Goal: Communication & Community: Answer question/provide support

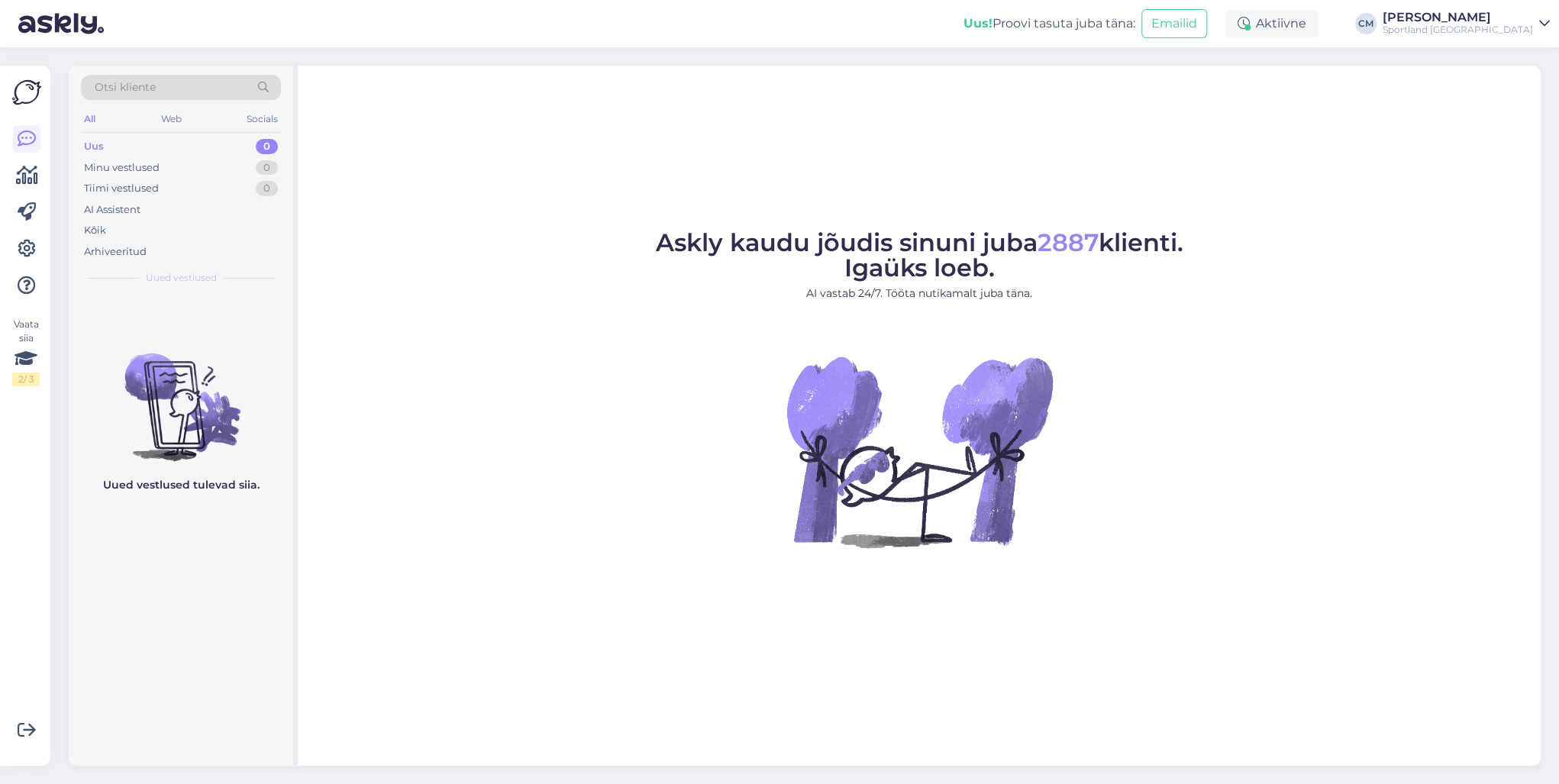
click at [1448, 31] on div "Sportland [GEOGRAPHIC_DATA]" at bounding box center [1458, 29] width 150 height 12
click at [1518, 72] on div "Sportland [GEOGRAPHIC_DATA] Ava" at bounding box center [1409, 60] width 282 height 32
click at [1514, 66] on button "Ava" at bounding box center [1521, 59] width 33 height 24
click at [1319, 36] on div "Aktiivne" at bounding box center [1272, 24] width 93 height 28
click at [1213, 89] on button "15 minutit" at bounding box center [1180, 94] width 66 height 17
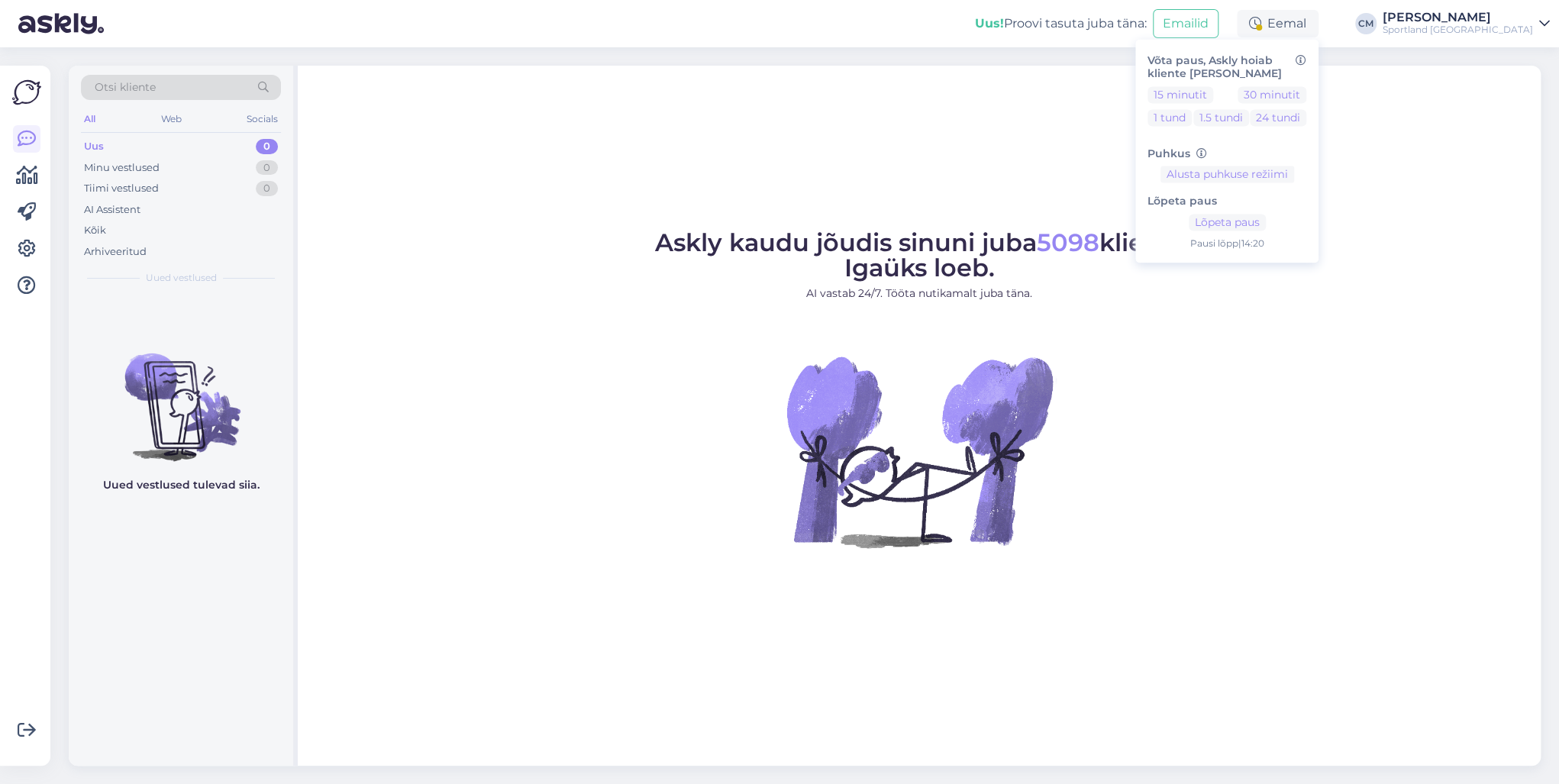
click at [1493, 34] on div "Sportland [GEOGRAPHIC_DATA]" at bounding box center [1458, 29] width 150 height 12
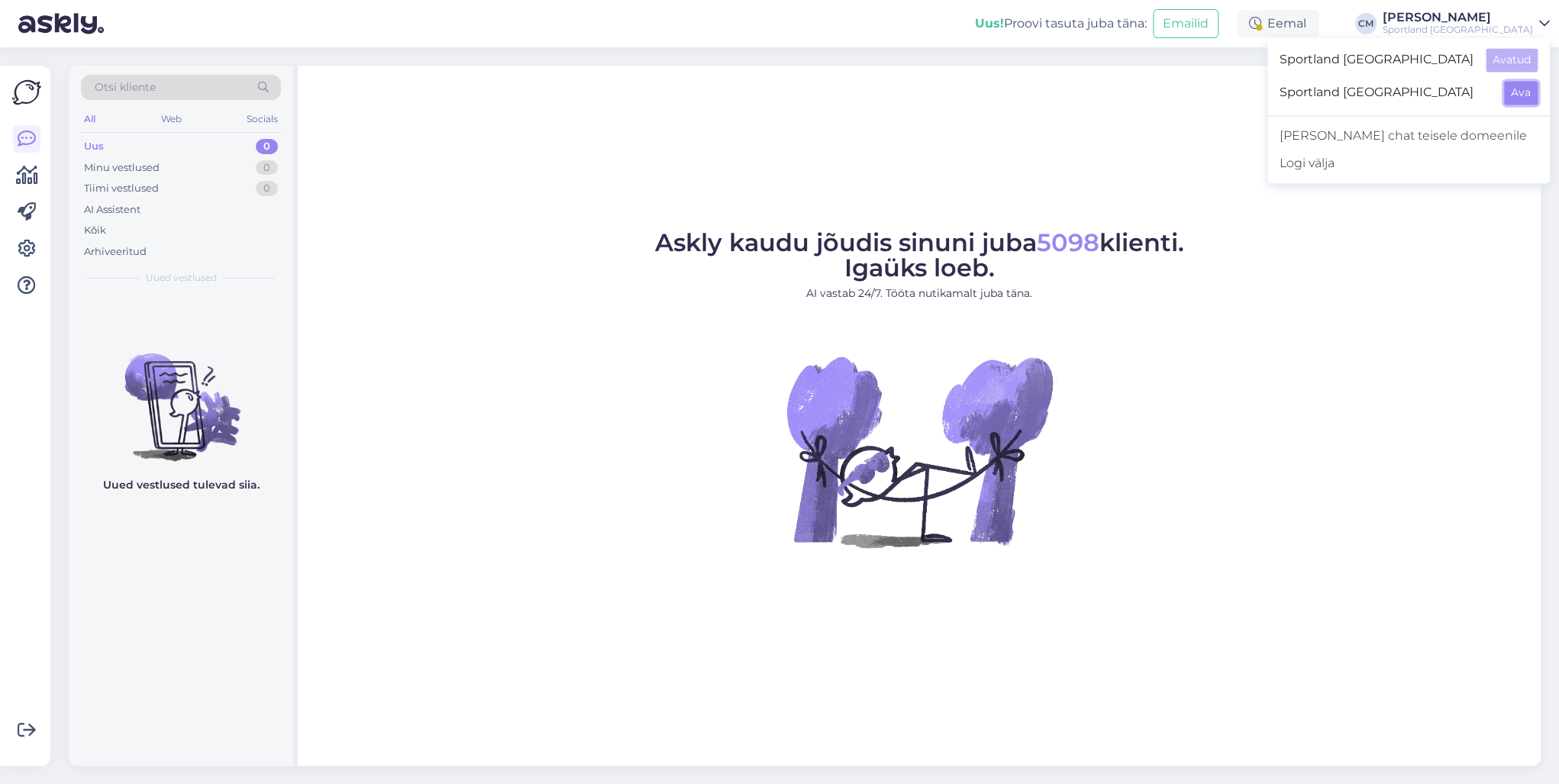
click at [1527, 85] on button "Ava" at bounding box center [1521, 92] width 33 height 24
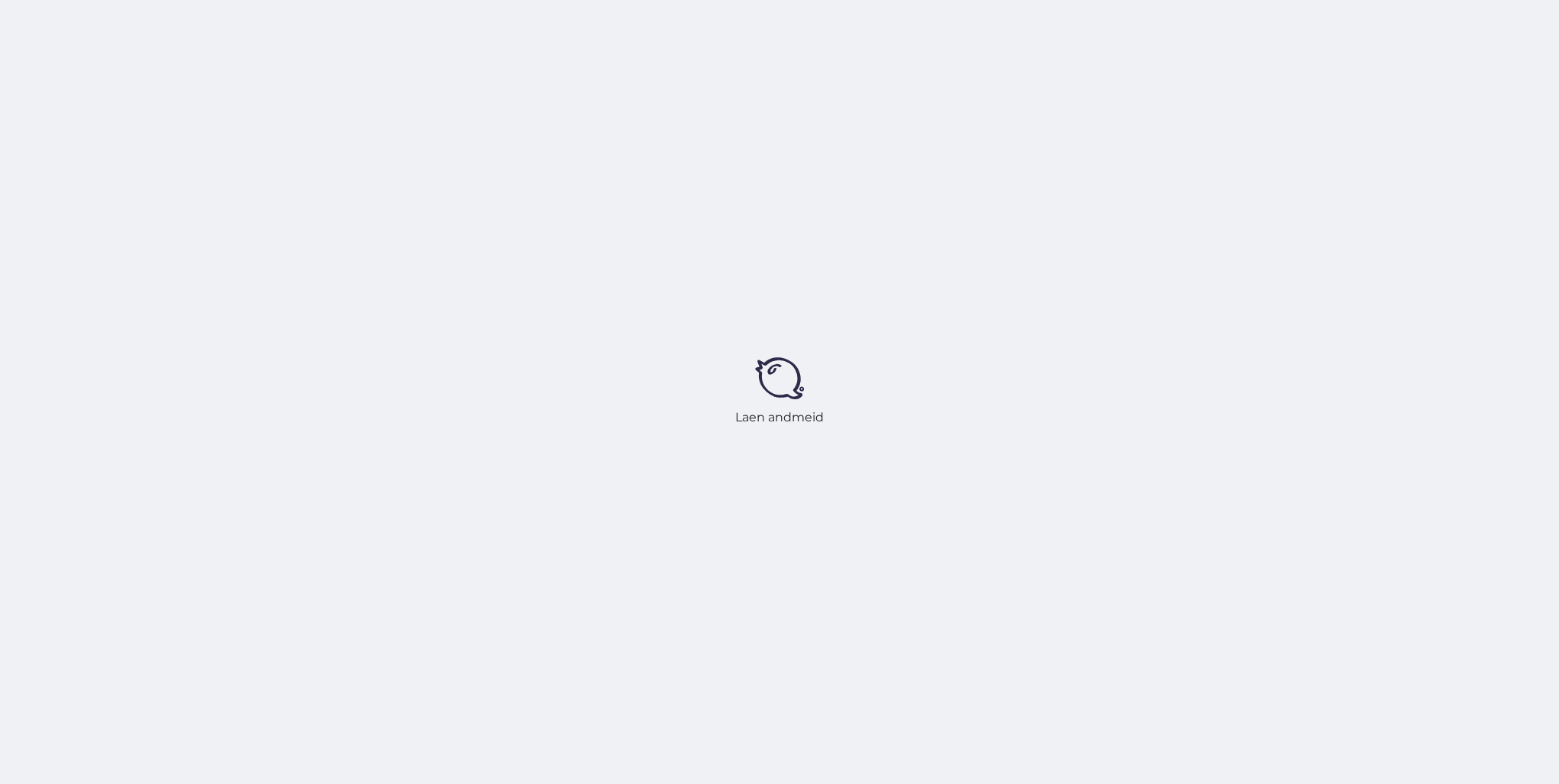
click at [1299, 28] on div "Laen andmeid" at bounding box center [780, 392] width 1559 height 784
click at [1311, 24] on div "Laen andmeid" at bounding box center [780, 392] width 1559 height 784
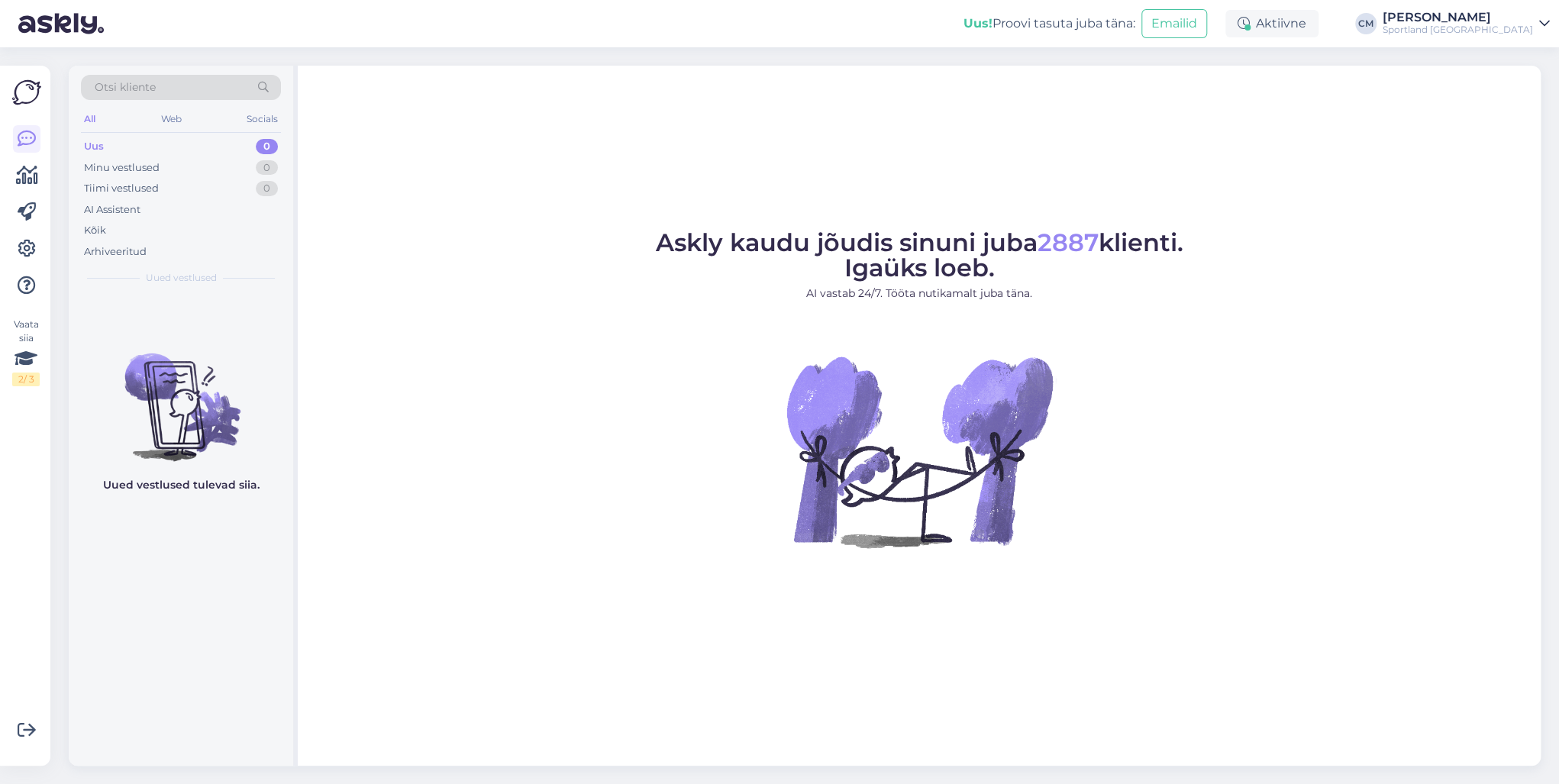
click at [1275, 19] on div "Aktiivne" at bounding box center [1272, 24] width 93 height 28
click at [1192, 95] on button "15 minutit" at bounding box center [1180, 94] width 66 height 17
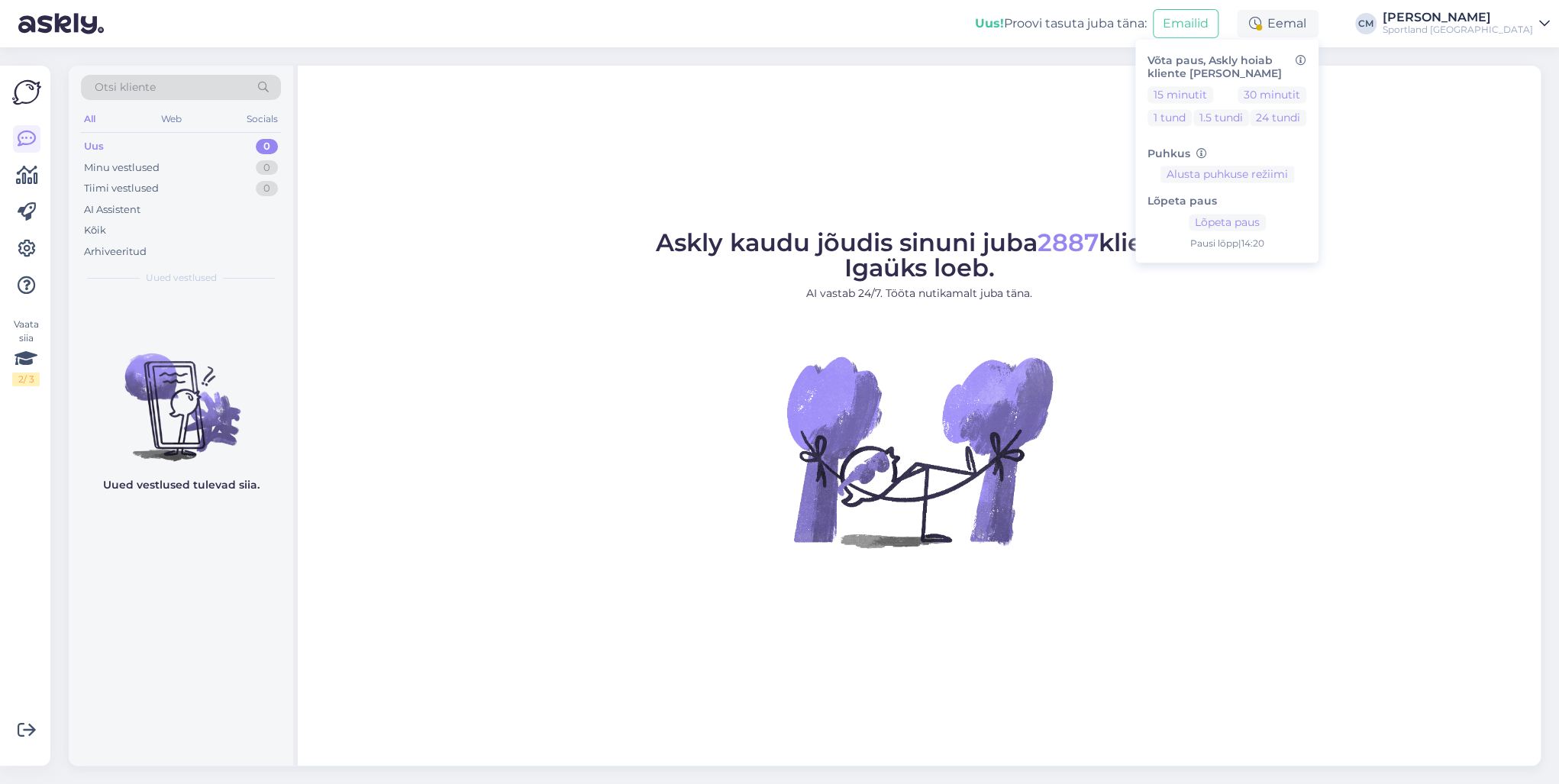
click at [956, 161] on div "Askly kaudu jõudis sinuni juba 2887 klienti. Igaüks loeb. AI vastab 24/7. Tööta…" at bounding box center [919, 415] width 1243 height 700
click at [1341, 9] on div "Uus! Proovi tasuta [PERSON_NAME]: Emailid Eemal Võta paus, Askly hoiab kliente …" at bounding box center [780, 24] width 1559 height 47
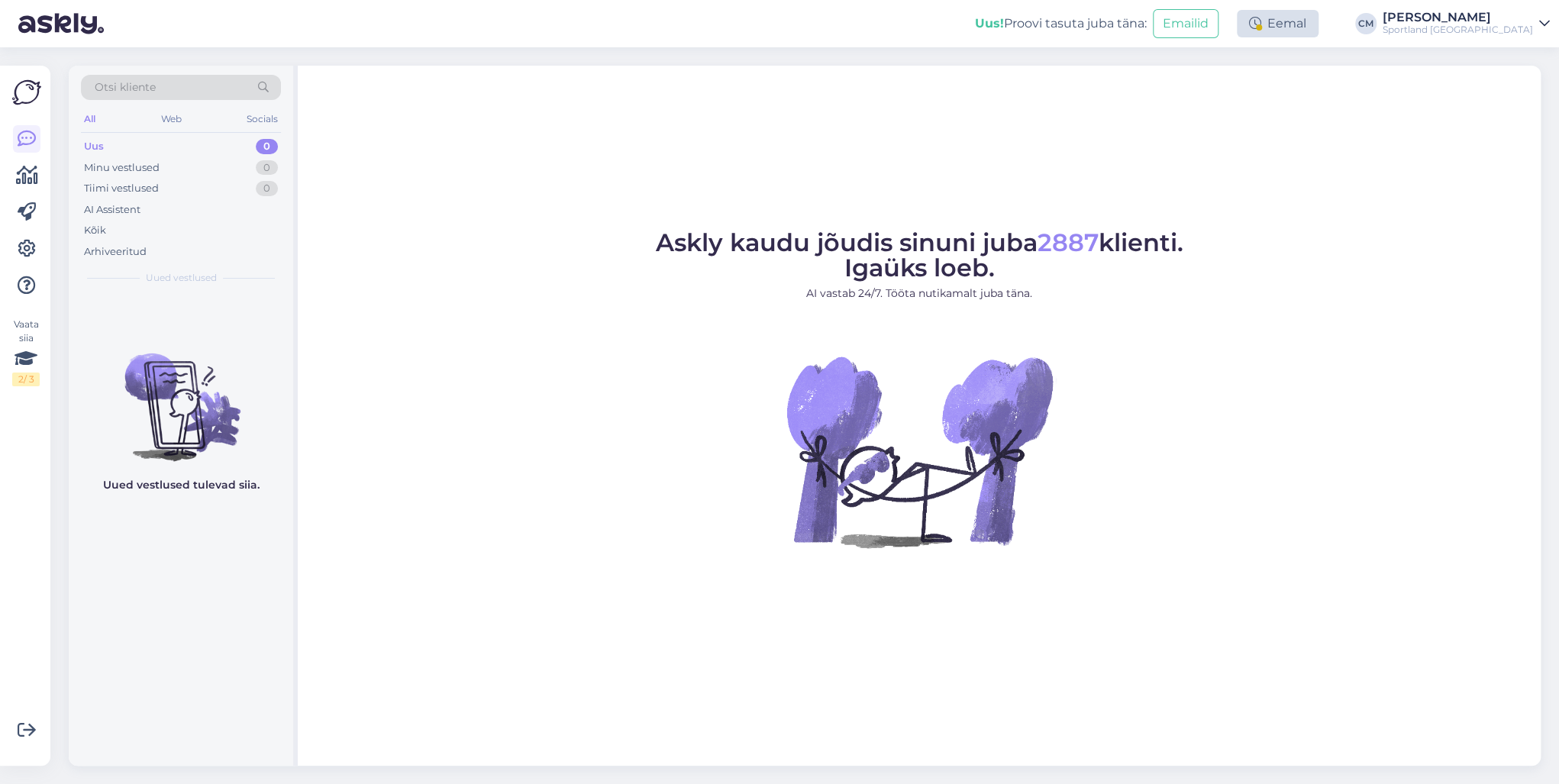
click at [1319, 20] on div "Eemal" at bounding box center [1278, 24] width 82 height 28
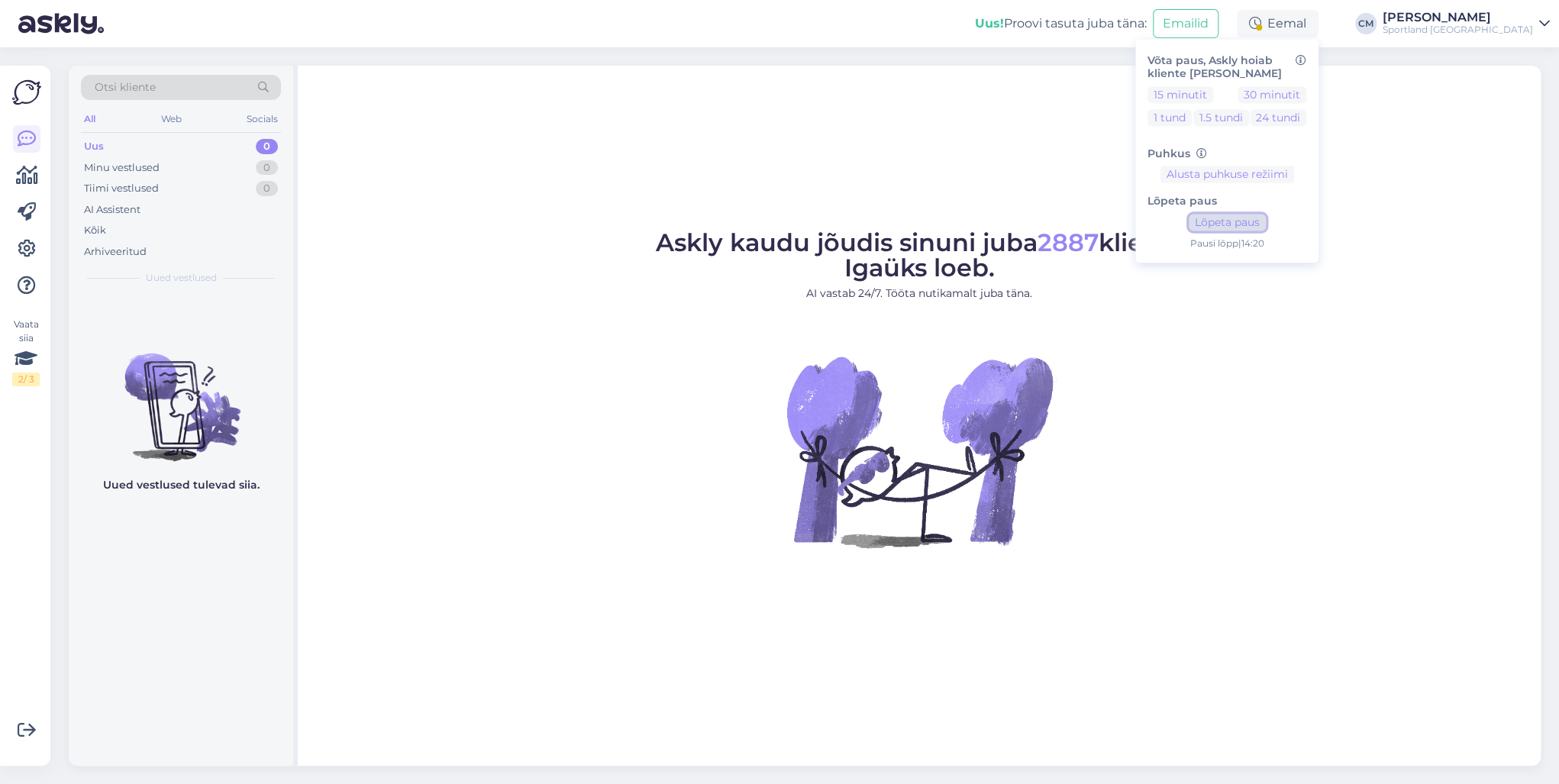
click at [1266, 226] on button "Lõpeta paus" at bounding box center [1227, 223] width 77 height 17
click at [1469, 37] on div "Uus! Proovi tasuta [PERSON_NAME]: Emailid Aktiivne Võta paus, Askly hoiab klien…" at bounding box center [780, 24] width 1559 height 47
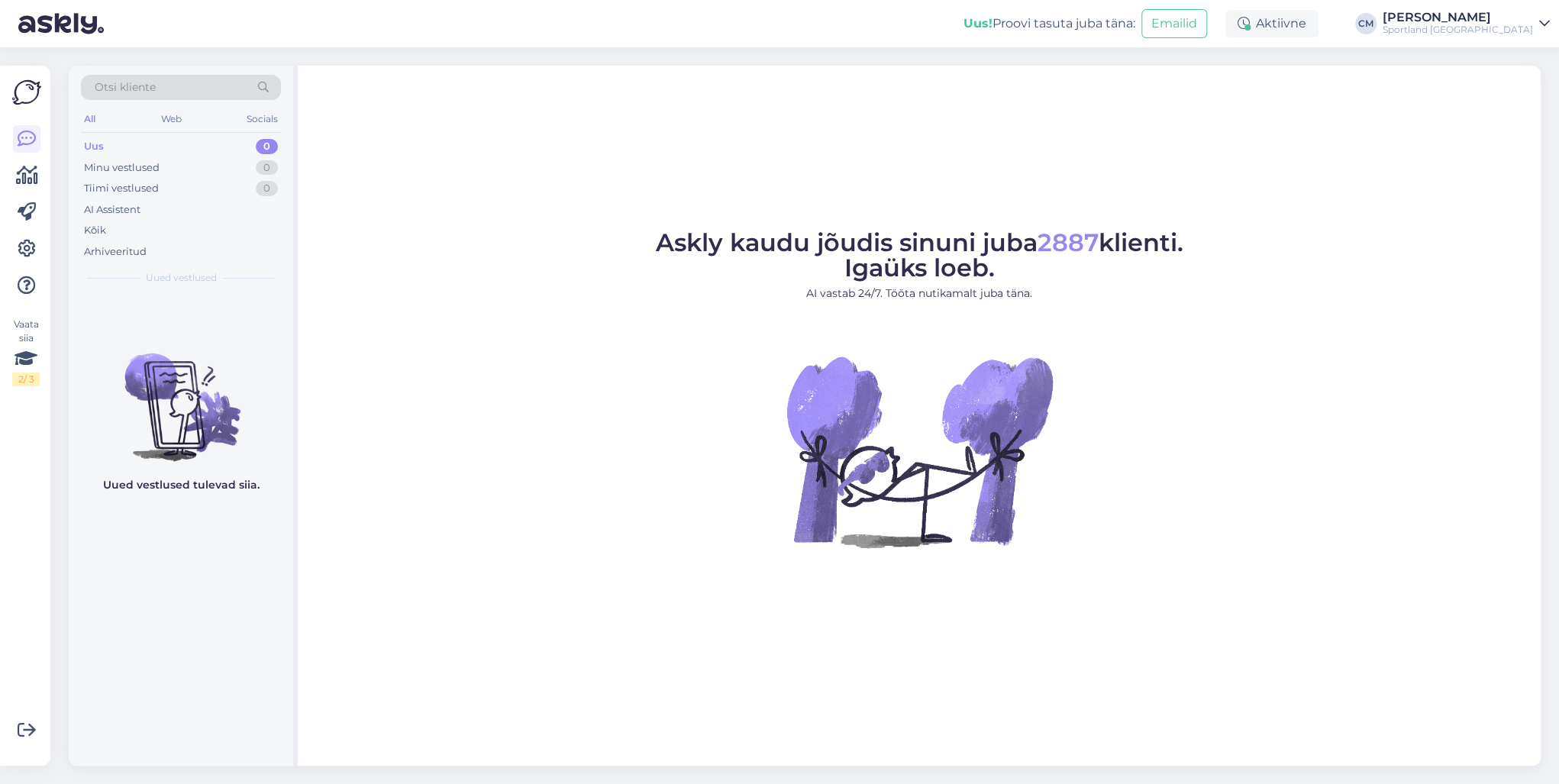
click at [1505, 36] on div "Uus! Proovi tasuta [PERSON_NAME]: Emailid Aktiivne Võta paus, Askly hoiab klien…" at bounding box center [780, 24] width 1559 height 47
click at [1514, 30] on div "Sportland [GEOGRAPHIC_DATA]" at bounding box center [1458, 29] width 150 height 12
click at [1524, 58] on button "Ava" at bounding box center [1521, 59] width 33 height 24
click at [1319, 30] on div "Eemal" at bounding box center [1278, 24] width 82 height 28
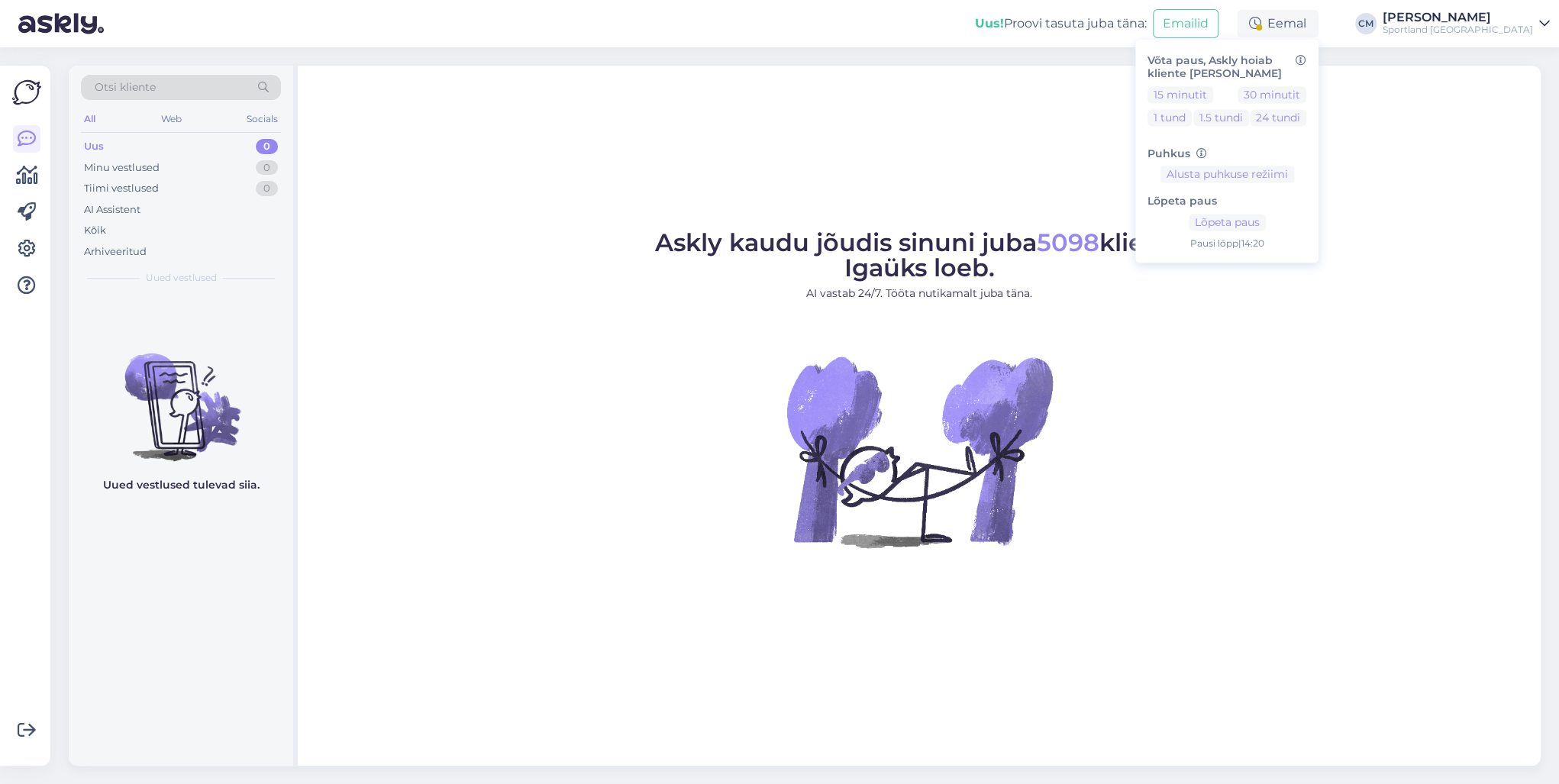
click at [1278, 202] on h6 "Lõpeta paus" at bounding box center [1227, 202] width 159 height 13
click at [1274, 213] on div "Lõpeta paus Lõpeta paus Pausi [PERSON_NAME] | 14:20" at bounding box center [1227, 217] width 159 height 68
click at [1274, 214] on div "Lõpeta paus Lõpeta paus Pausi [PERSON_NAME] | 14:20" at bounding box center [1227, 217] width 159 height 68
click at [1266, 223] on button "Lõpeta paus" at bounding box center [1227, 223] width 77 height 17
click at [971, 694] on div "Askly kaudu jõudis sinuni juba 5098 klienti. Igaüks loeb. AI vastab 24/7. Tööta…" at bounding box center [919, 415] width 1243 height 700
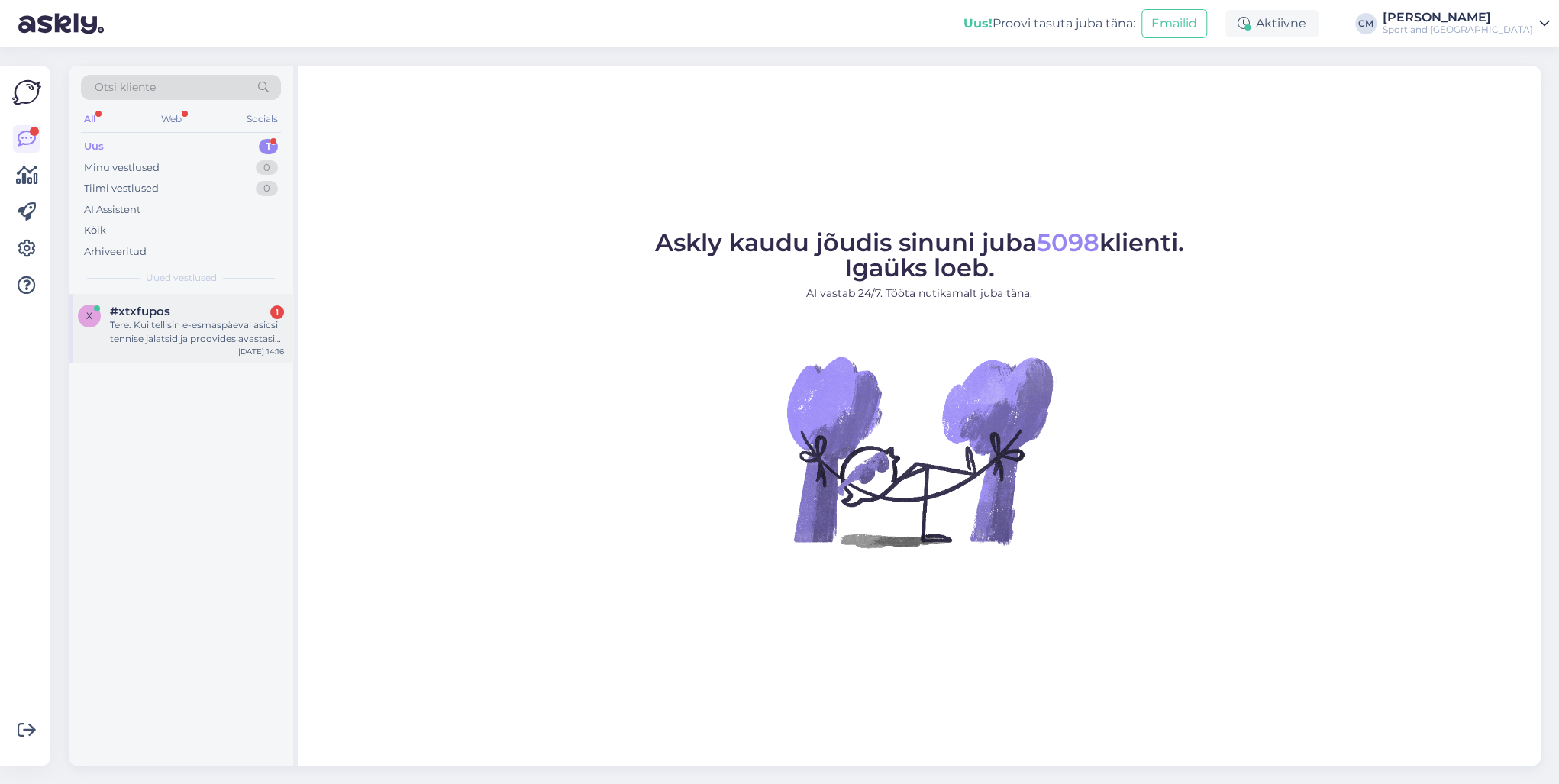
click at [266, 312] on div "#xtxfupos 1" at bounding box center [197, 311] width 174 height 14
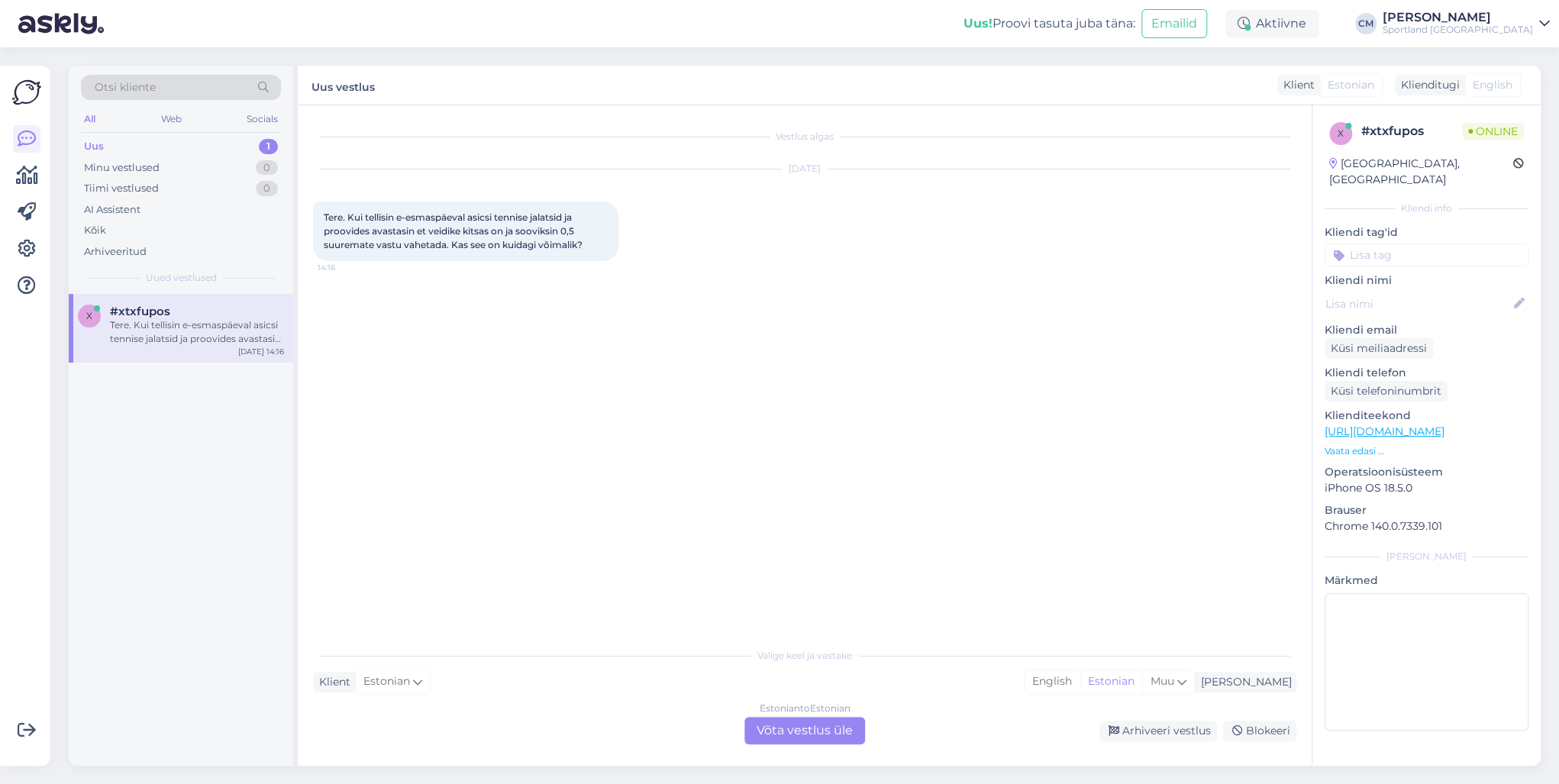
click at [779, 728] on div "Estonian to Estonian Võta vestlus üle" at bounding box center [805, 730] width 121 height 28
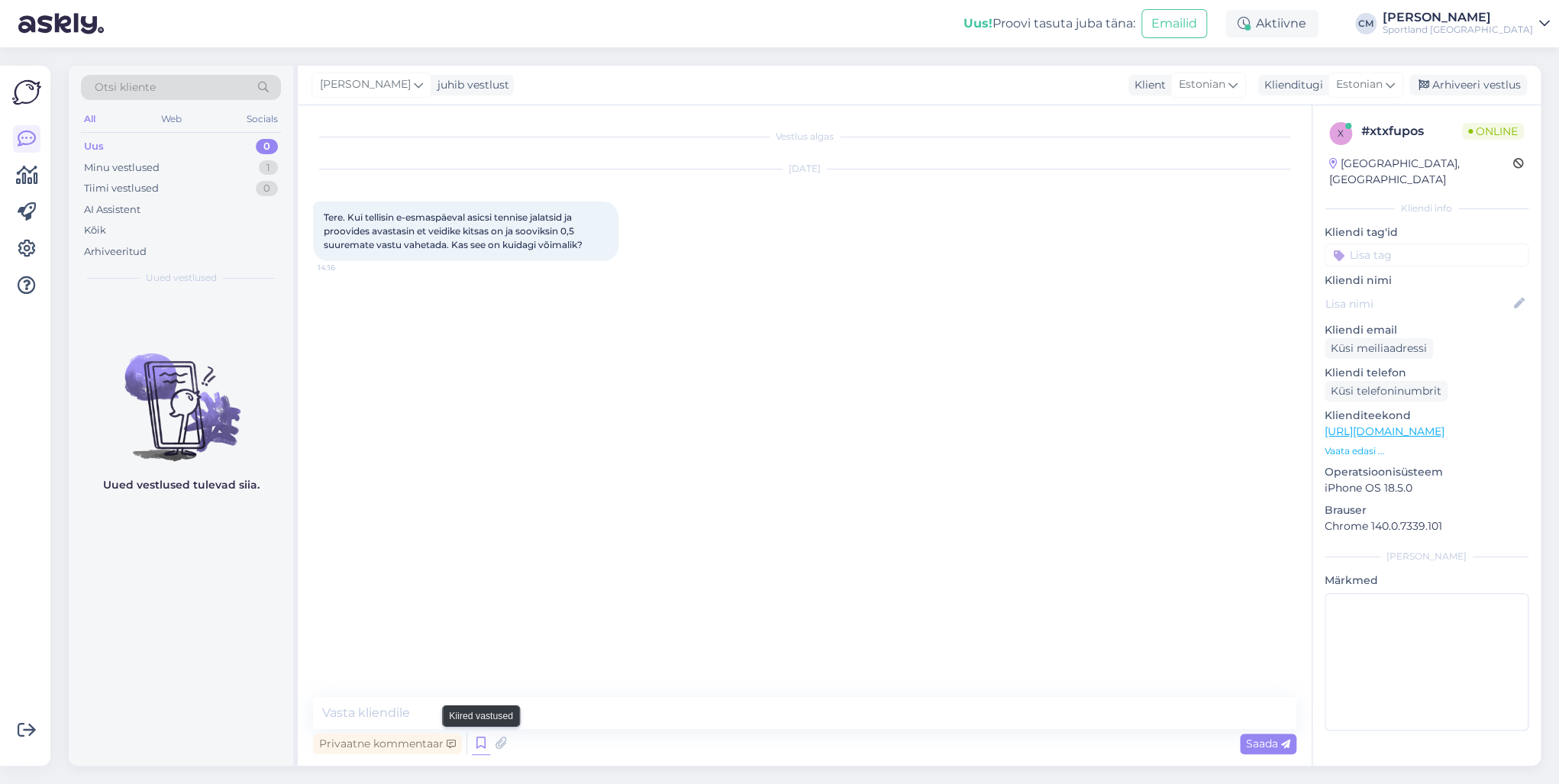
click at [474, 740] on icon at bounding box center [481, 743] width 19 height 23
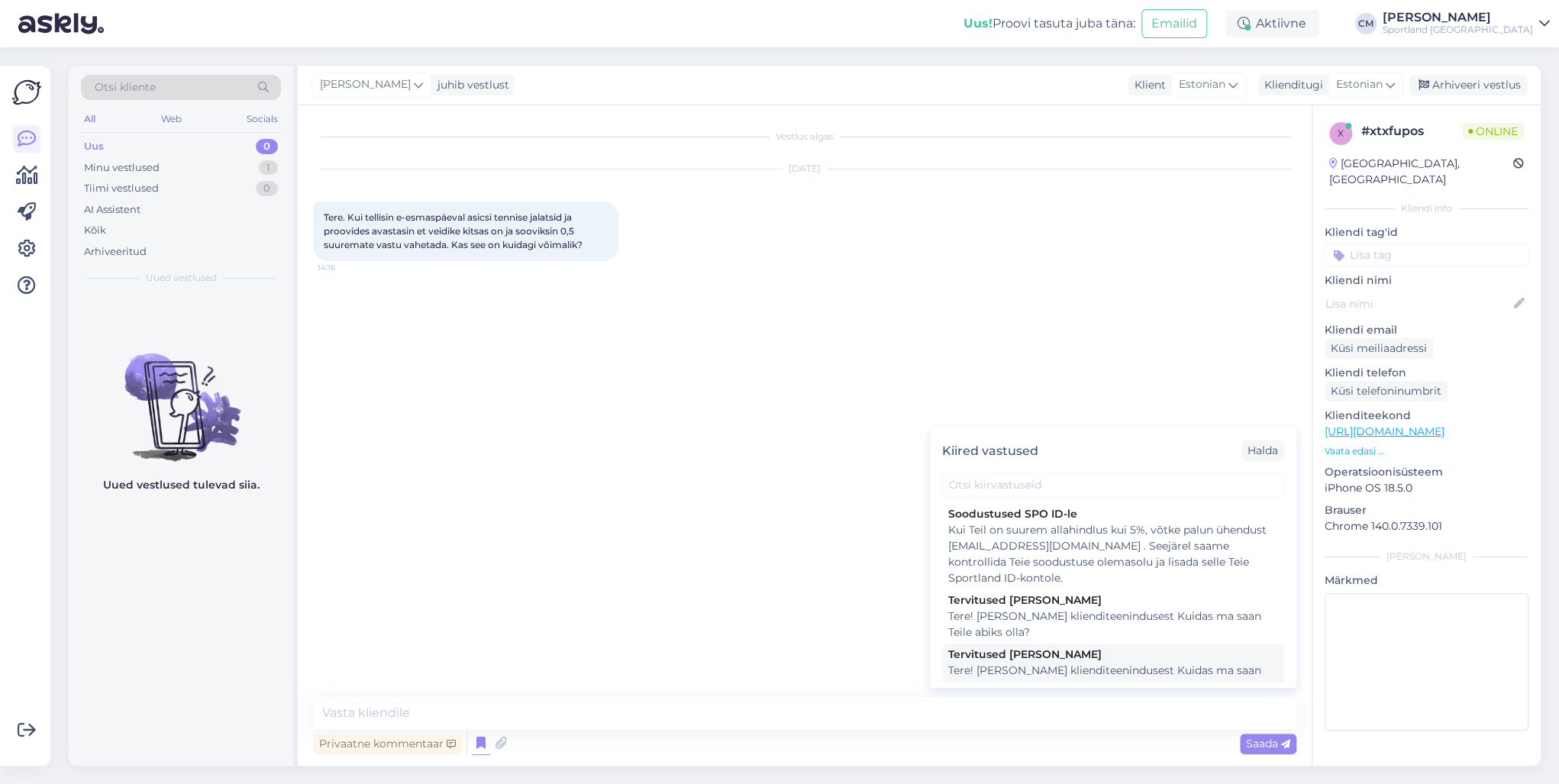
click at [1062, 651] on div "Tervitused [PERSON_NAME]" at bounding box center [1113, 654] width 330 height 16
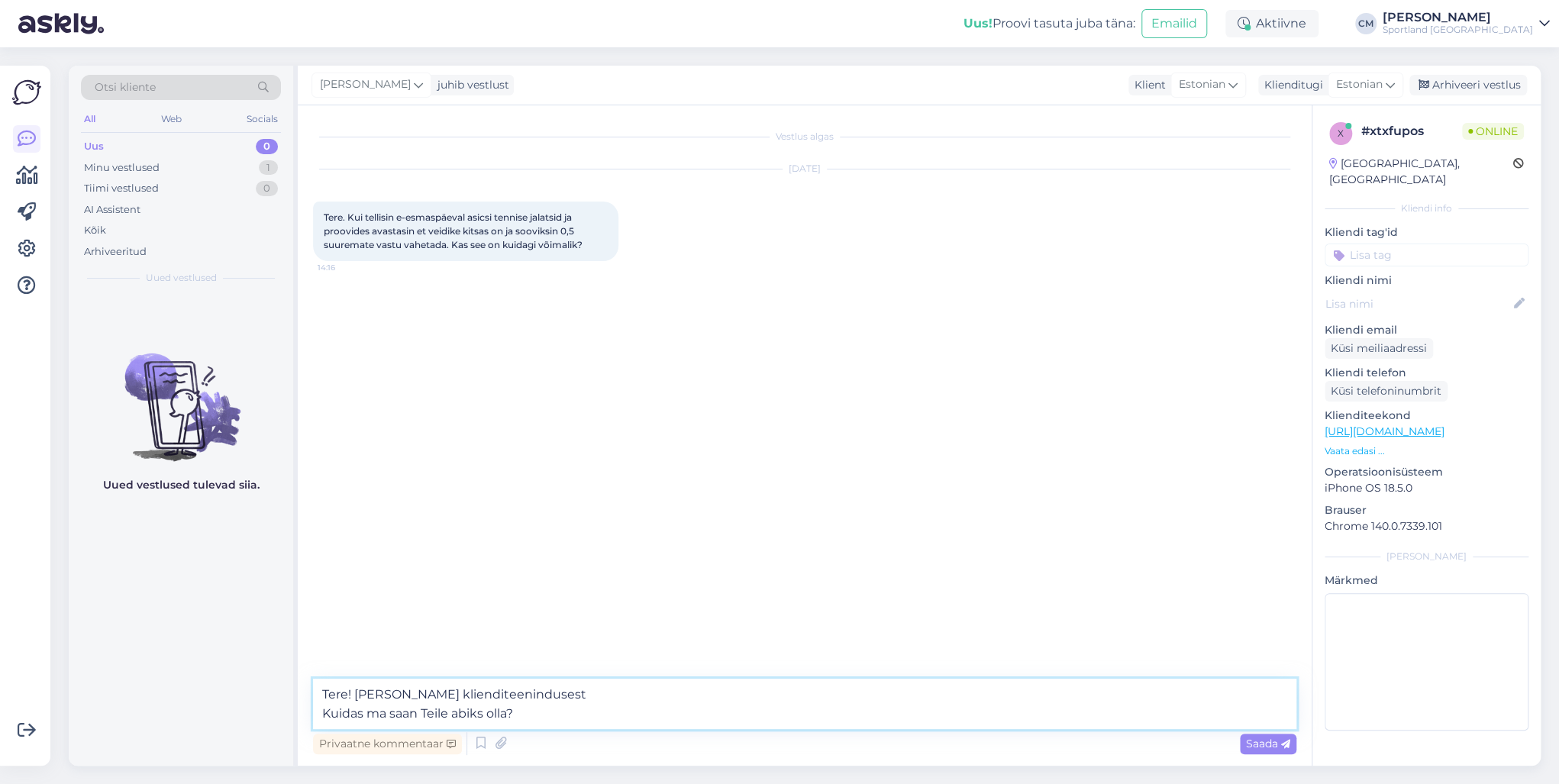
drag, startPoint x: 354, startPoint y: 714, endPoint x: 256, endPoint y: 715, distance: 98.0
click at [256, 715] on div "Otsi kliente All Web Socials Uus 0 Minu vestlused 1 Tiimi vestlused 0 AI Assist…" at bounding box center [805, 415] width 1472 height 700
type textarea "Tere! [PERSON_NAME] klienditeenindusest"
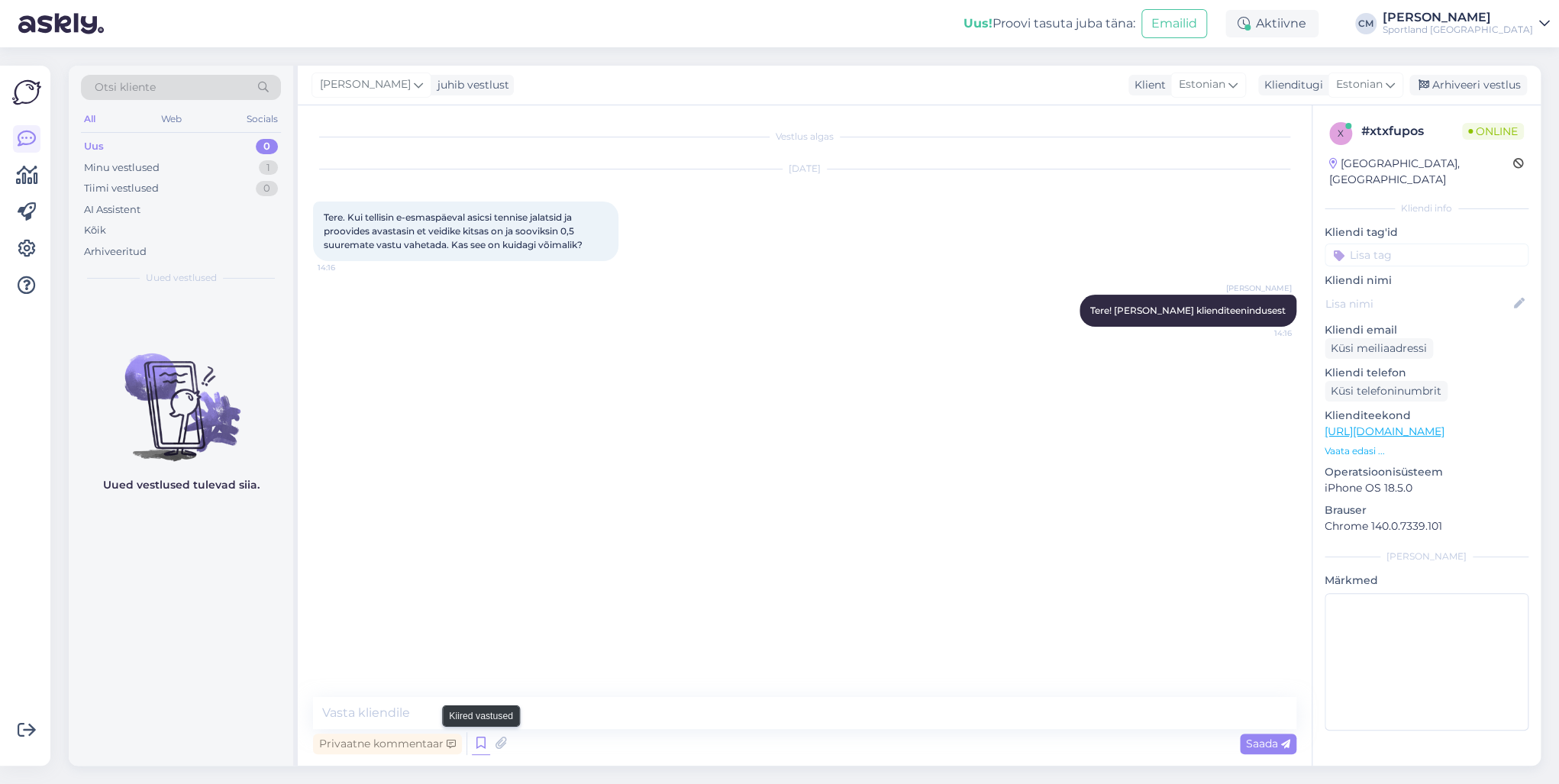
click at [478, 741] on icon at bounding box center [481, 743] width 19 height 23
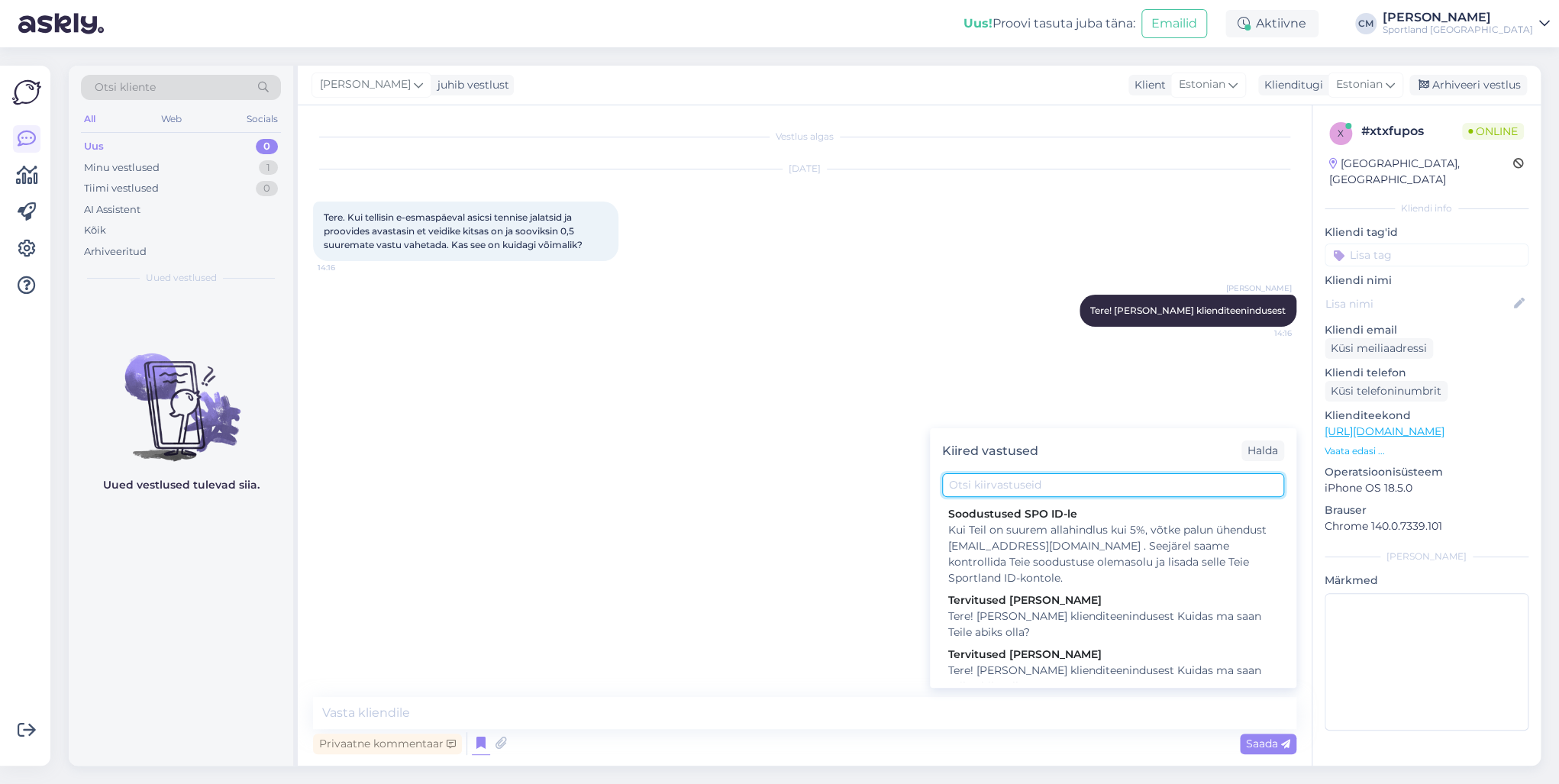
click at [989, 485] on input "text" at bounding box center [1114, 485] width 342 height 24
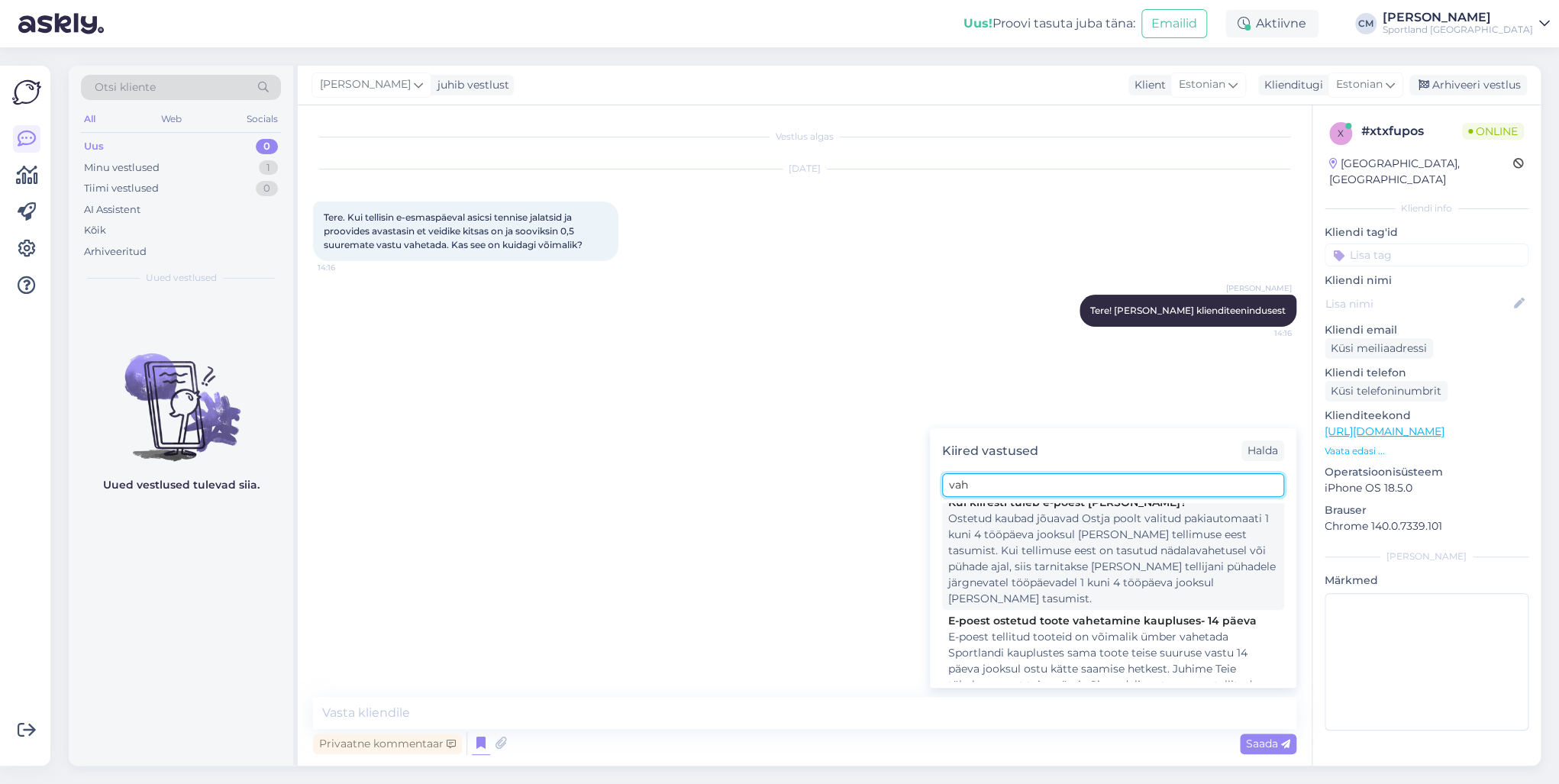
scroll to position [183, 0]
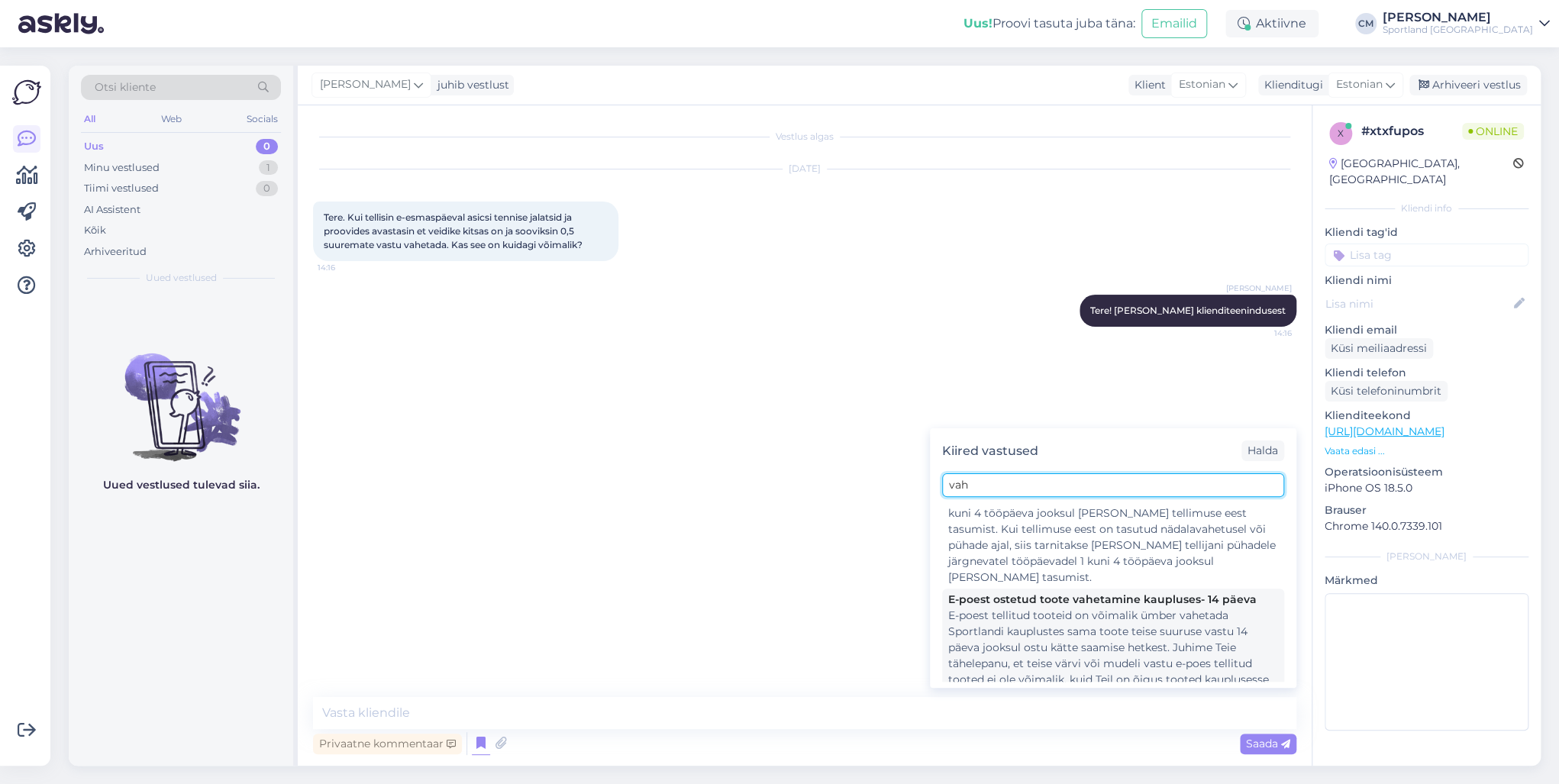
type input "vah"
click at [1038, 607] on div "E-poest tellitud tooteid on võimalik ümber vahetada Sportlandi kauplustes sama …" at bounding box center [1113, 671] width 330 height 128
type textarea "E-poest tellitud tooteid on võimalik ümber vahetada Sportlandi kauplustes sama …"
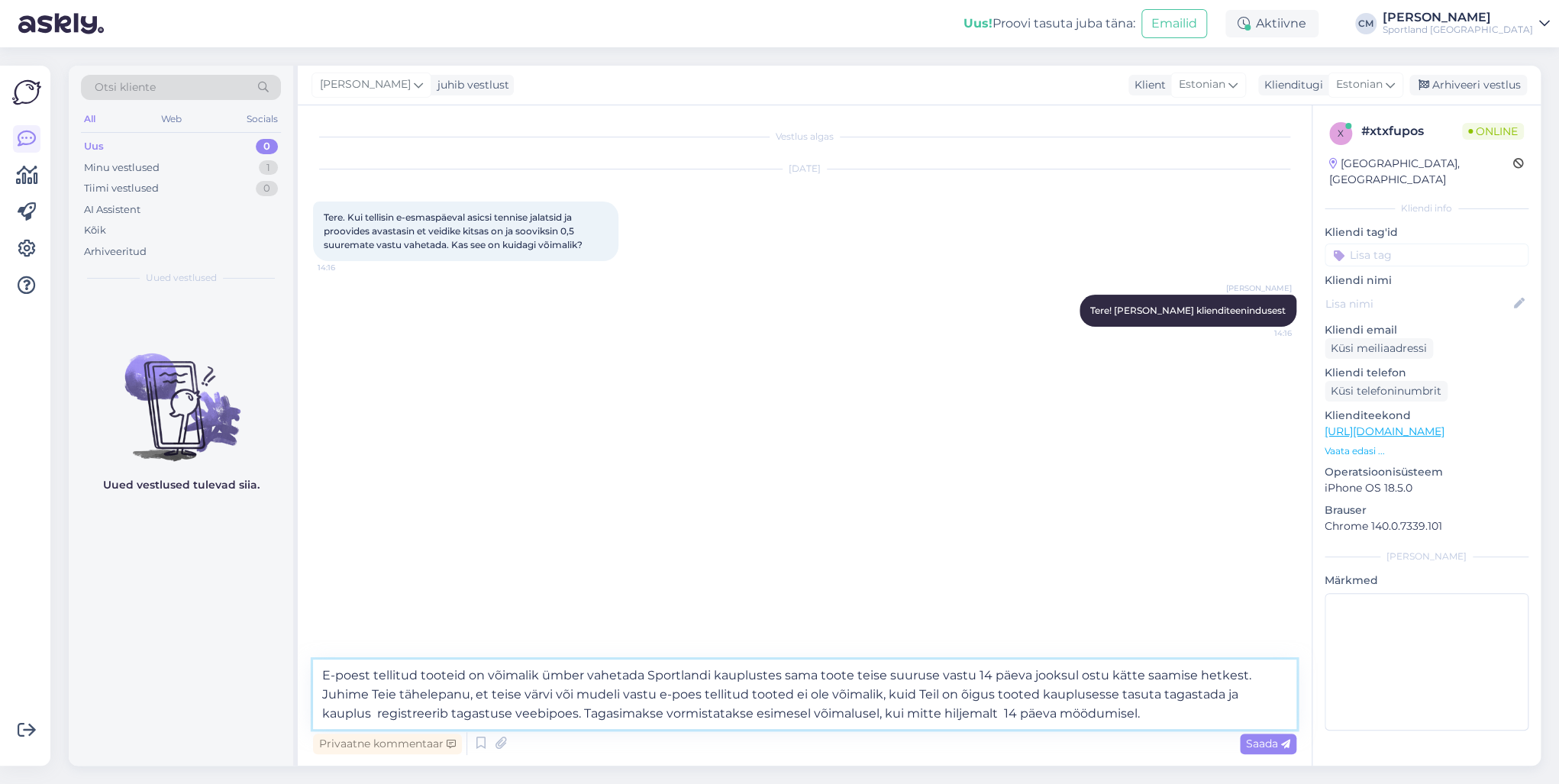
click at [944, 693] on textarea "E-poest tellitud tooteid on võimalik ümber vahetada Sportlandi kauplustes sama …" at bounding box center [805, 694] width 984 height 70
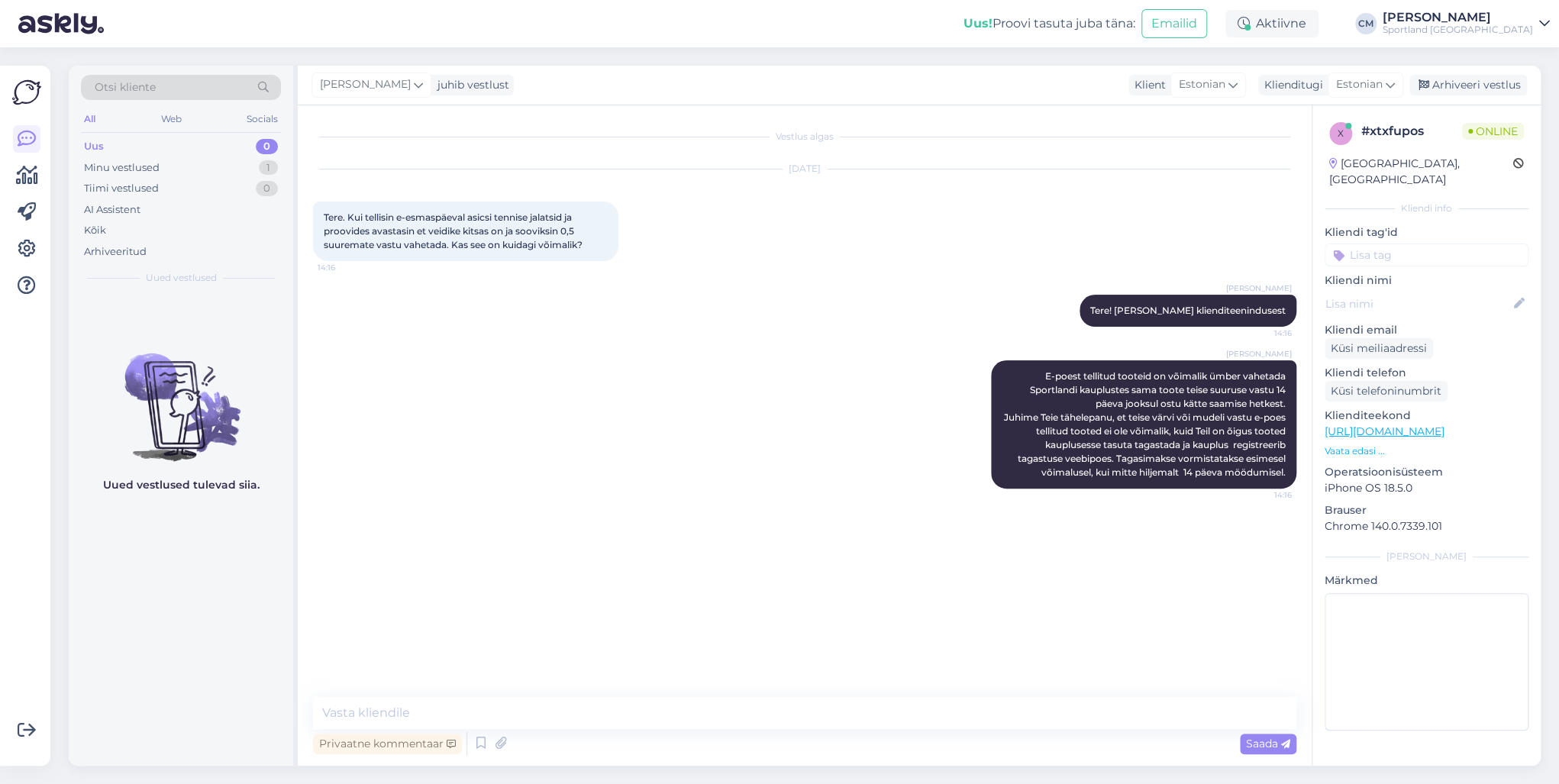
click at [1410, 248] on input at bounding box center [1426, 255] width 204 height 23
type input "vahet"
click at [1415, 306] on div "Toodete vahetamine (e-pood)" at bounding box center [1427, 314] width 137 height 15
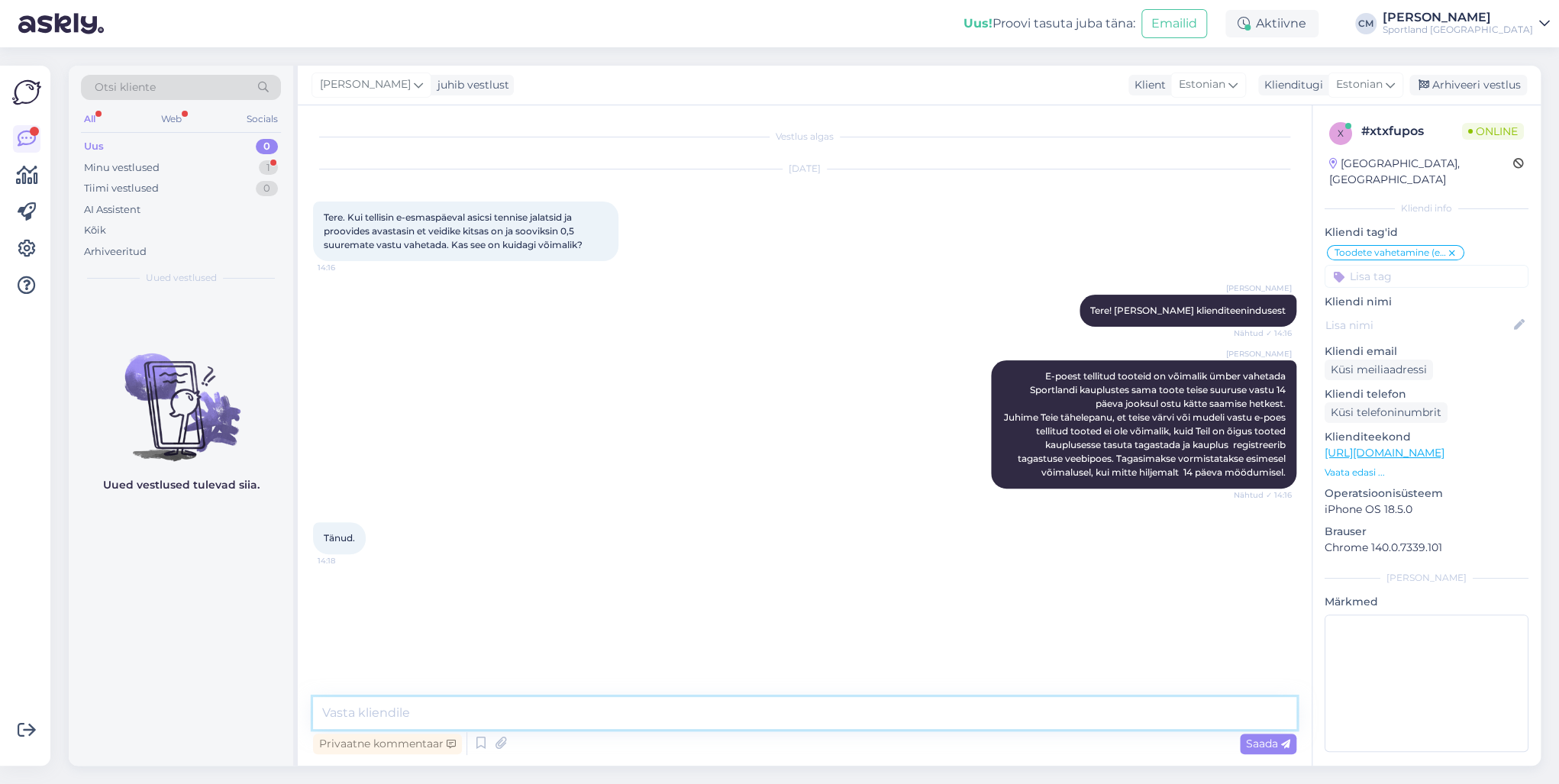
click at [698, 702] on textarea at bounding box center [805, 713] width 984 height 32
type textarea "Kas saan veel aidata?"
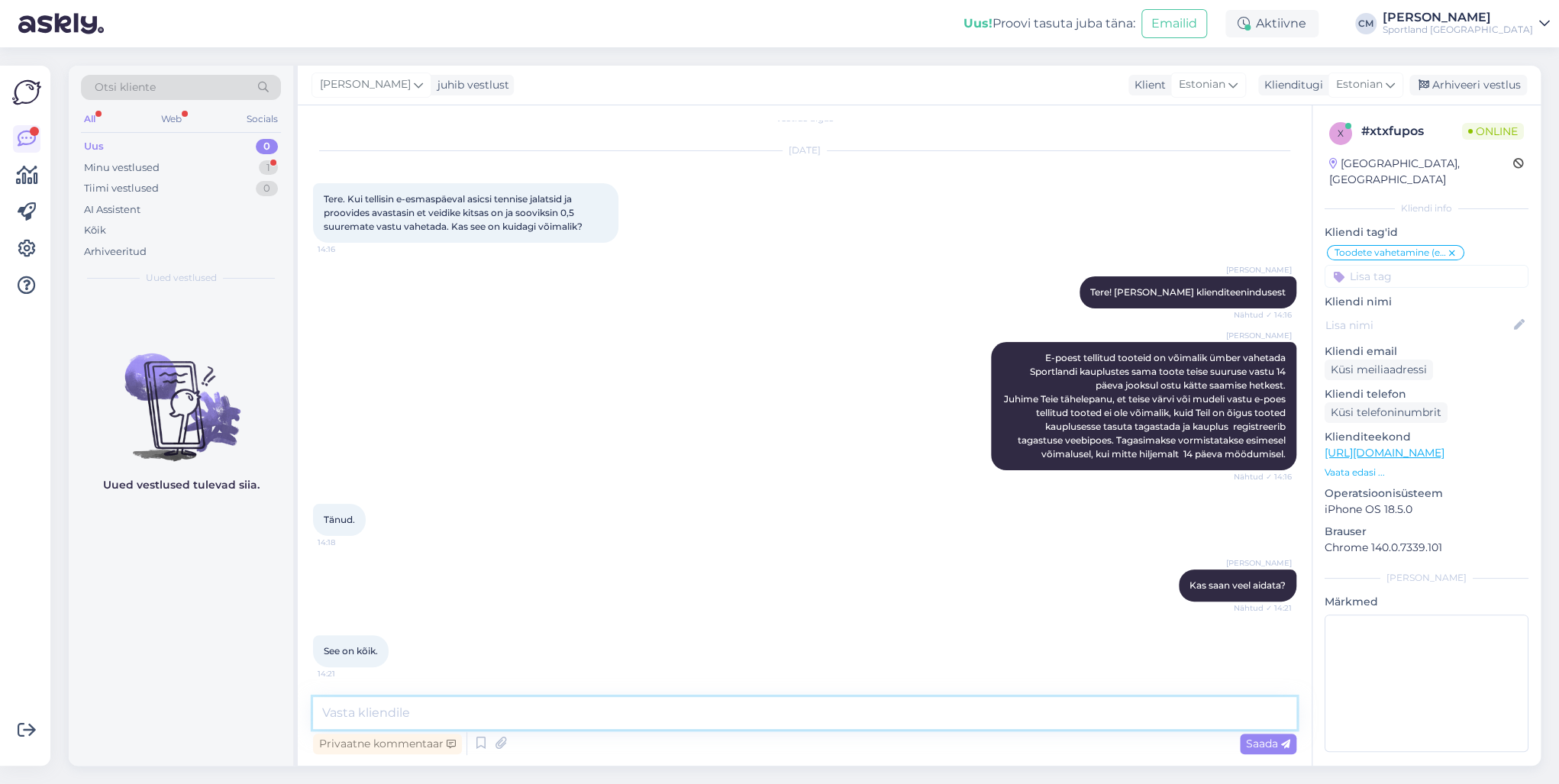
click at [618, 723] on textarea at bounding box center [805, 713] width 984 height 32
type textarea "Kena päeva jätku!"
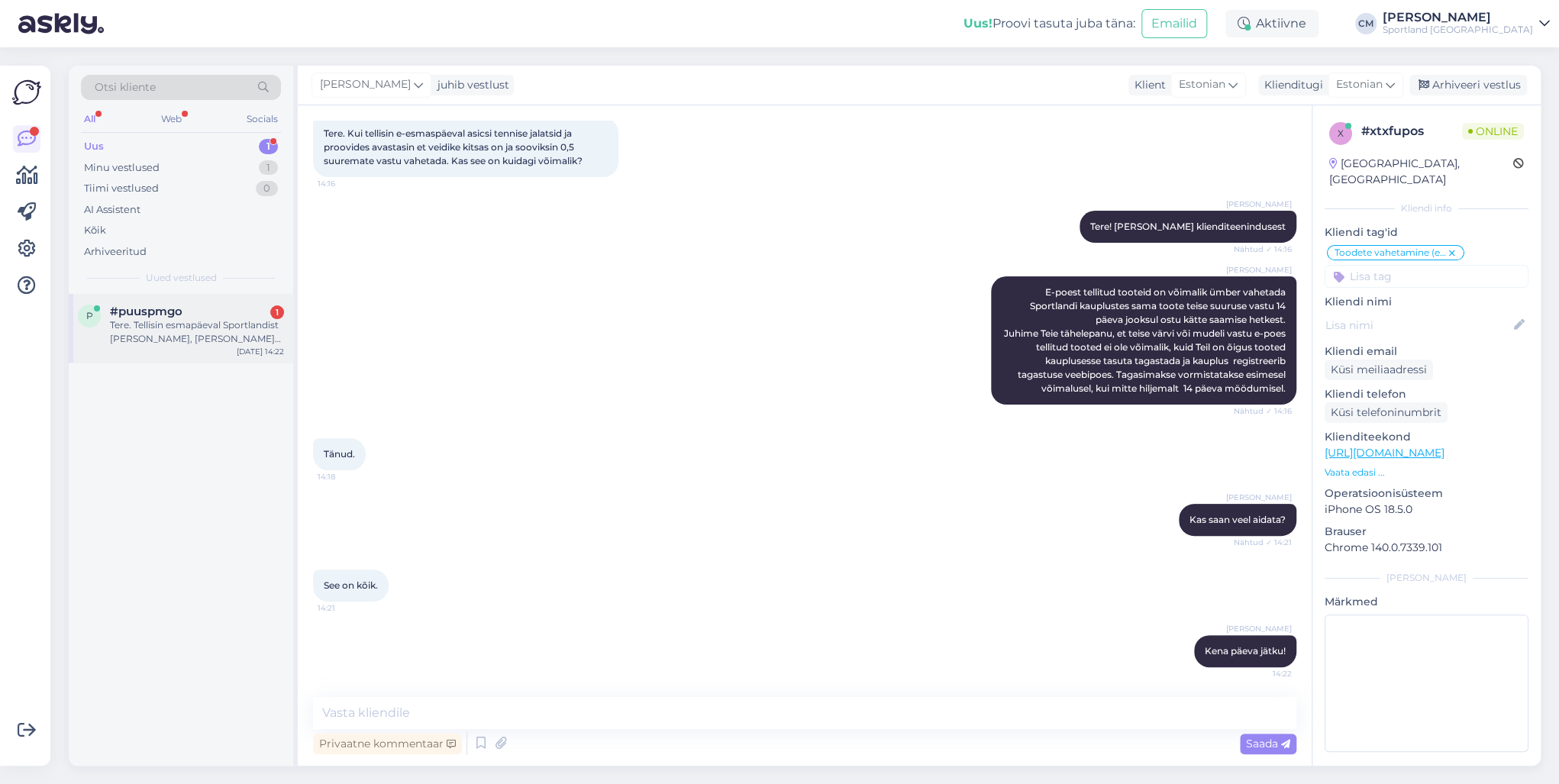
click at [208, 332] on div "Tere. Tellisin esmapäeval Sportlandist [PERSON_NAME], [PERSON_NAME] jõudsid 2 e…" at bounding box center [197, 332] width 174 height 28
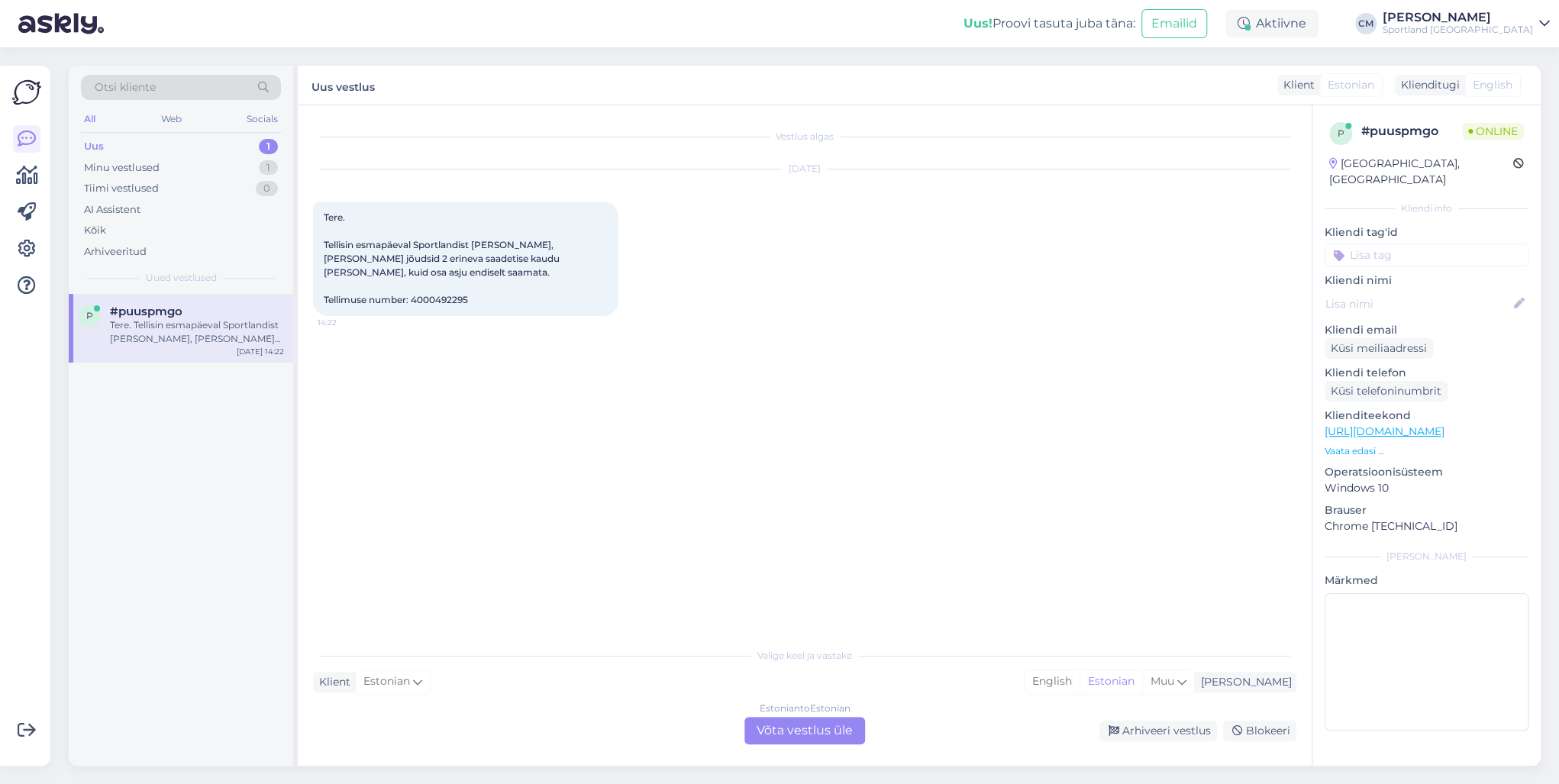
scroll to position [0, 0]
click at [828, 726] on div "Estonian to Estonian Võta vestlus üle" at bounding box center [805, 730] width 121 height 28
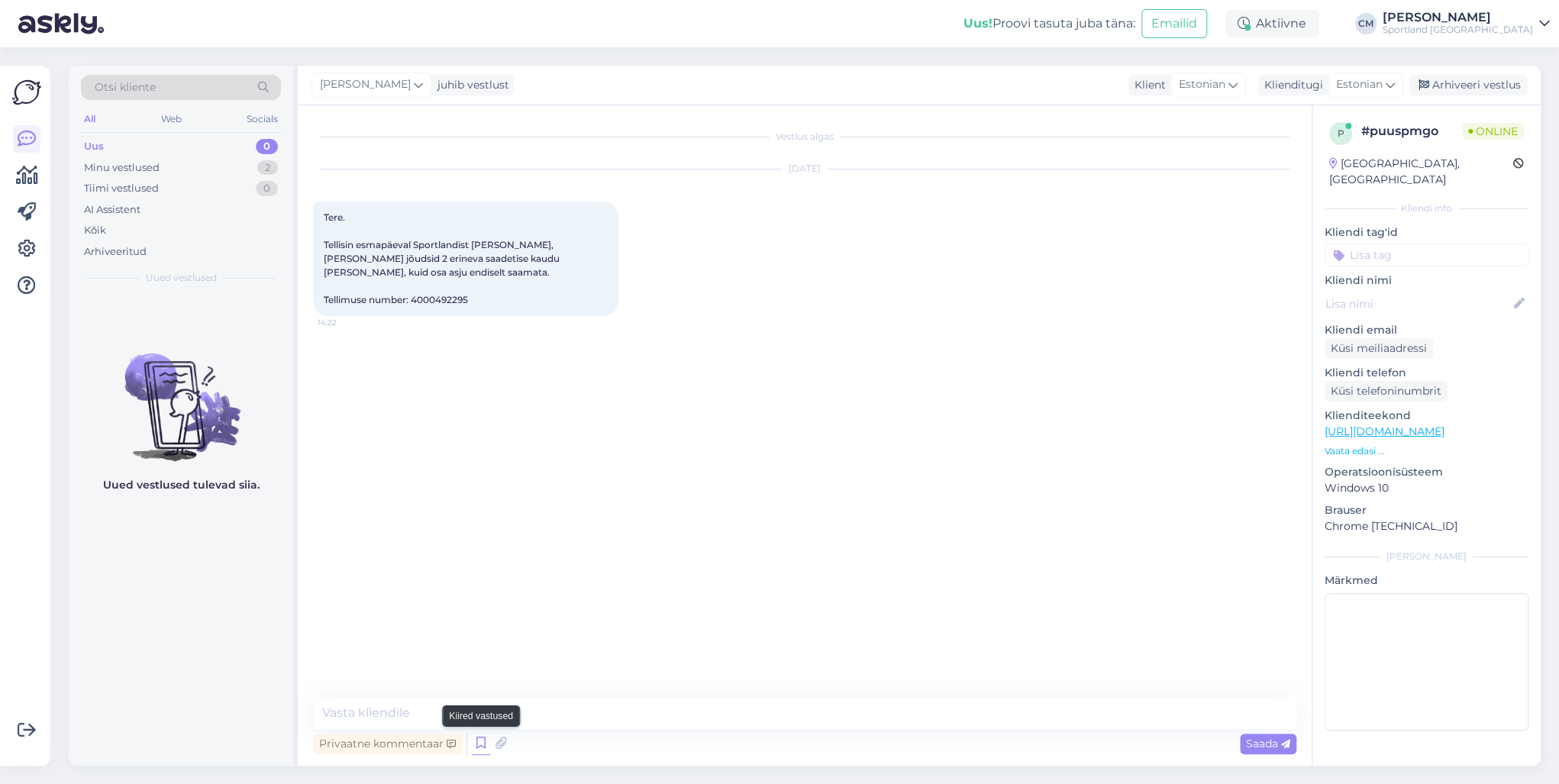
click at [483, 749] on icon at bounding box center [481, 743] width 19 height 23
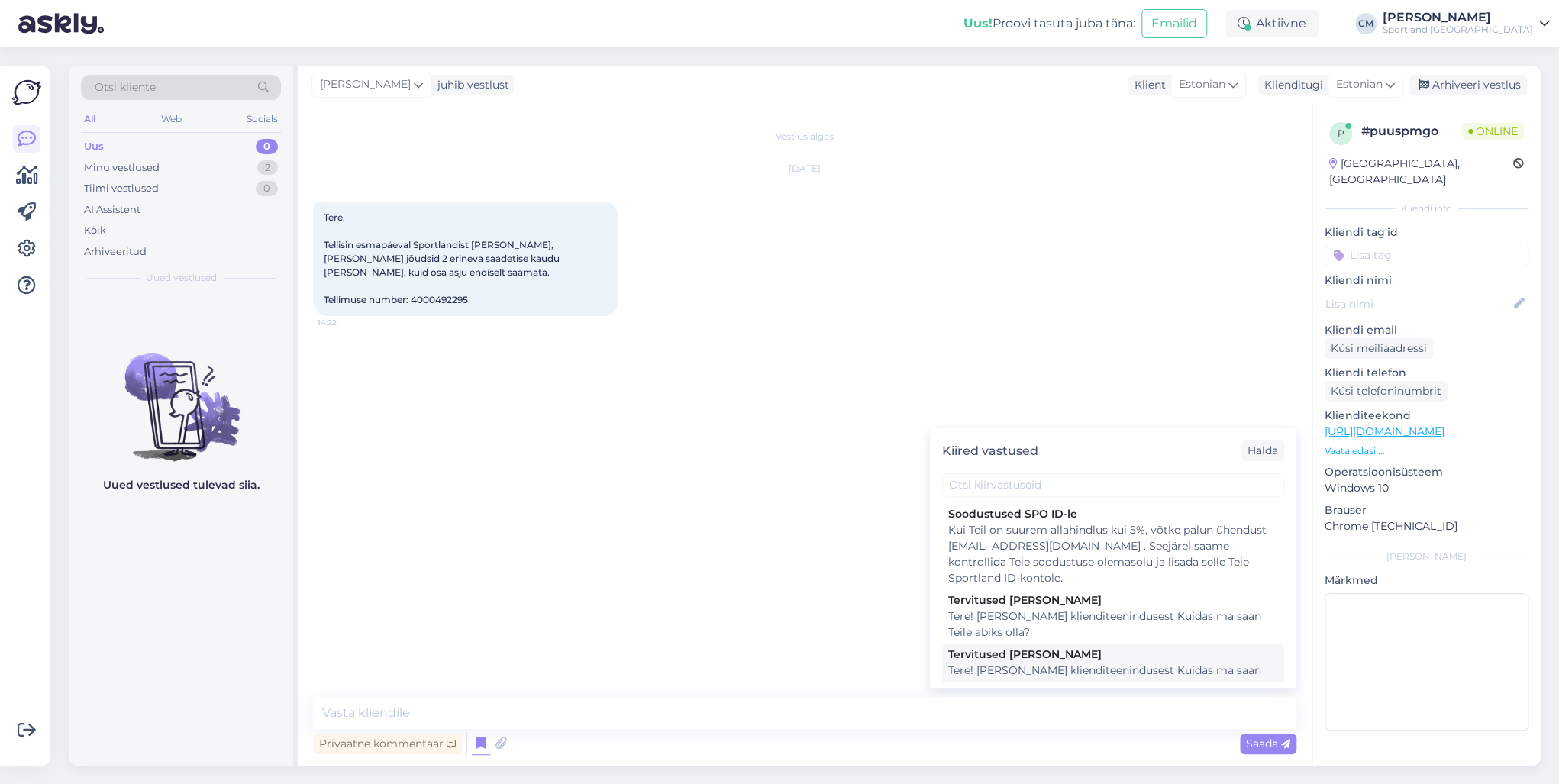
click at [1137, 671] on div "Tere! [PERSON_NAME] klienditeenindusest Kuidas ma saan Teile abiks olla?" at bounding box center [1113, 679] width 330 height 32
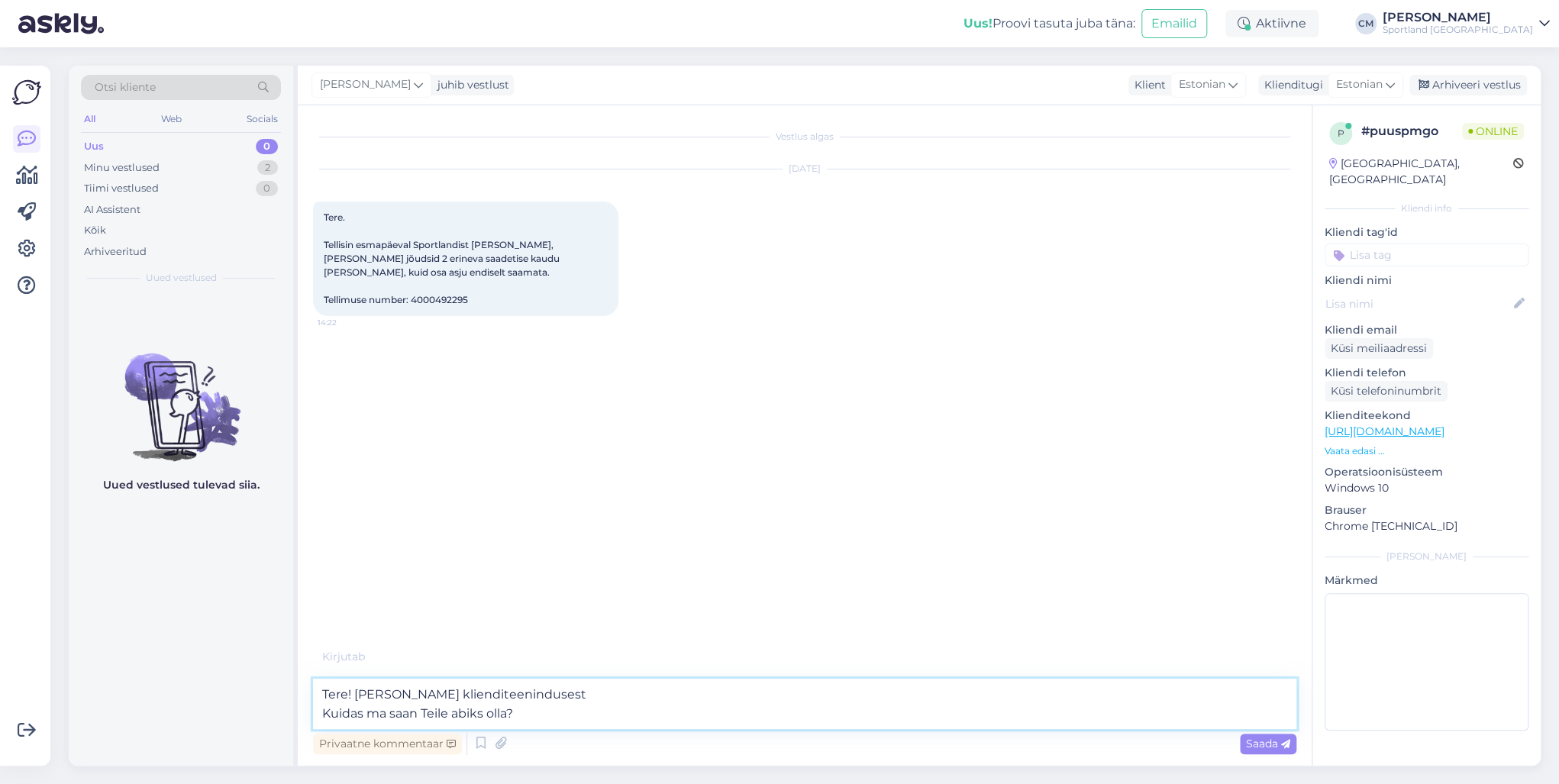
drag, startPoint x: 644, startPoint y: 716, endPoint x: 255, endPoint y: 711, distance: 389.0
click at [255, 711] on div "Otsi kliente All Web Socials Uus 0 Minu vestlused 2 Tiimi vestlused 0 AI Assist…" at bounding box center [805, 415] width 1472 height 700
type textarea "Tere! [PERSON_NAME] klienditeenindusest"
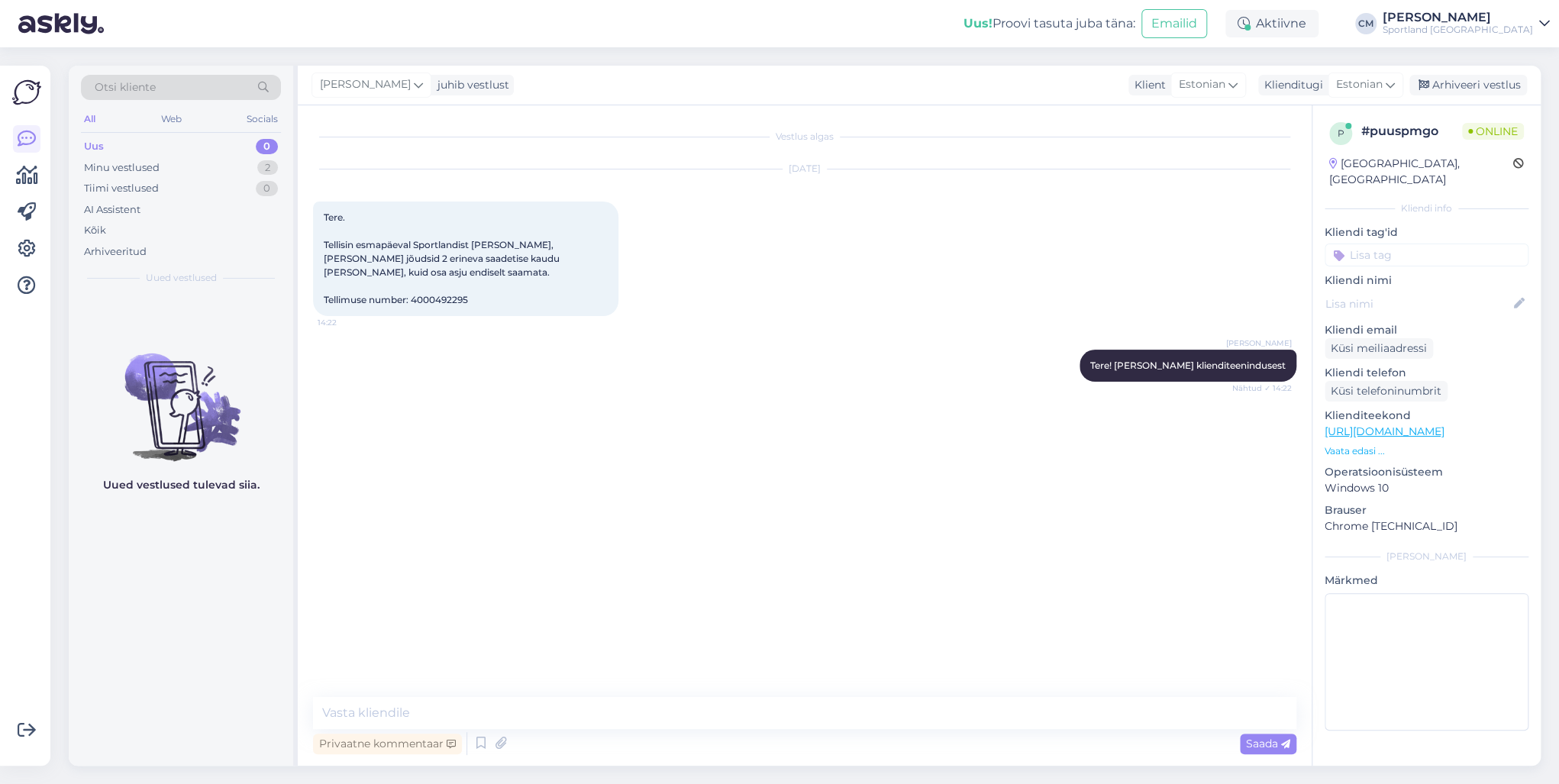
click at [440, 297] on span "Tere. Tellisin esmapäeval Sportlandist [PERSON_NAME], [PERSON_NAME] jõudsid 2 e…" at bounding box center [443, 259] width 238 height 94
copy div "4000492295 14:22"
click at [331, 501] on img at bounding box center [344, 512] width 61 height 61
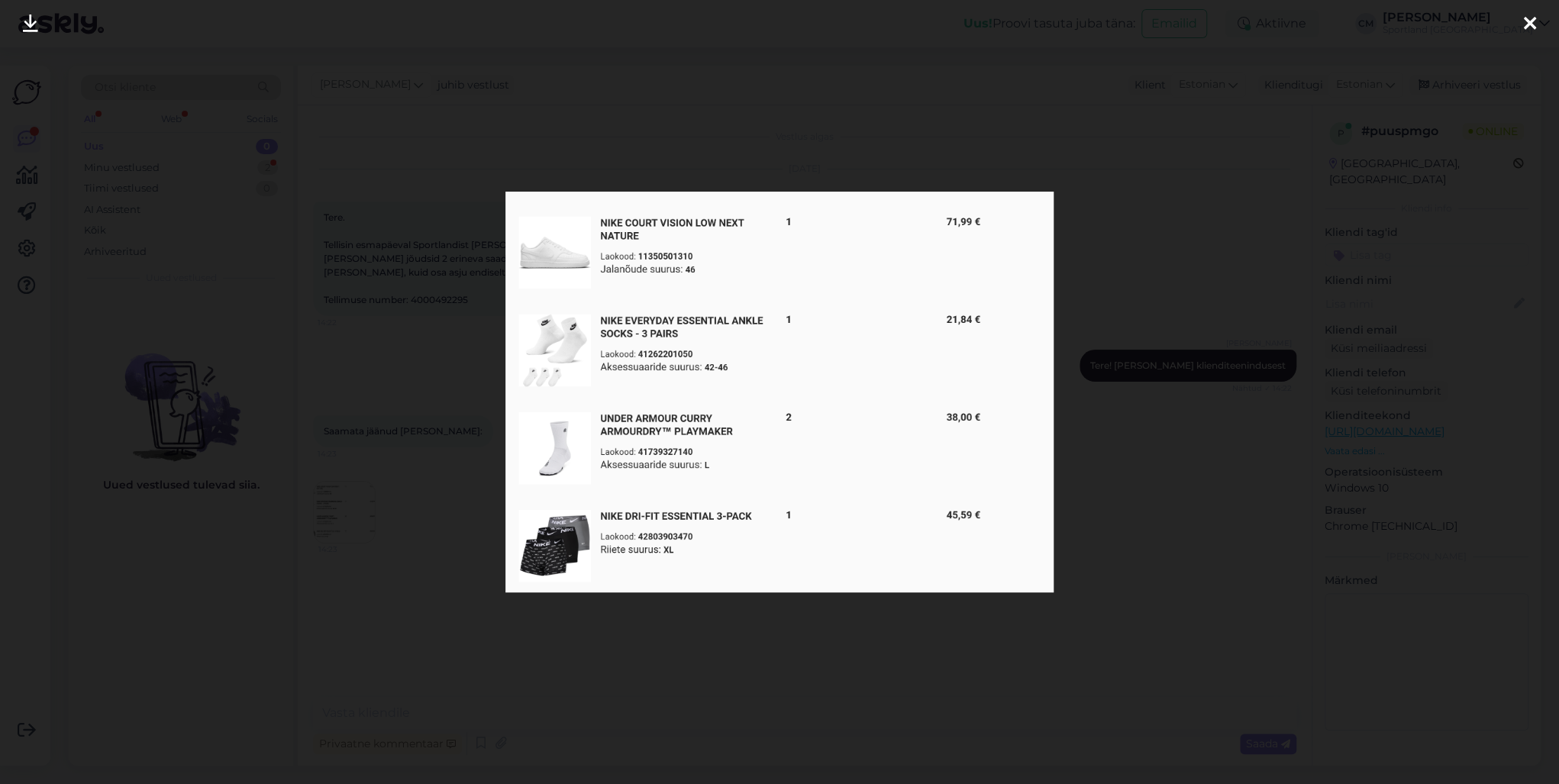
click at [247, 414] on div at bounding box center [780, 392] width 1559 height 784
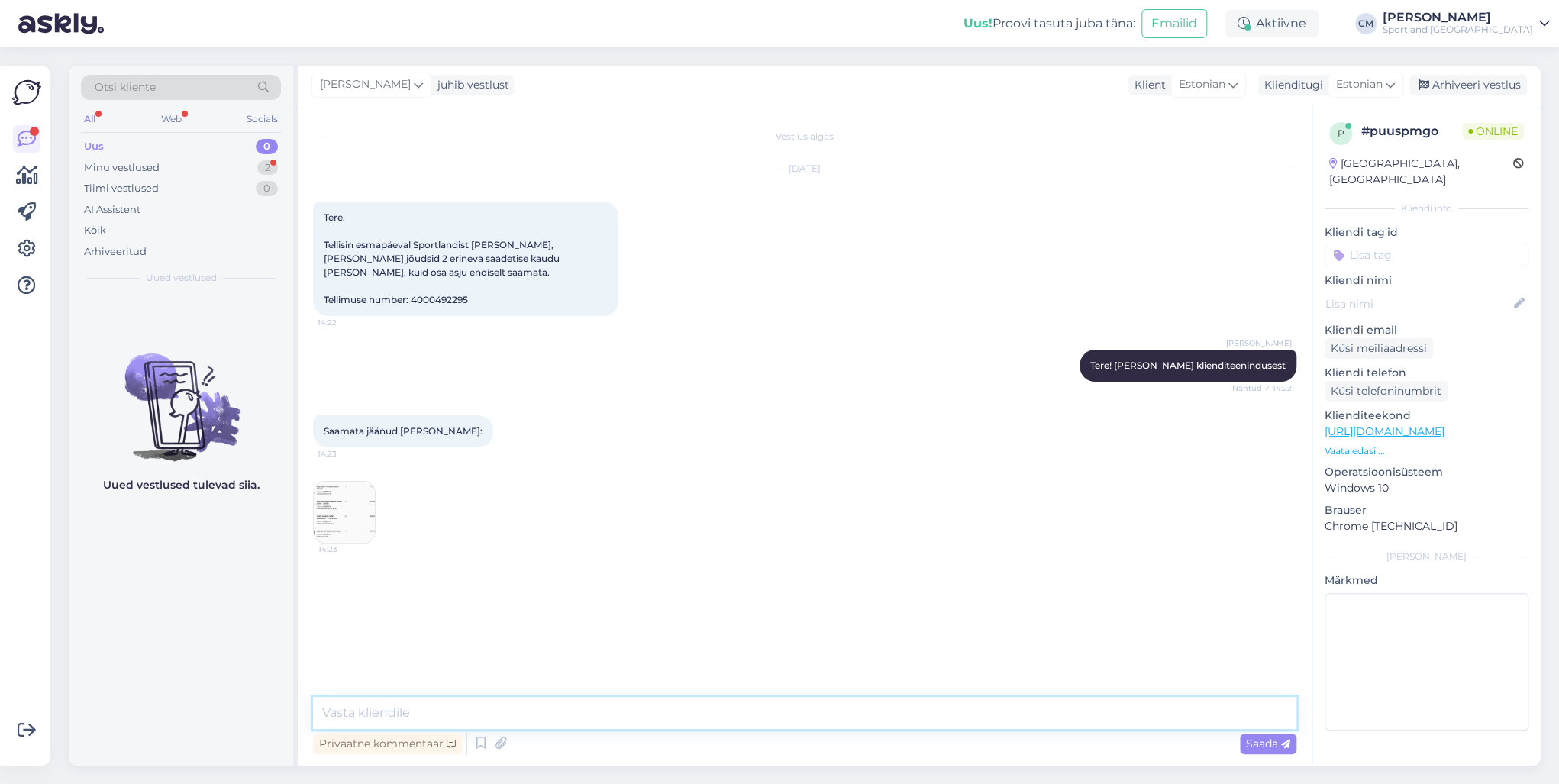
click at [352, 714] on textarea at bounding box center [805, 713] width 984 height 32
type textarea "T"
paste textarea "CC841924112EE"
type textarea "Need tooted liiguvad jälgimiskoodiga: CC841924112EE"
click at [526, 700] on textarea at bounding box center [805, 713] width 984 height 32
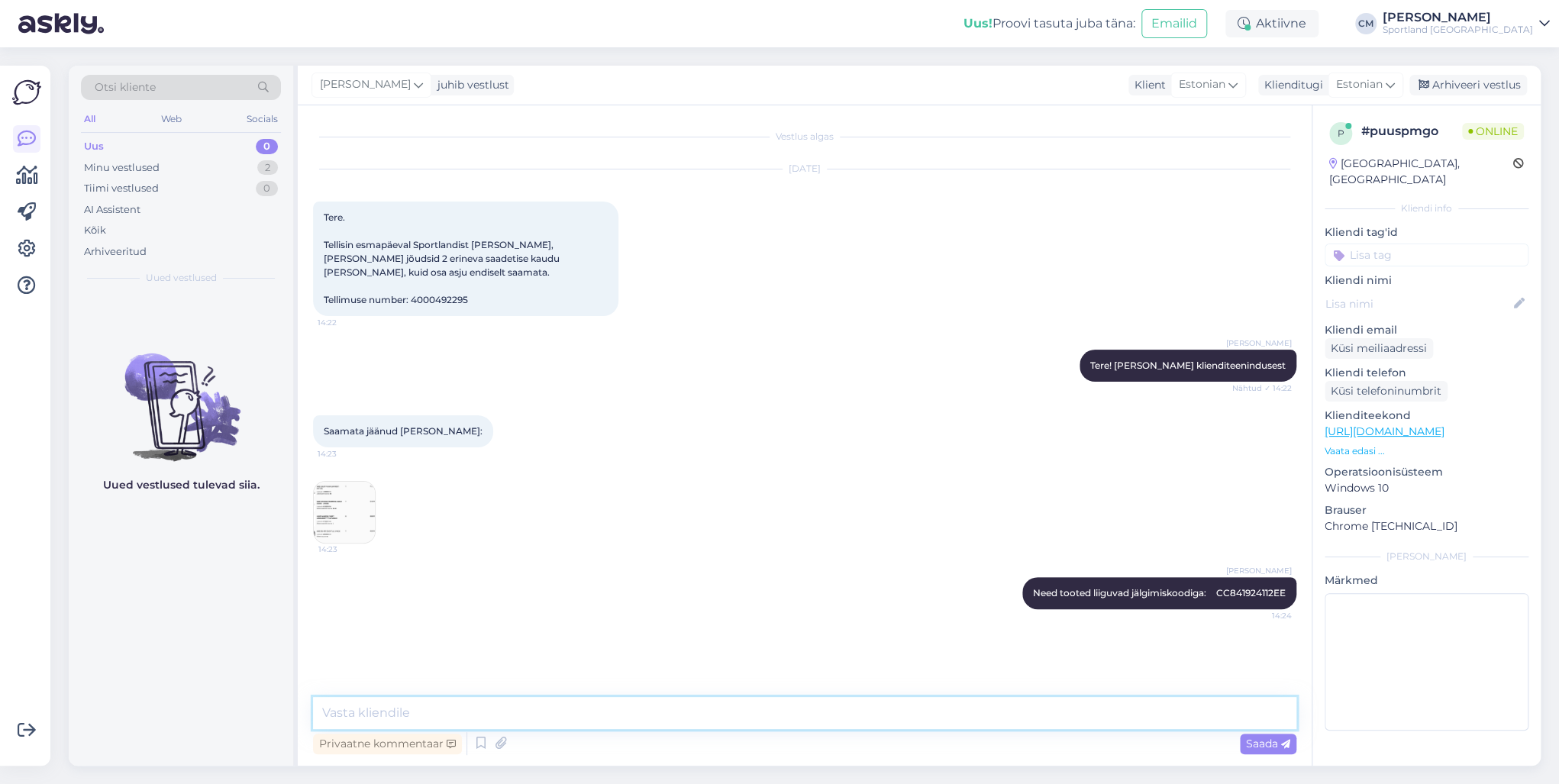
click at [489, 710] on textarea at bounding box center [805, 713] width 984 height 32
click at [384, 711] on textarea "Pakk peak lähiajal [PERSON_NAME] jõudma." at bounding box center [805, 713] width 984 height 32
type textarea "Pakk peaks lähiajal [PERSON_NAME] jõudma."
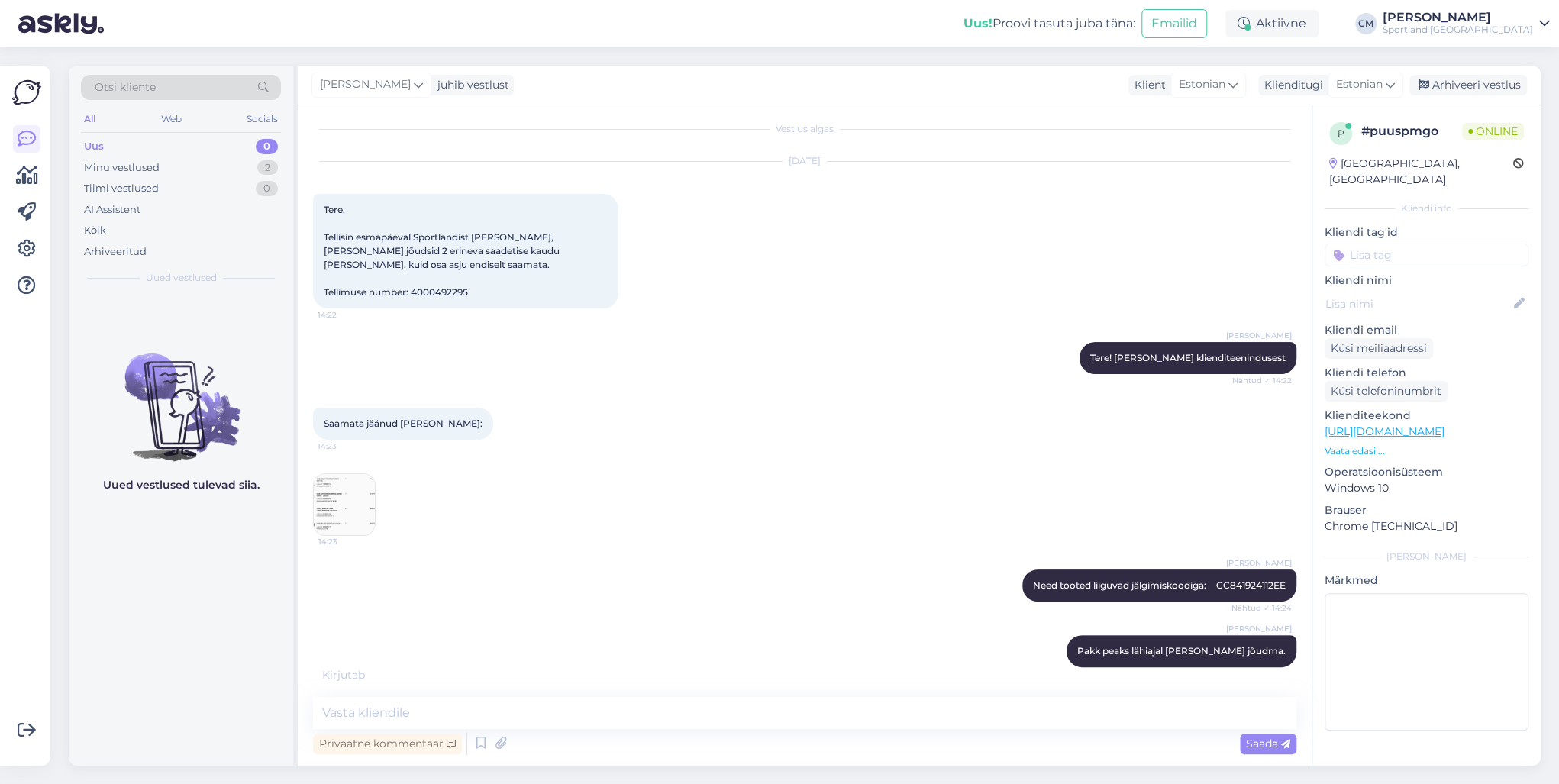
scroll to position [73, 0]
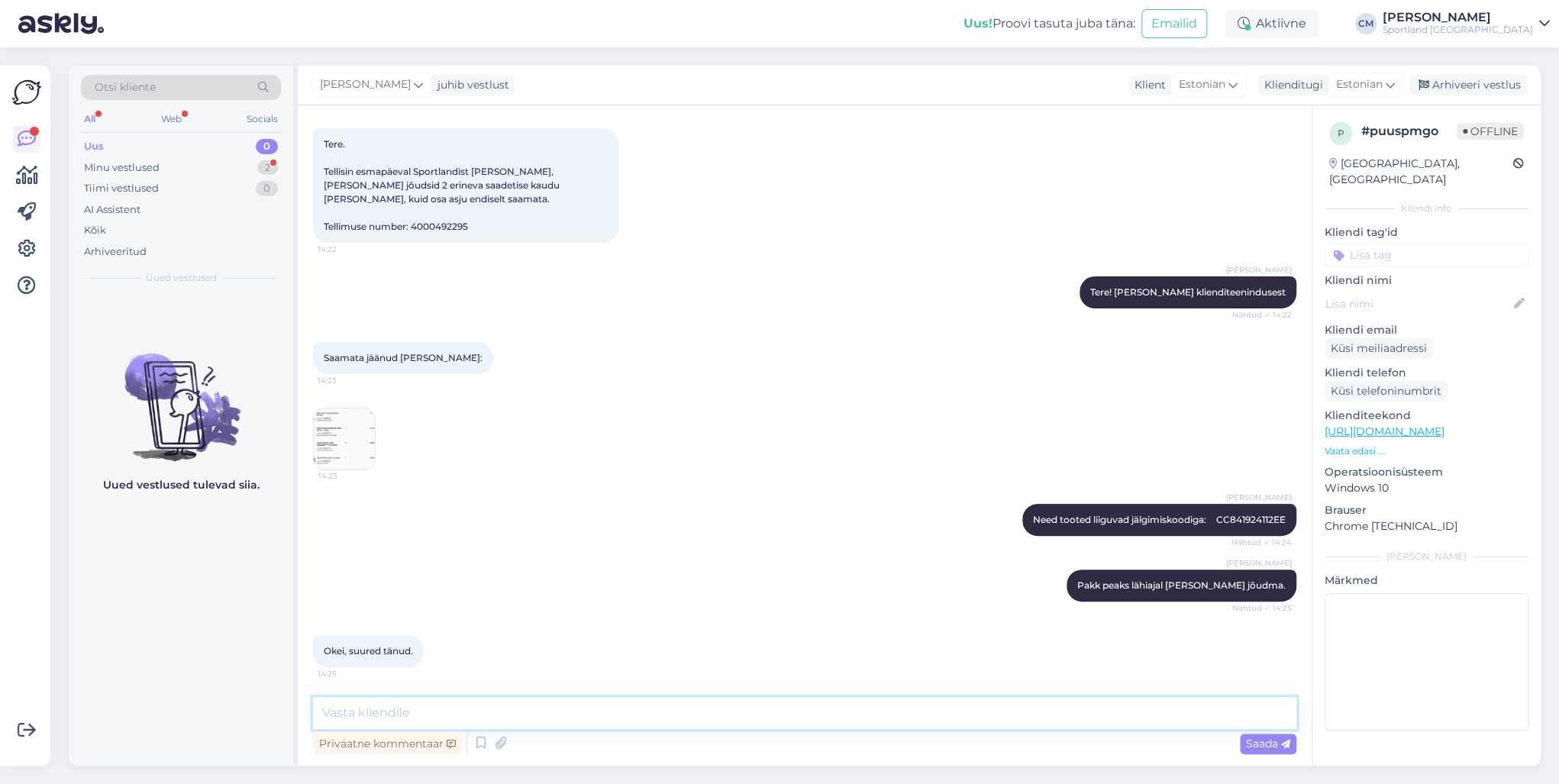
click at [412, 710] on textarea at bounding box center [805, 713] width 984 height 32
type textarea "Kas saan veel aidata?"
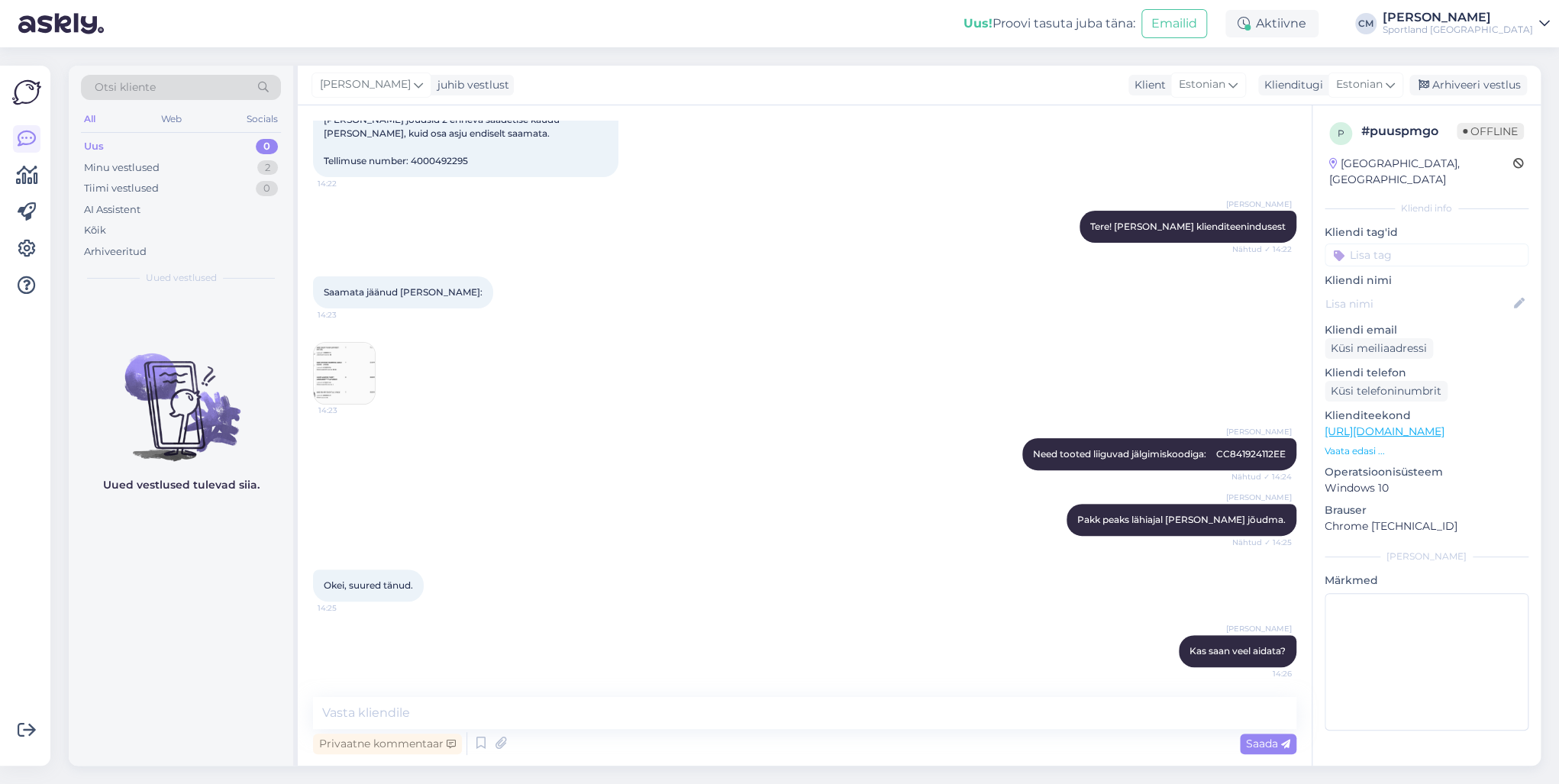
click at [1403, 243] on input at bounding box center [1426, 255] width 204 height 23
type input "tell"
click at [1464, 291] on span "Tellimuse [PERSON_NAME] info" at bounding box center [1427, 295] width 122 height 9
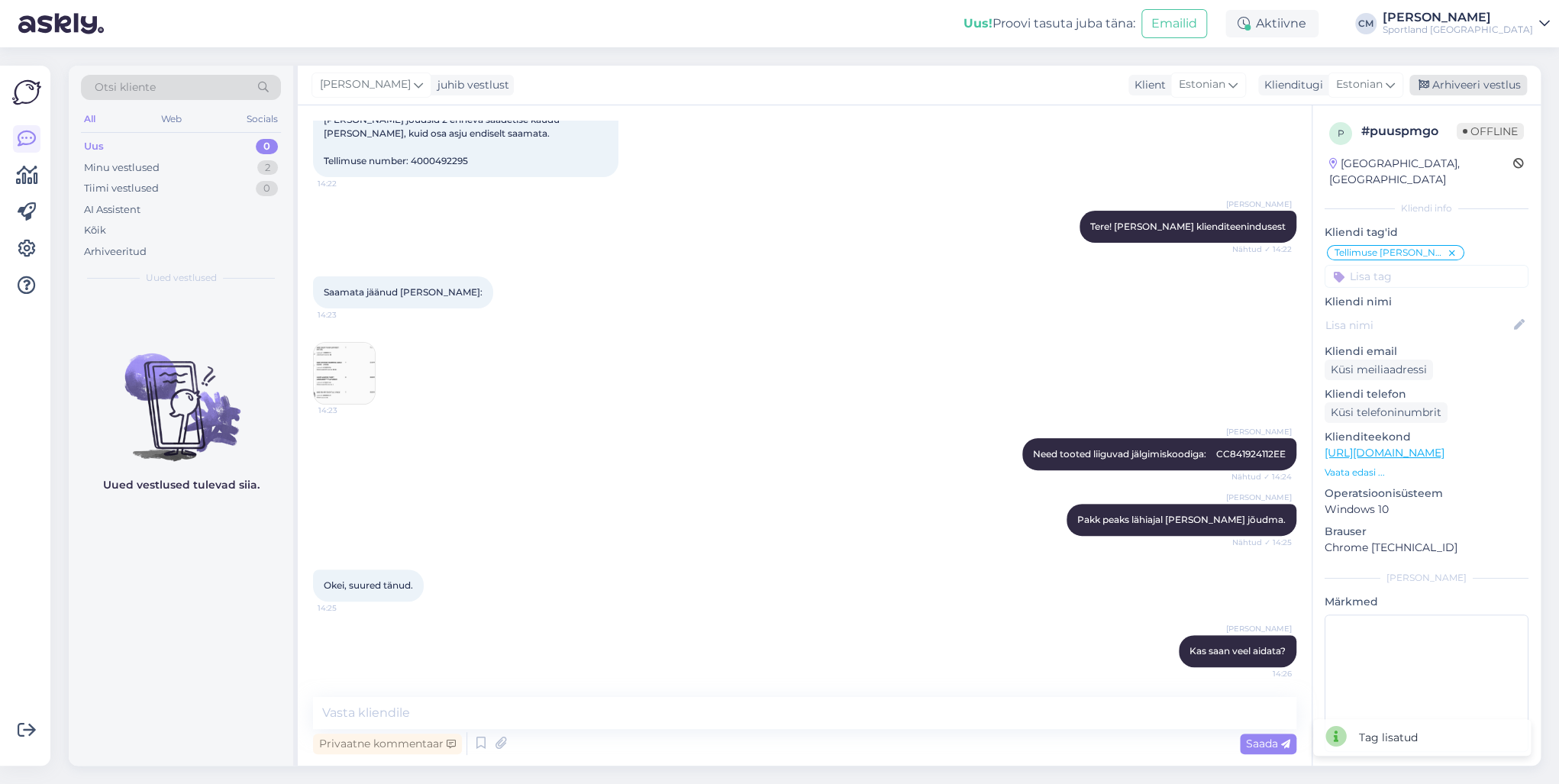
click at [1465, 75] on div "Arhiveeri vestlus" at bounding box center [1468, 84] width 118 height 20
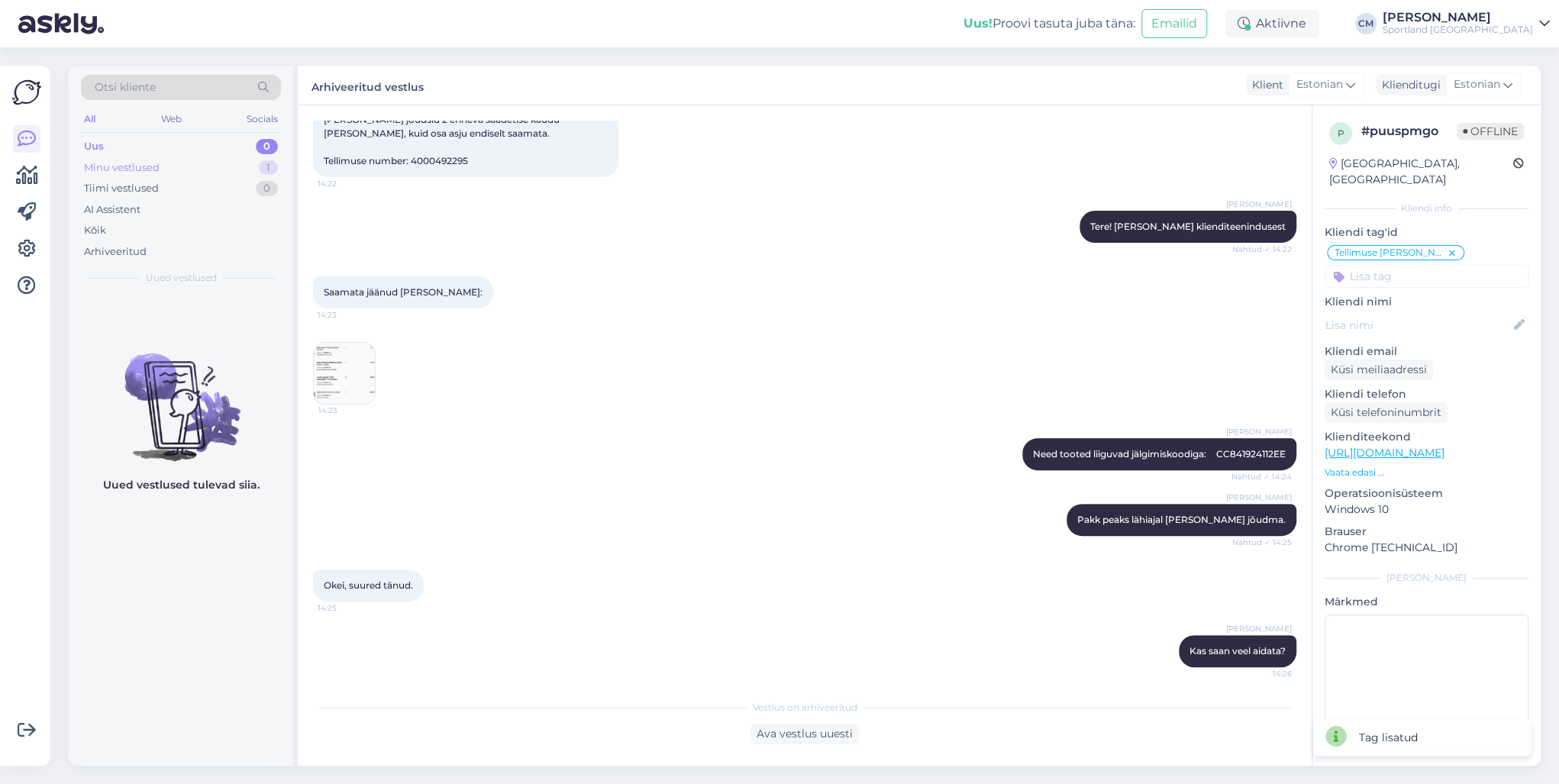
click at [250, 168] on div "Minu vestlused 1" at bounding box center [181, 168] width 200 height 21
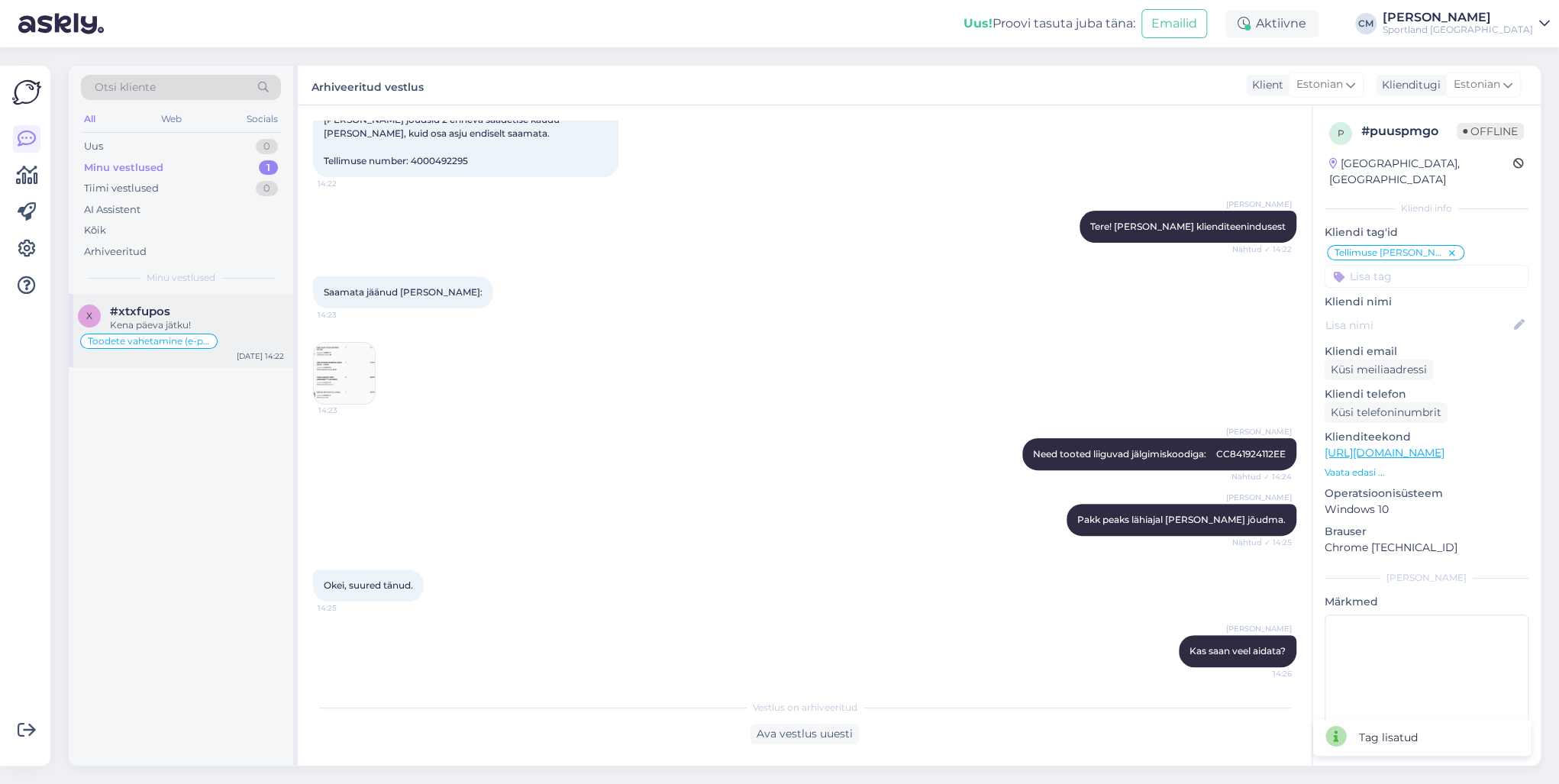
click at [226, 300] on div "x #xtxfupos Kena päeva jätku! Toodete vahetamine (e-pood) [DATE] 14:22" at bounding box center [181, 330] width 225 height 73
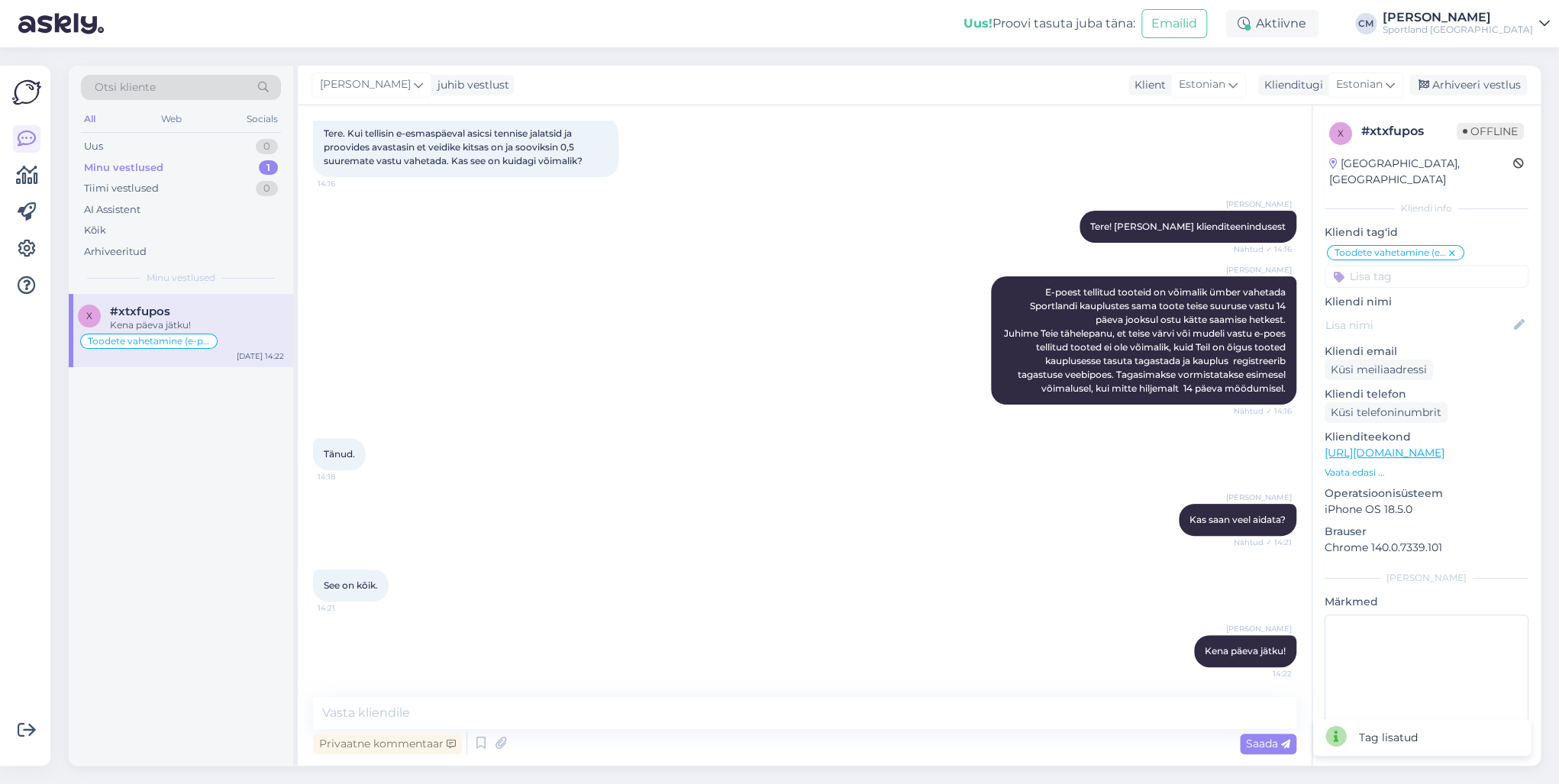
click at [1449, 73] on div "[PERSON_NAME] juhib vestlust Klient [DEMOGRAPHIC_DATA] Klienditugi [DEMOGRAPHIC…" at bounding box center [919, 85] width 1243 height 40
click at [1446, 80] on div "Arhiveeri vestlus" at bounding box center [1468, 84] width 118 height 20
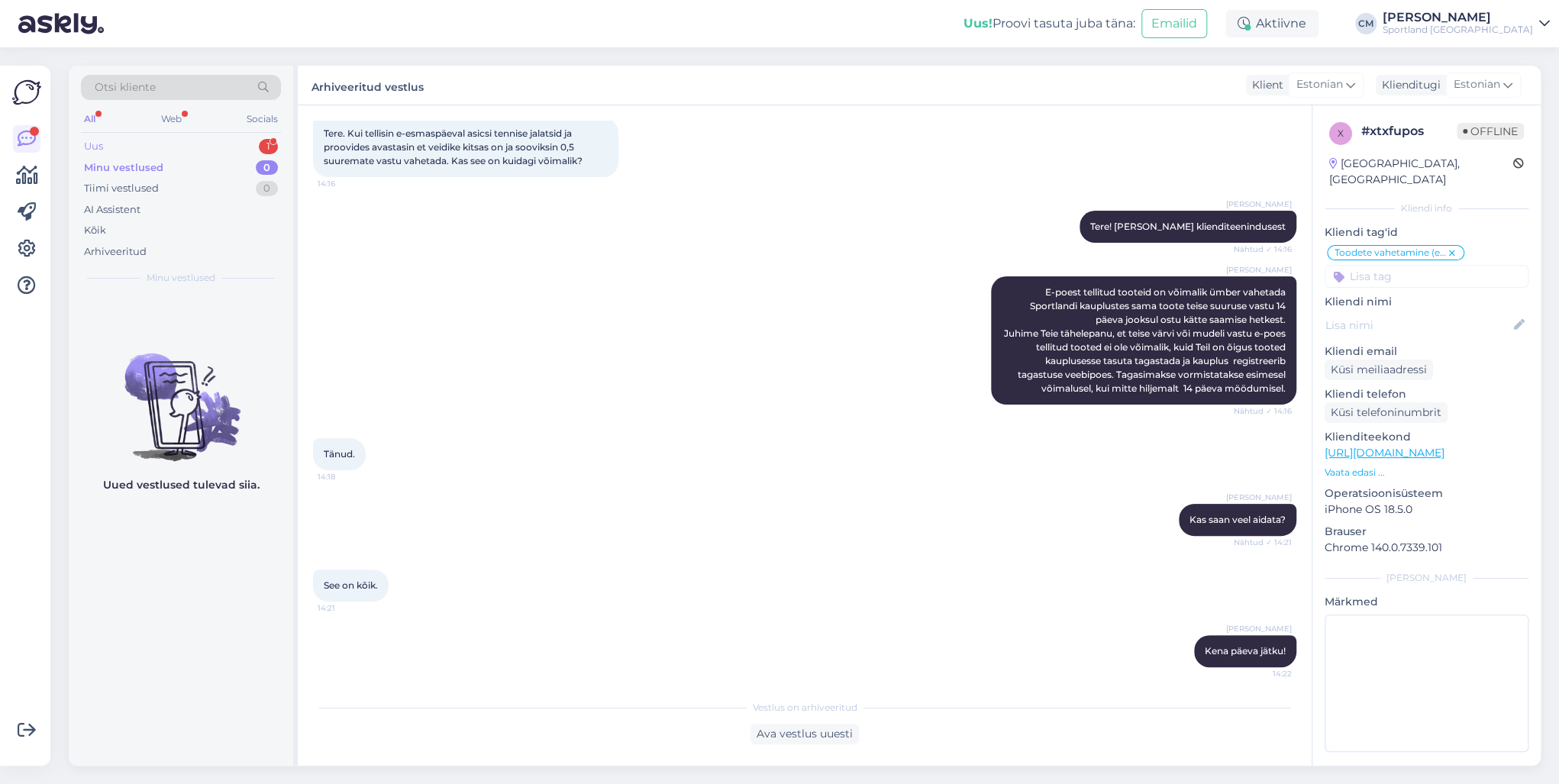
click at [227, 137] on div "Uus 1" at bounding box center [181, 147] width 200 height 21
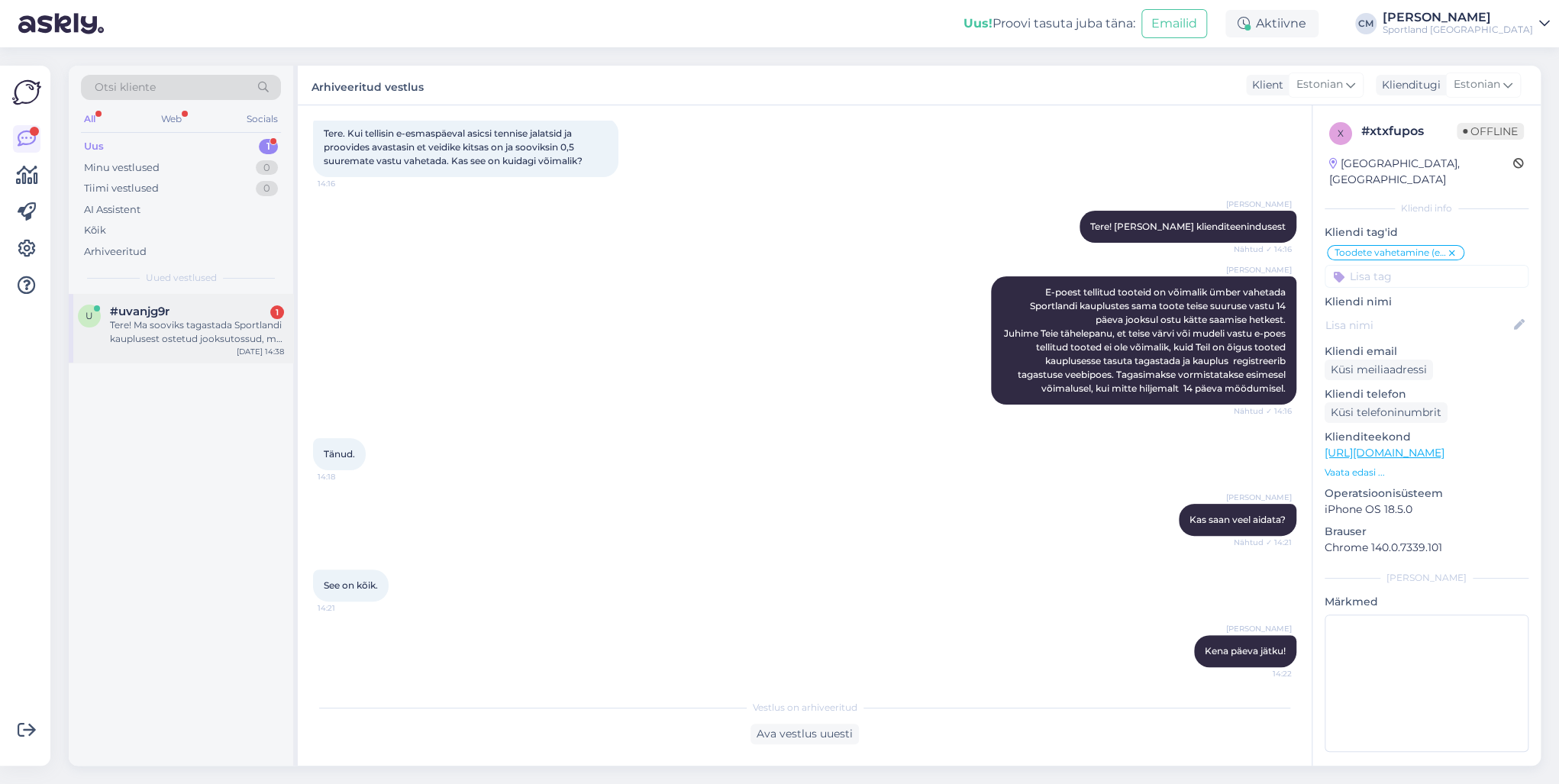
drag, startPoint x: 210, startPoint y: 281, endPoint x: 195, endPoint y: 306, distance: 29.2
click at [208, 285] on div "Otsi kliente All Web Socials Uus 1 Minu vestlused 0 Tiimi vestlused 0 AI Assist…" at bounding box center [181, 179] width 225 height 228
click at [195, 306] on div "#uvanjg9r 1" at bounding box center [197, 311] width 174 height 14
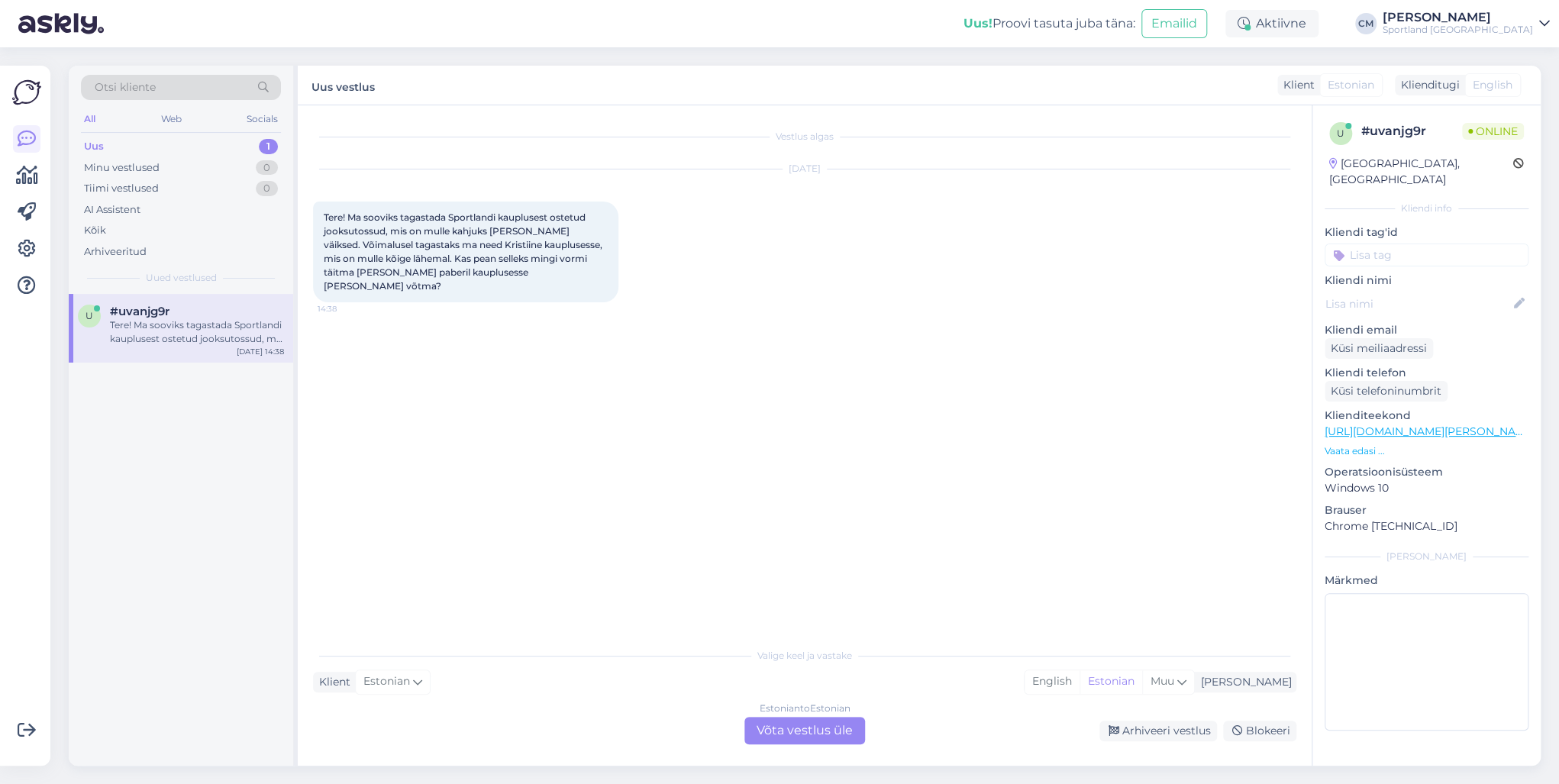
click at [839, 713] on div "Estonian to Estonian" at bounding box center [805, 708] width 91 height 14
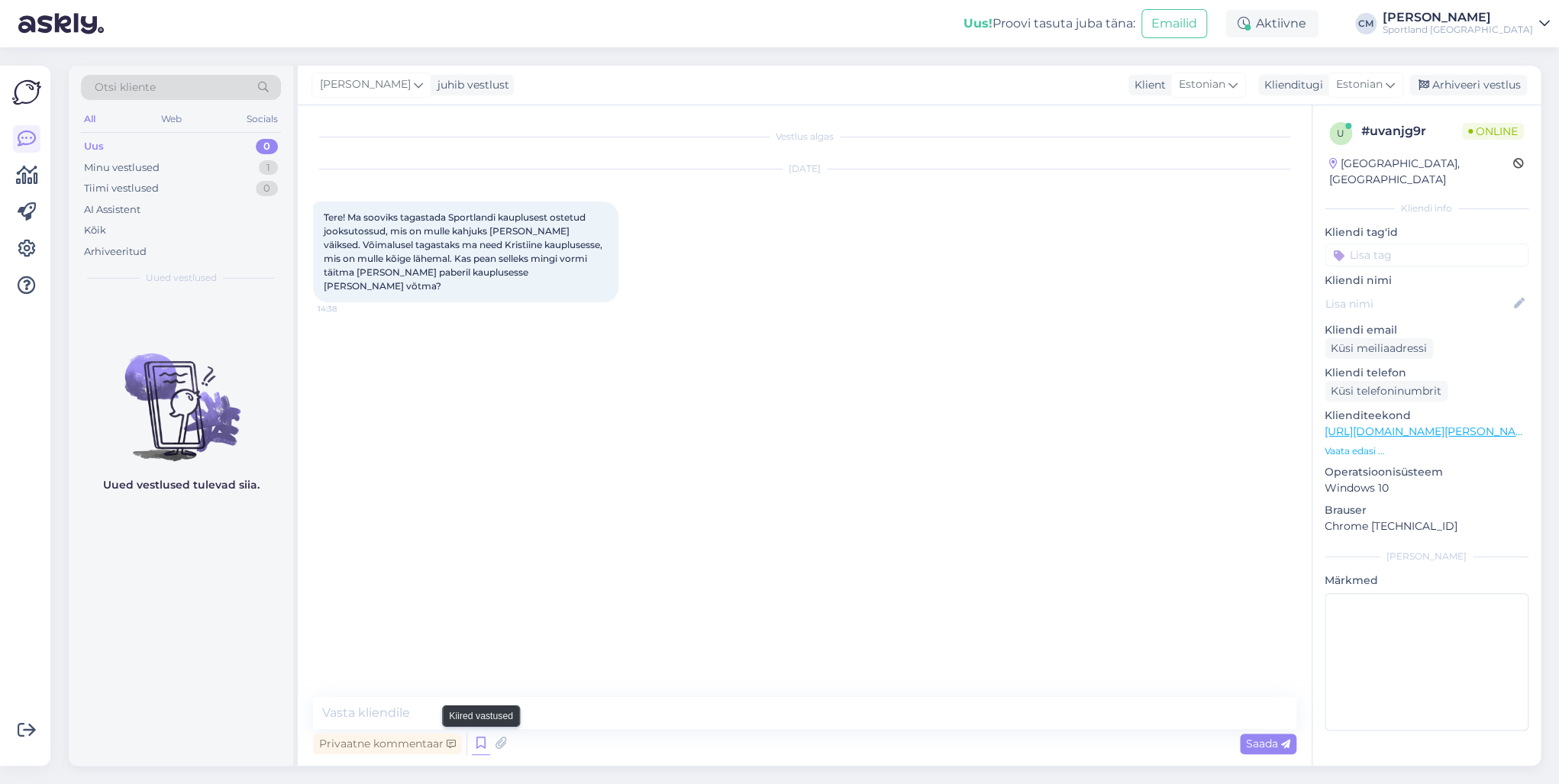
click at [480, 743] on icon at bounding box center [481, 743] width 19 height 23
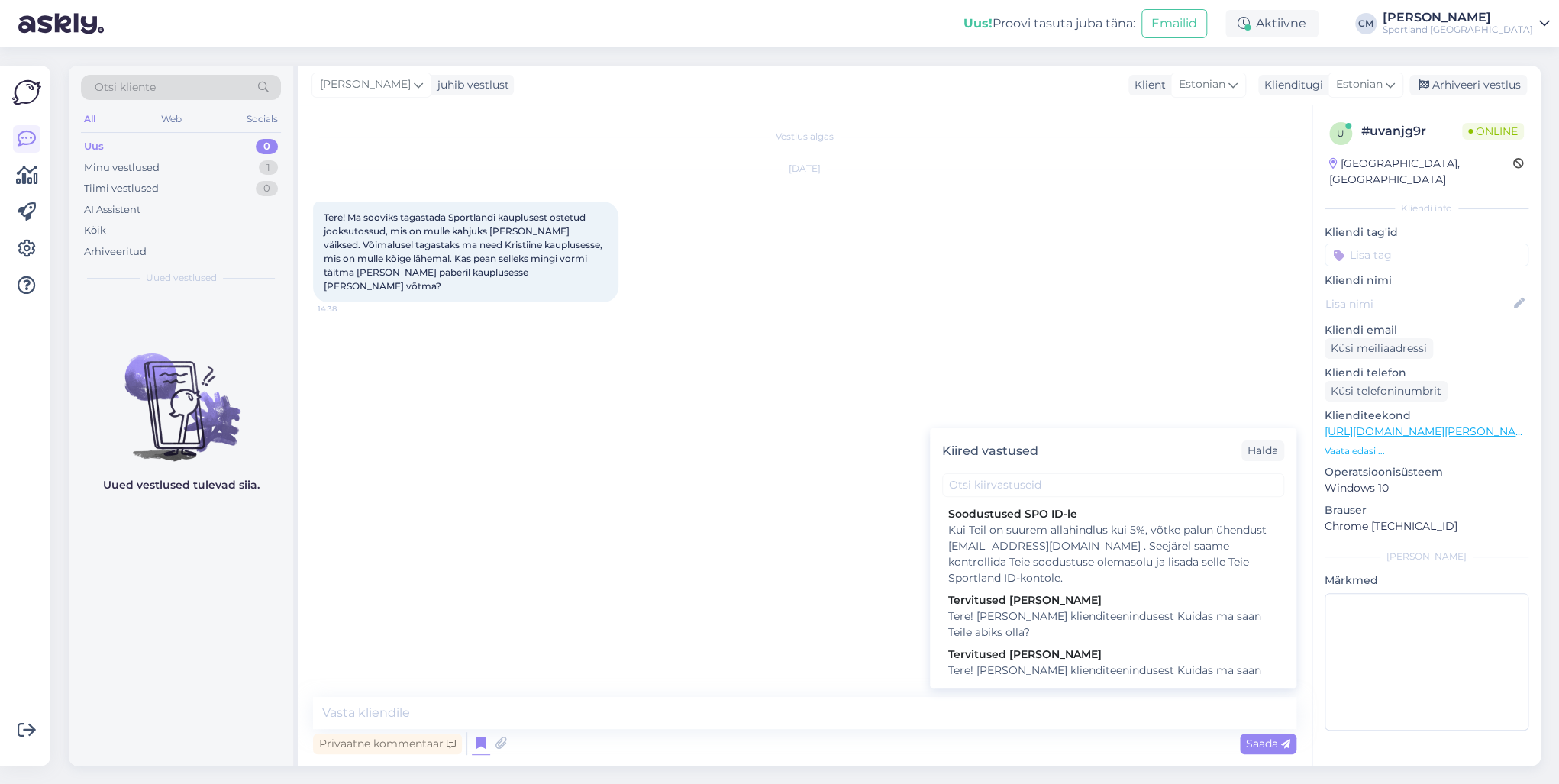
click at [1066, 661] on div "Tervitused [PERSON_NAME]" at bounding box center [1113, 654] width 330 height 16
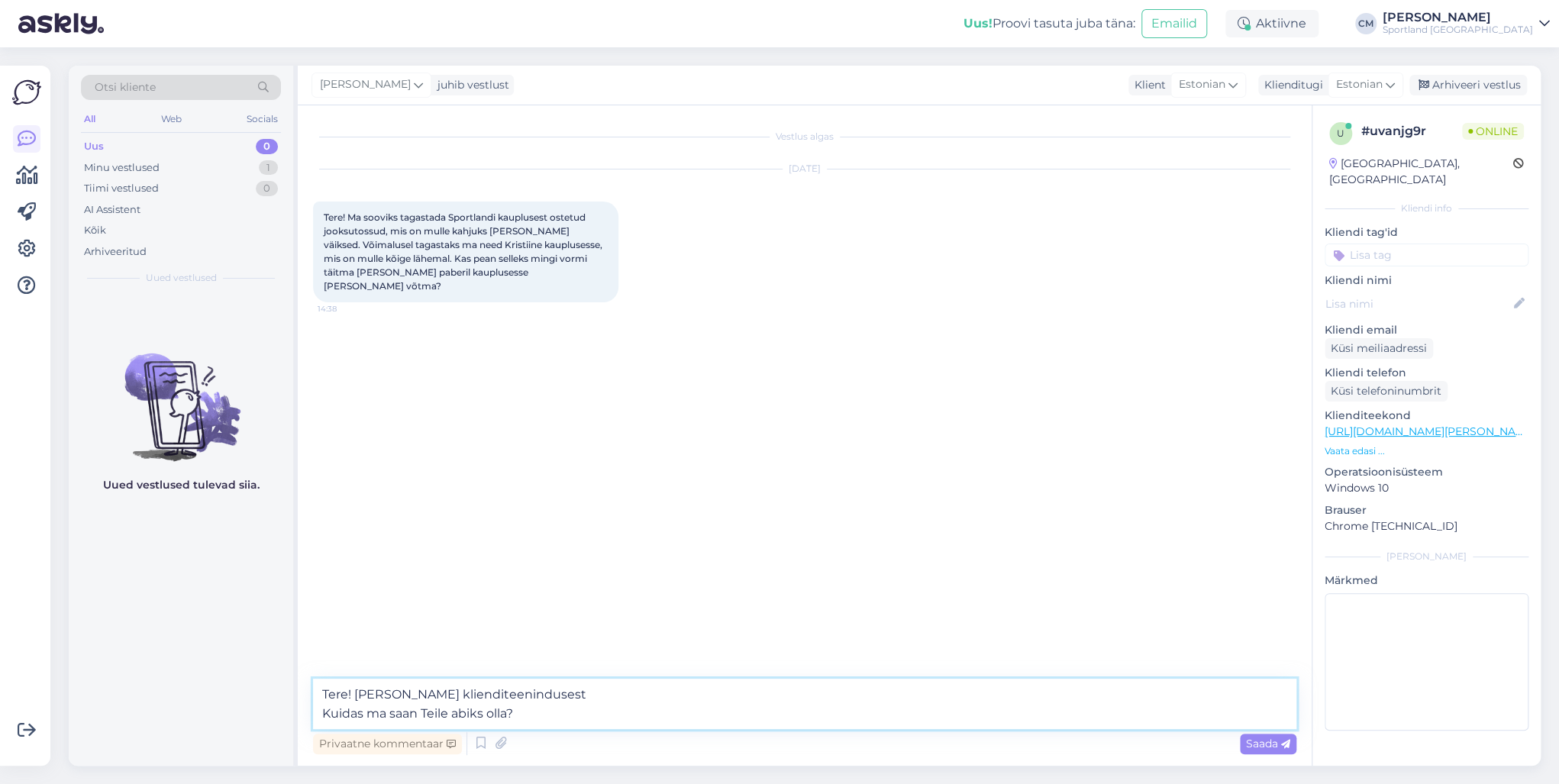
drag, startPoint x: 528, startPoint y: 711, endPoint x: 137, endPoint y: 694, distance: 391.4
click at [137, 694] on div "Otsi kliente All Web Socials Uus 0 Minu vestlused 1 Tiimi vestlused 0 AI Assist…" at bounding box center [805, 415] width 1472 height 700
click at [562, 726] on textarea "Tere! [PERSON_NAME] klienditeenindusest Kuidas ma saan Teile abiks olla?" at bounding box center [805, 704] width 984 height 50
drag, startPoint x: 552, startPoint y: 719, endPoint x: 318, endPoint y: 718, distance: 234.0
click at [318, 718] on textarea "Tere! [PERSON_NAME] klienditeenindusest Kuidas ma saan Teile abiks olla?" at bounding box center [805, 704] width 984 height 50
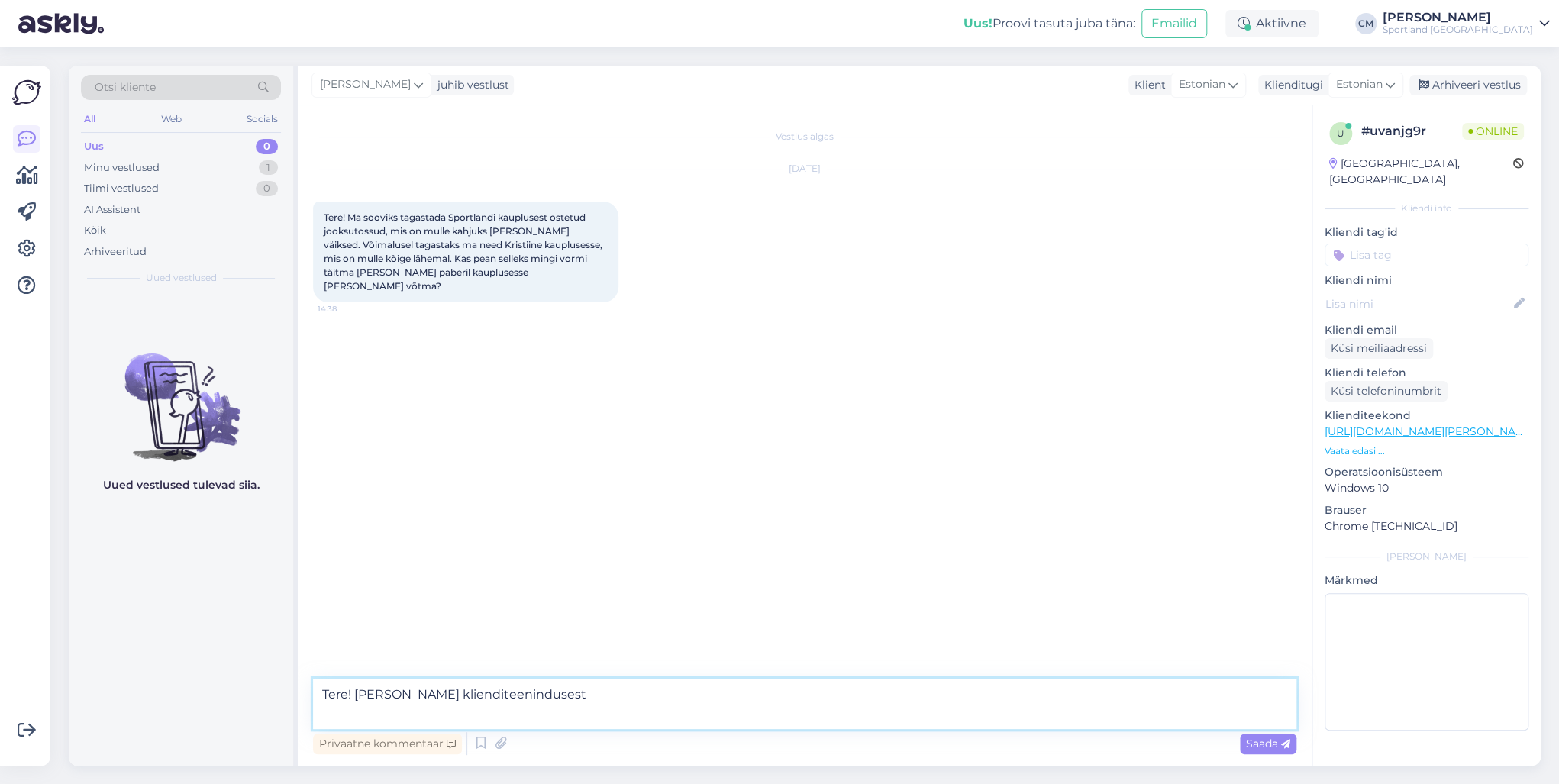
type textarea "Tere! [PERSON_NAME] klienditeenindusest"
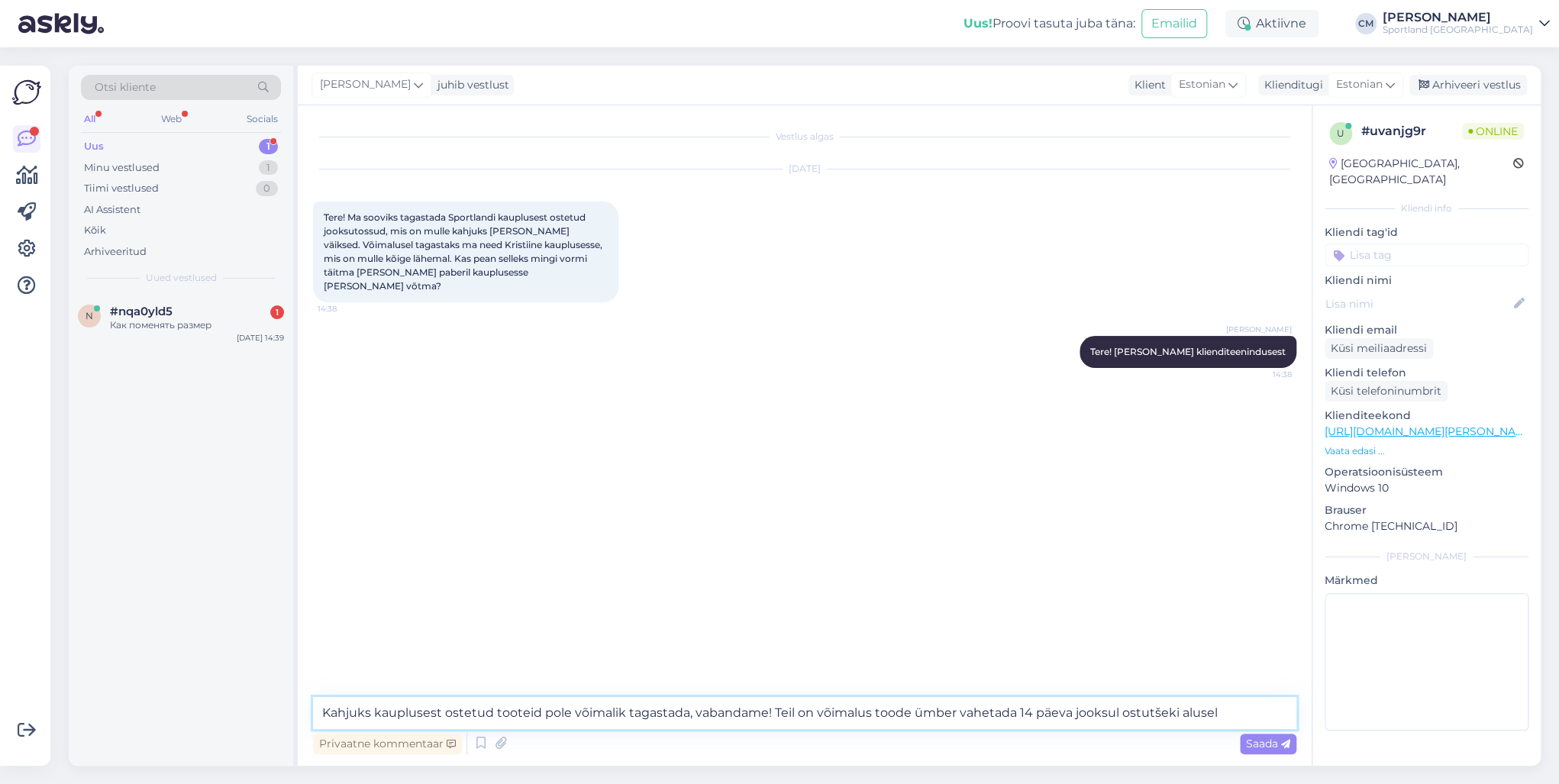
type textarea "Kahjuks kauplusest ostetud tooteid pole võimalik tagastada, vabandame! Teil on …"
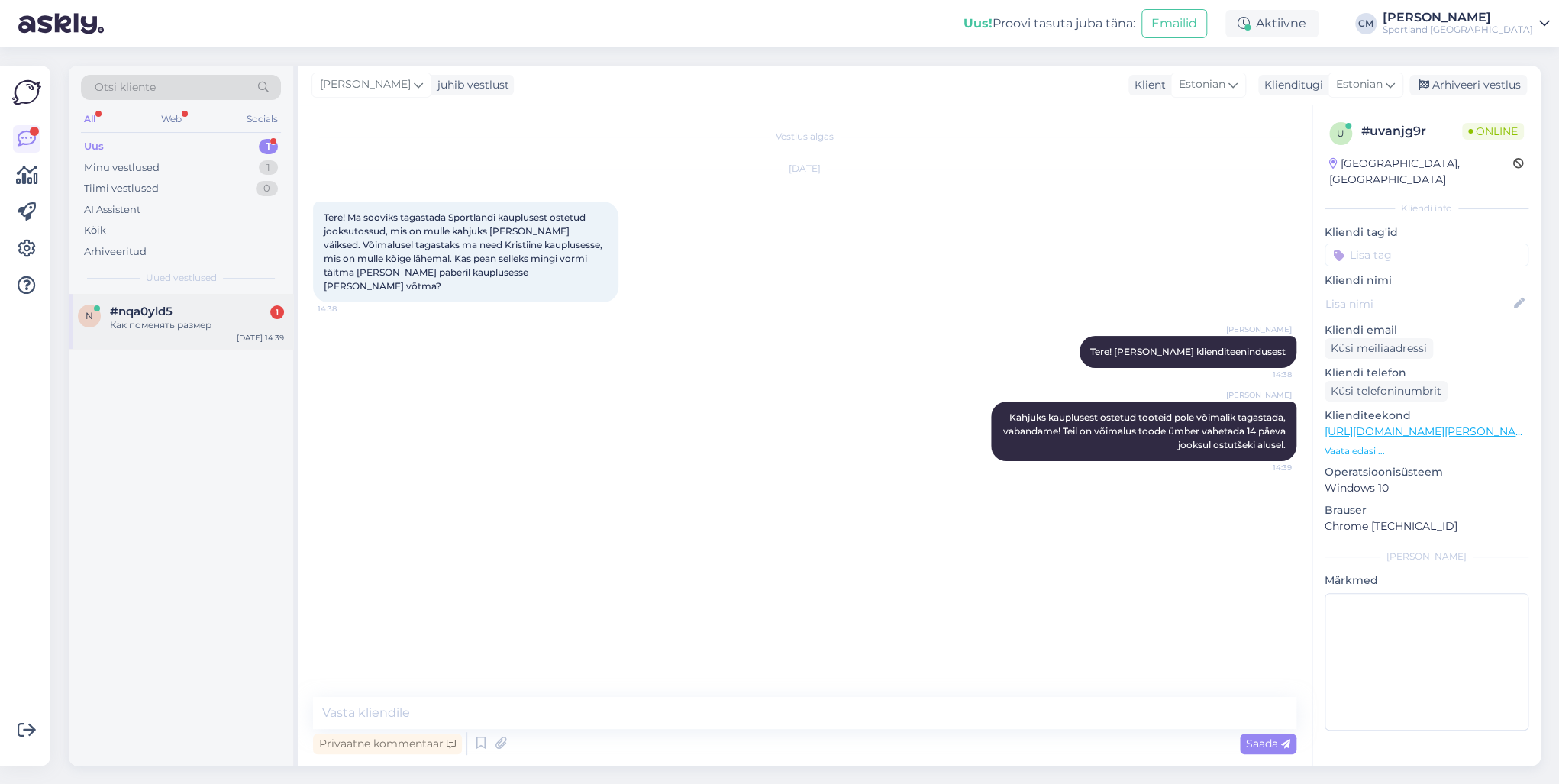
click at [146, 316] on span "#nqa0yld5" at bounding box center [141, 311] width 62 height 14
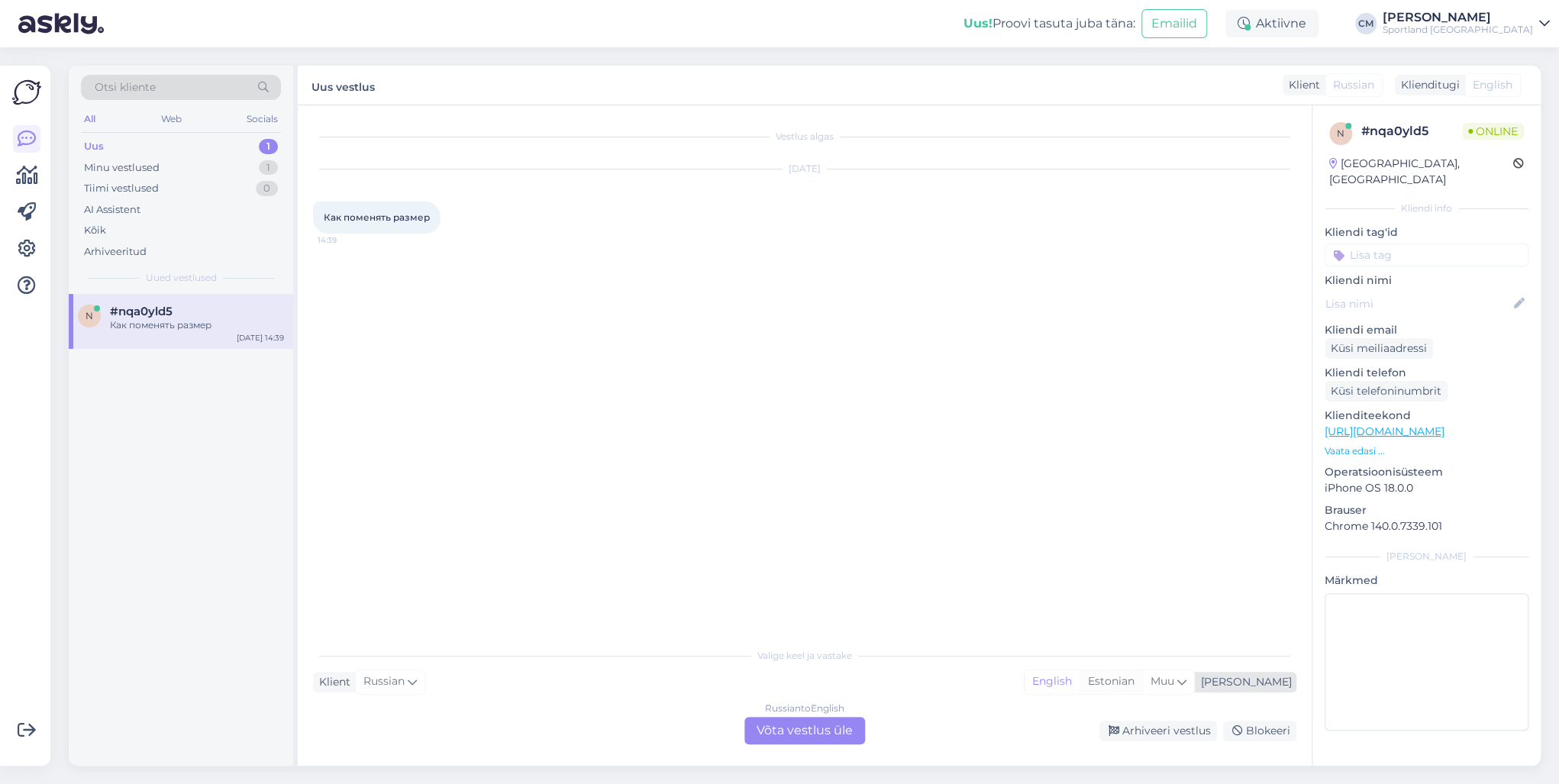
click at [1142, 691] on div "Estonian" at bounding box center [1110, 682] width 62 height 23
click at [818, 736] on div "Russian to Estonian Võta vestlus üle" at bounding box center [805, 730] width 121 height 28
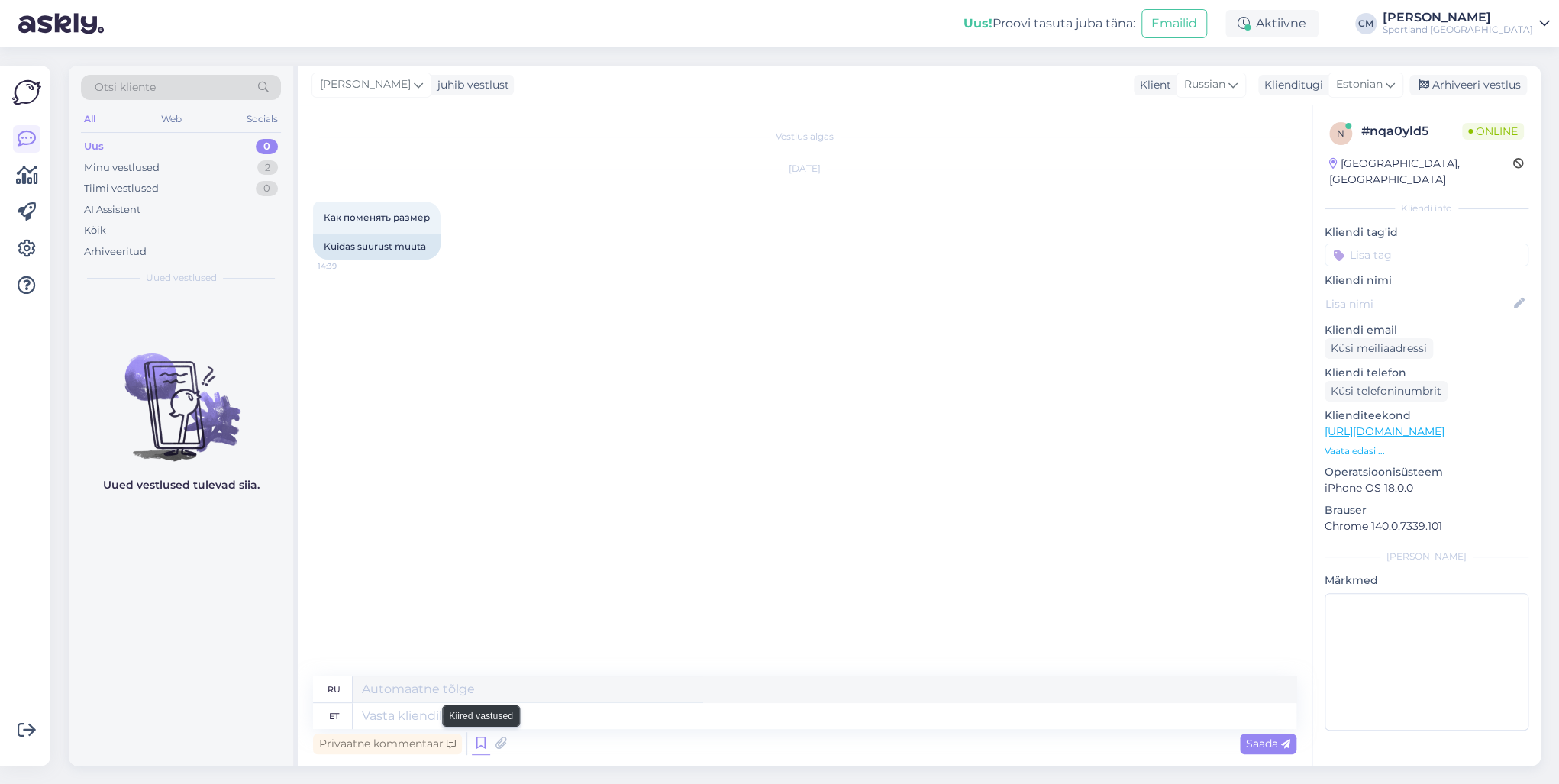
click at [481, 740] on icon at bounding box center [481, 743] width 19 height 23
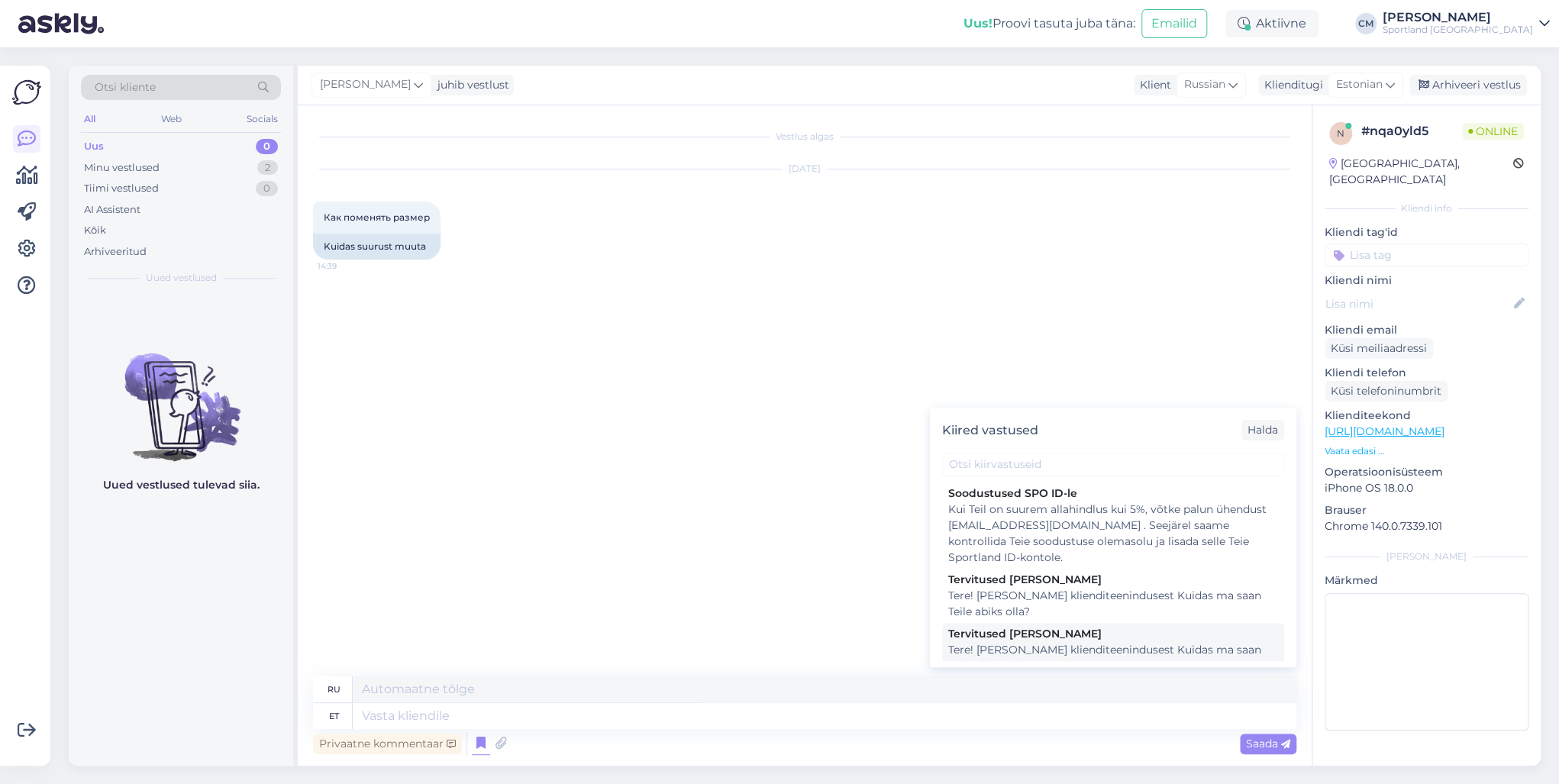
click at [1008, 643] on div "Tere! [PERSON_NAME] klienditeenindusest Kuidas ma saan Teile abiks olla?" at bounding box center [1113, 658] width 330 height 32
type textarea "Здравствуйте! Я [PERSON_NAME] из службы поддержки клиентов Чем я могу вам помоч…"
type textarea "Tere! [PERSON_NAME] klienditeenindusest Kuidas ma saan Teile abiks olla?"
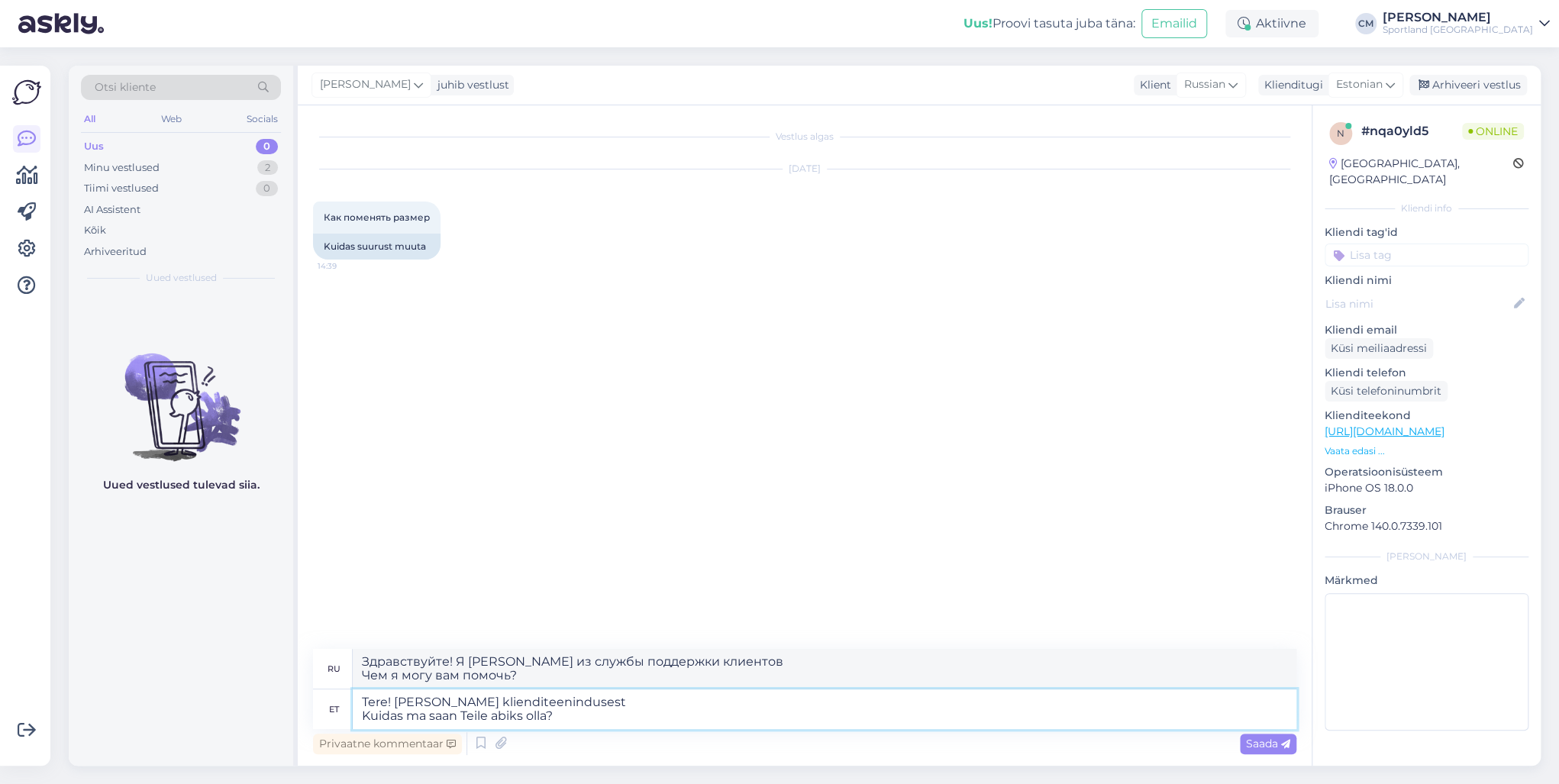
click at [796, 719] on textarea "Tere! [PERSON_NAME] klienditeenindusest Kuidas ma saan Teile abiks olla?" at bounding box center [825, 709] width 944 height 40
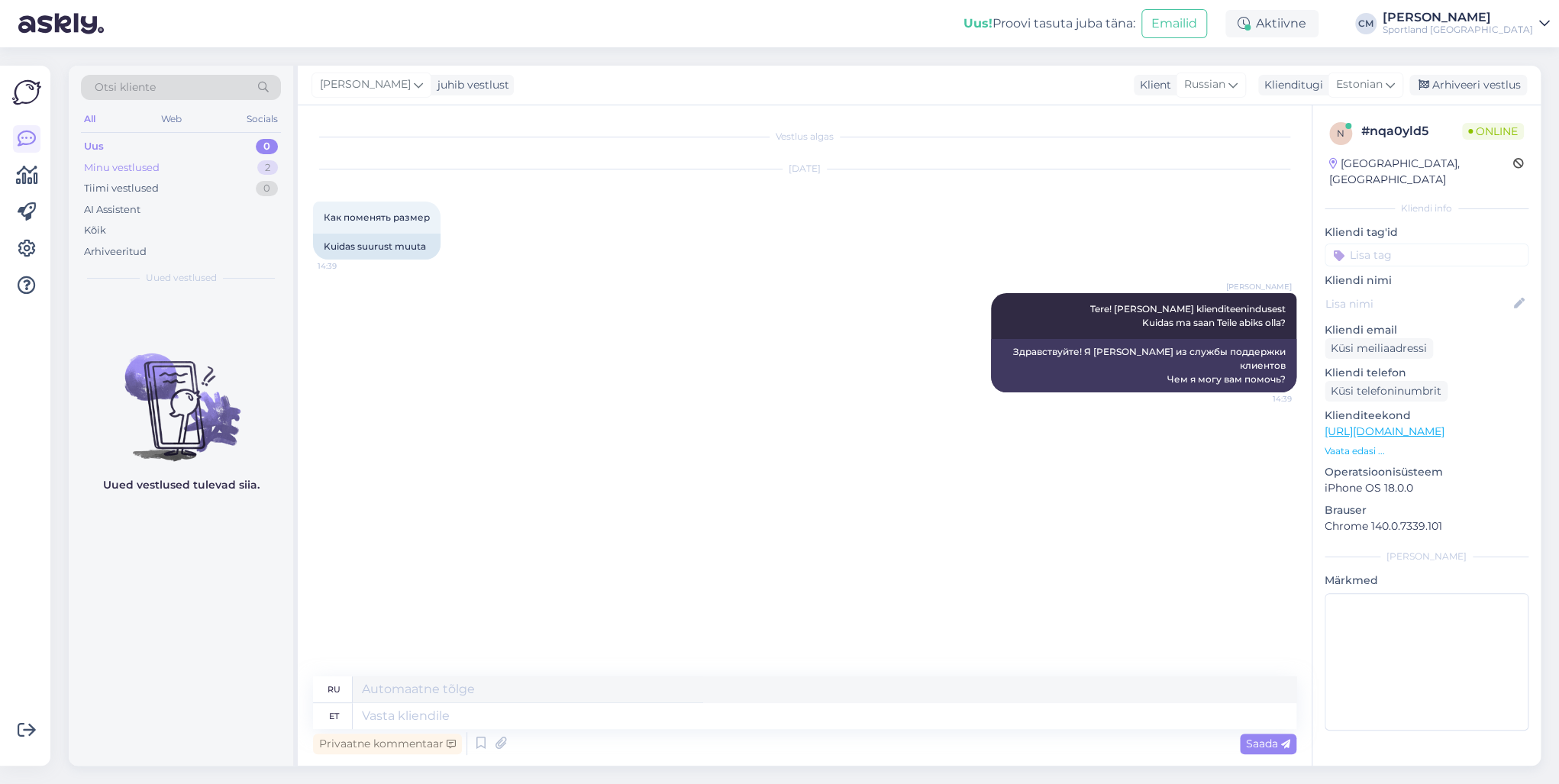
click at [254, 174] on div "Minu vestlused 2" at bounding box center [181, 168] width 200 height 21
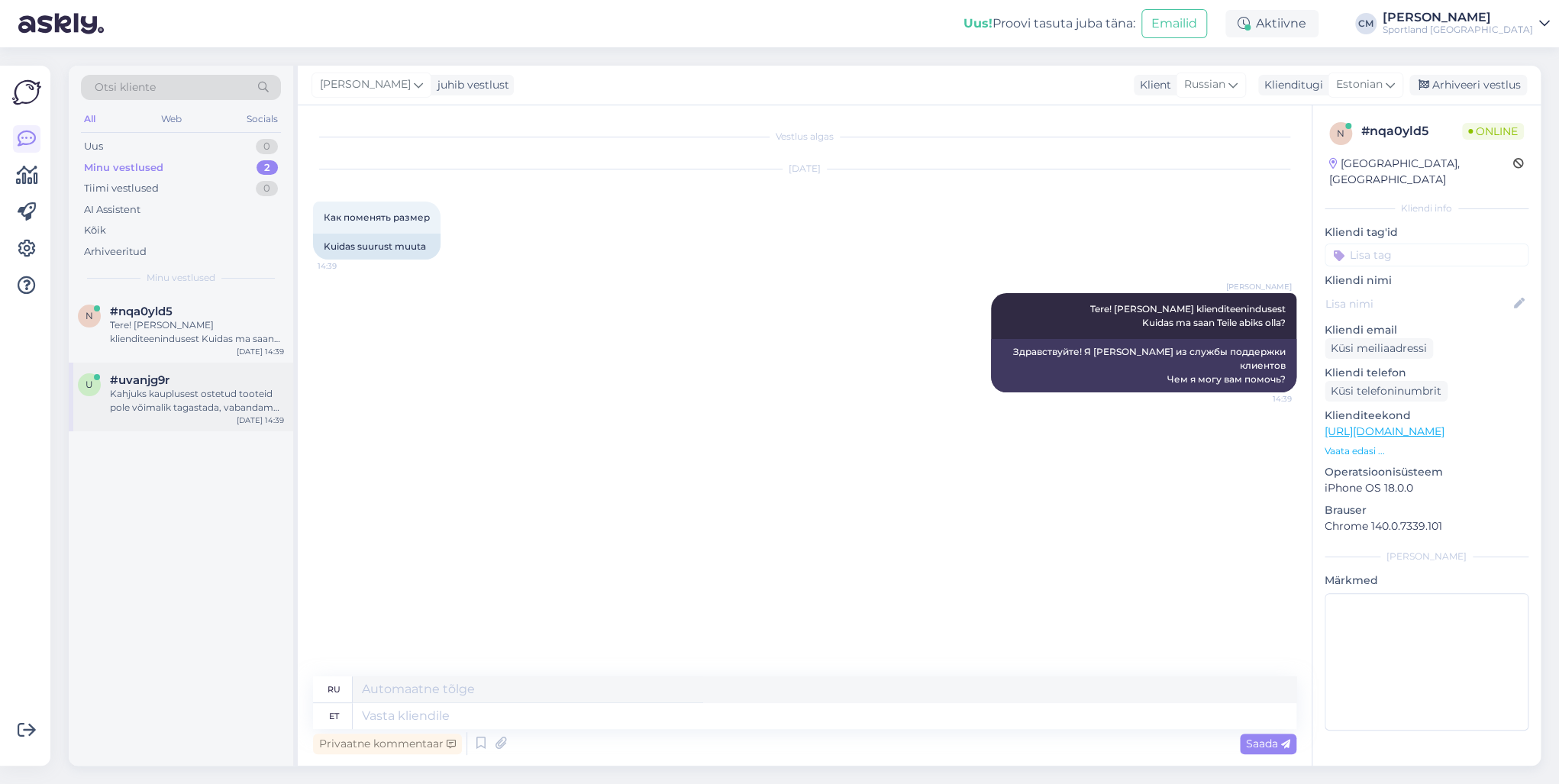
click at [224, 379] on div "#uvanjg9r" at bounding box center [197, 379] width 174 height 14
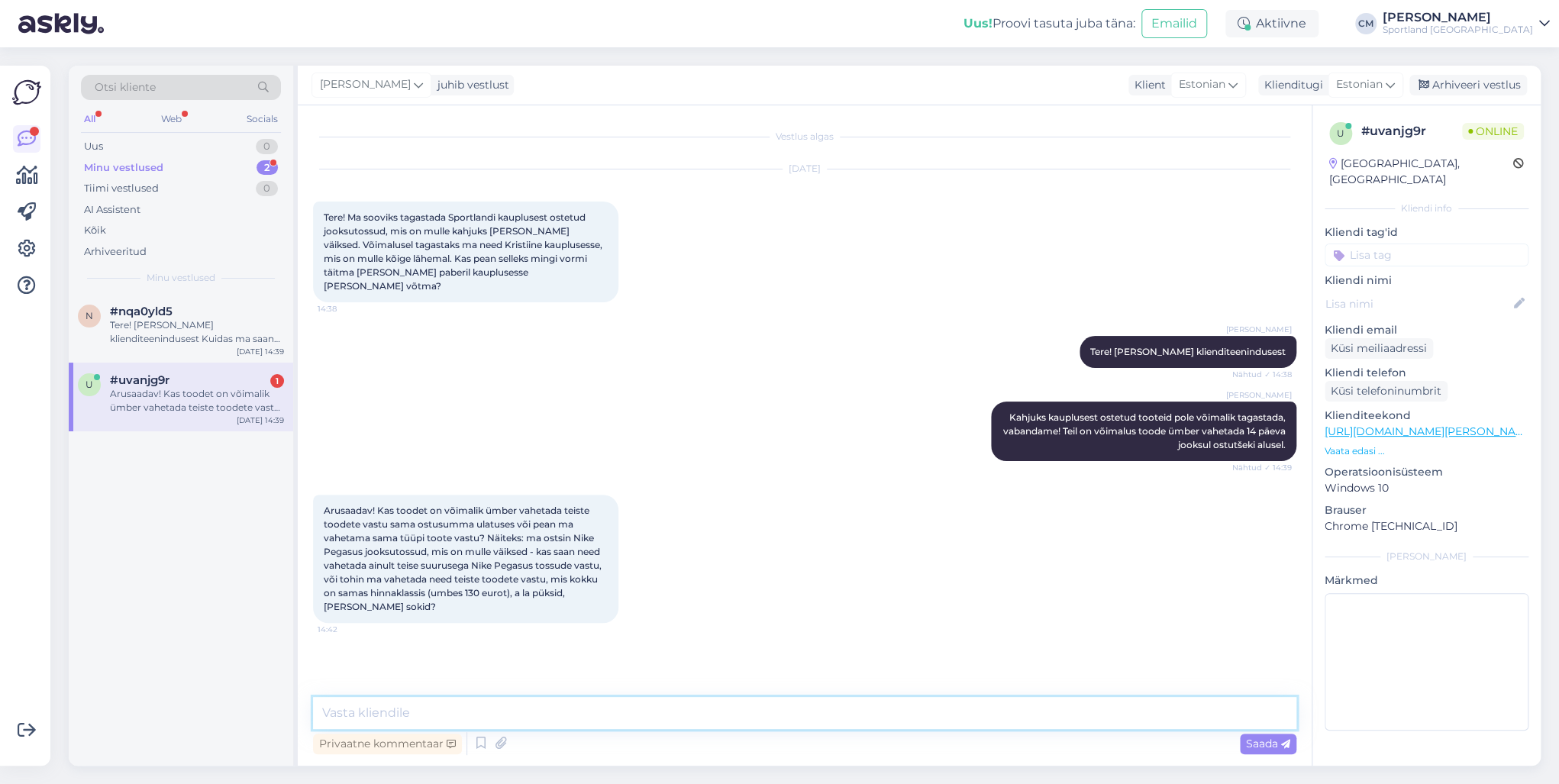
click at [402, 727] on textarea at bounding box center [805, 713] width 984 height 32
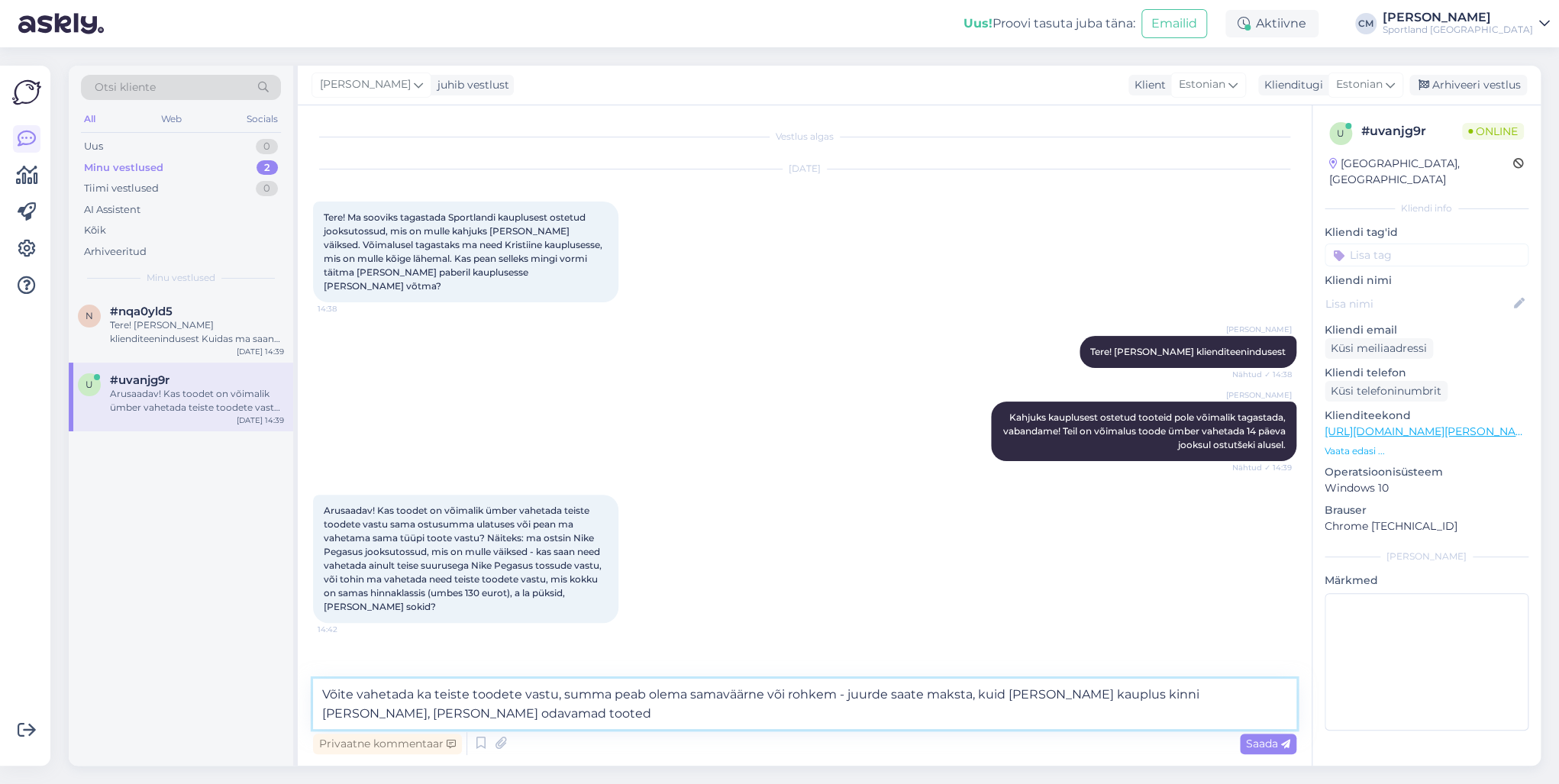
type textarea "Võite vahetada ka teiste toodete vastu, summa peab olema samaväärne või rohkem …"
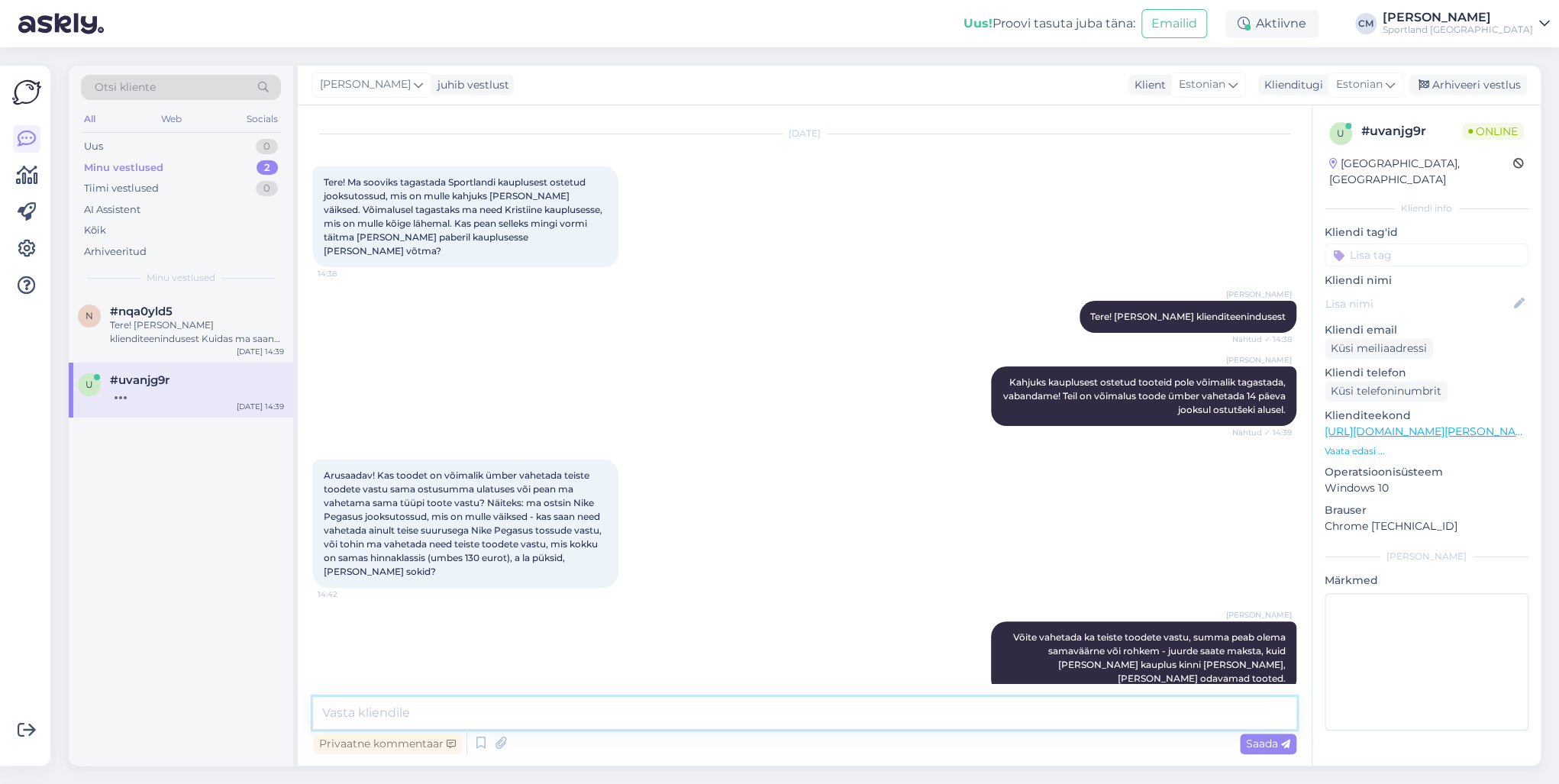
scroll to position [142, 0]
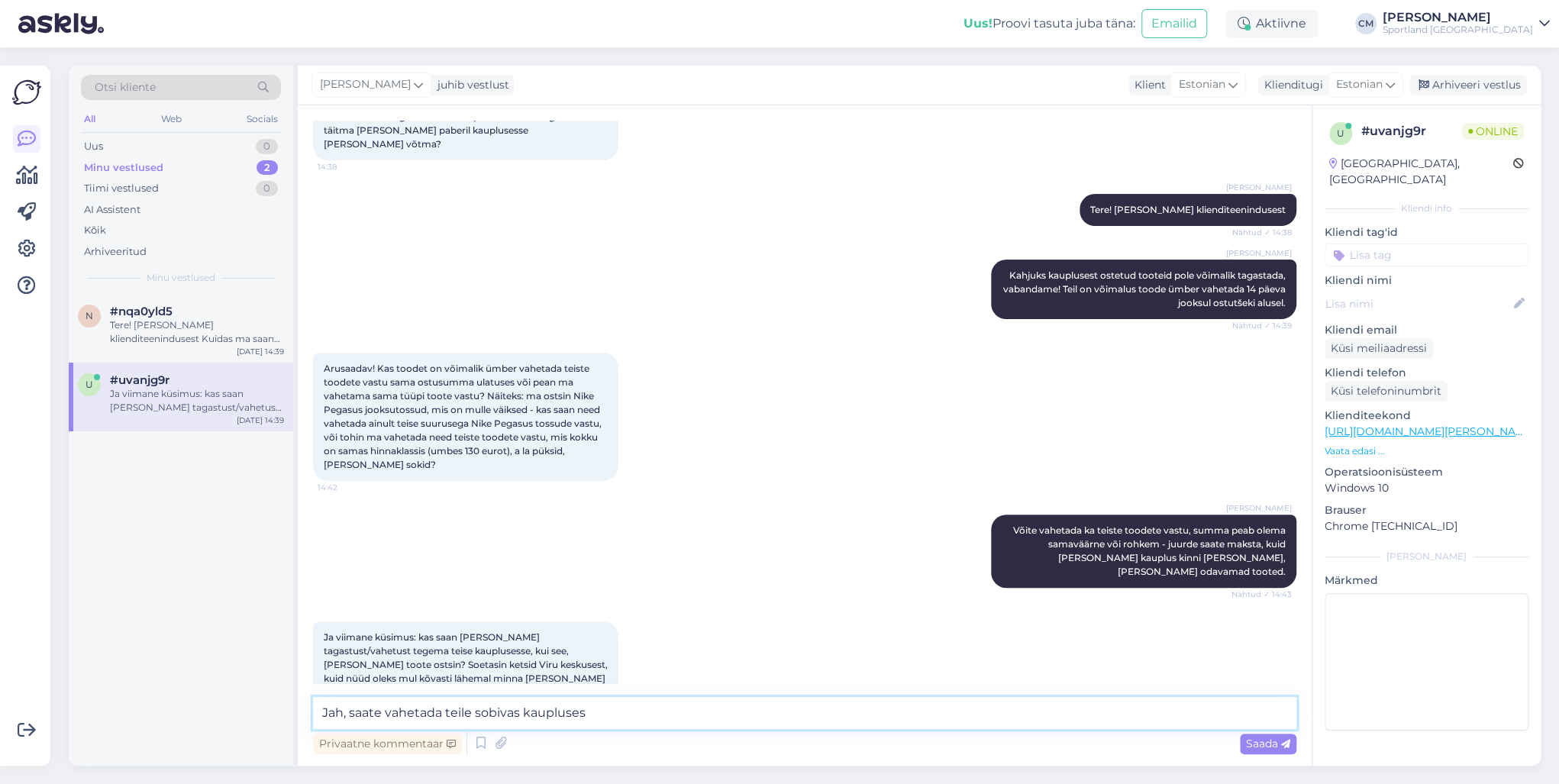
type textarea "Jah, saate vahetada teile sobivas kaupluses."
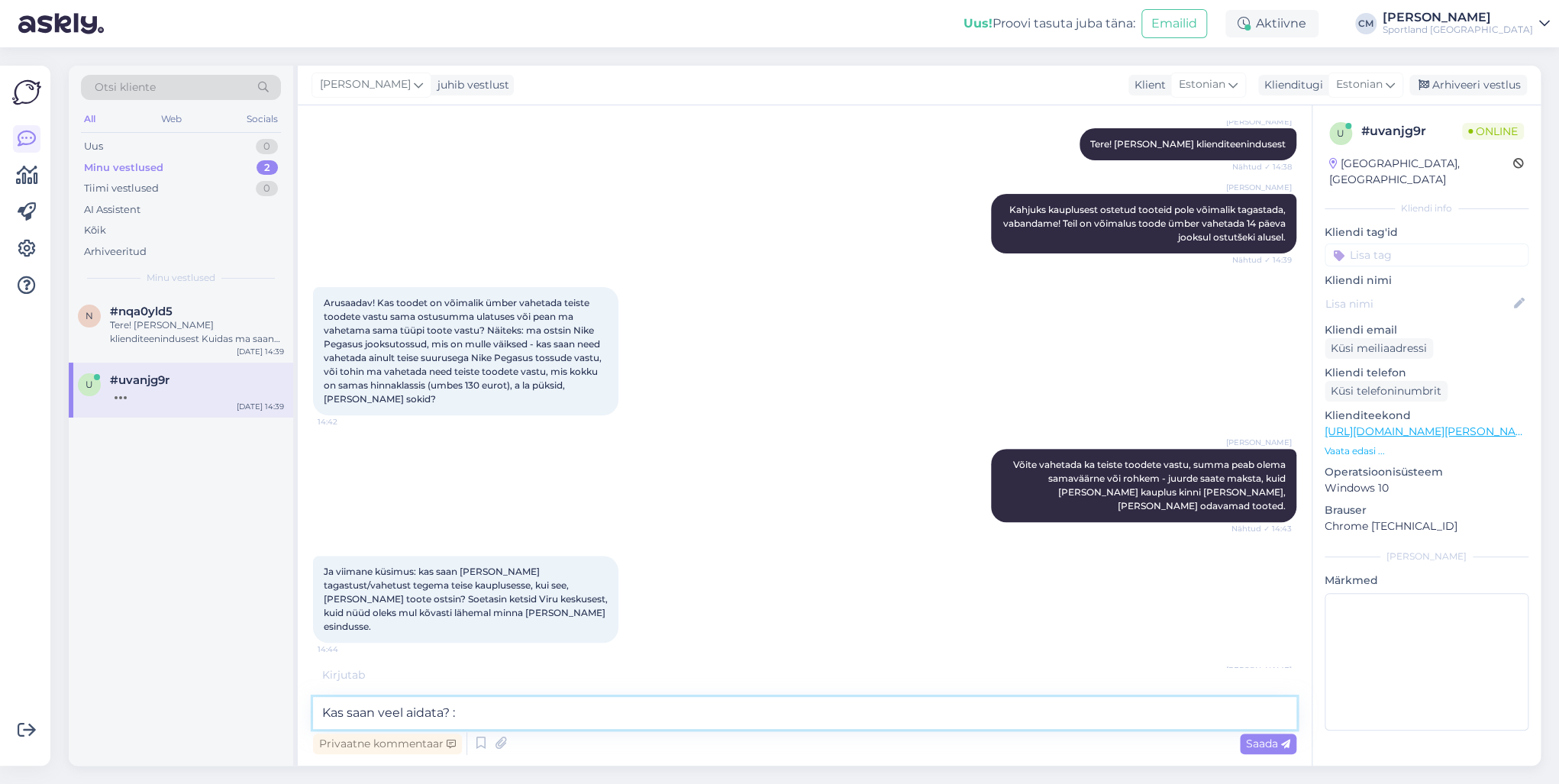
type textarea "Kas saan veel aidata? :)"
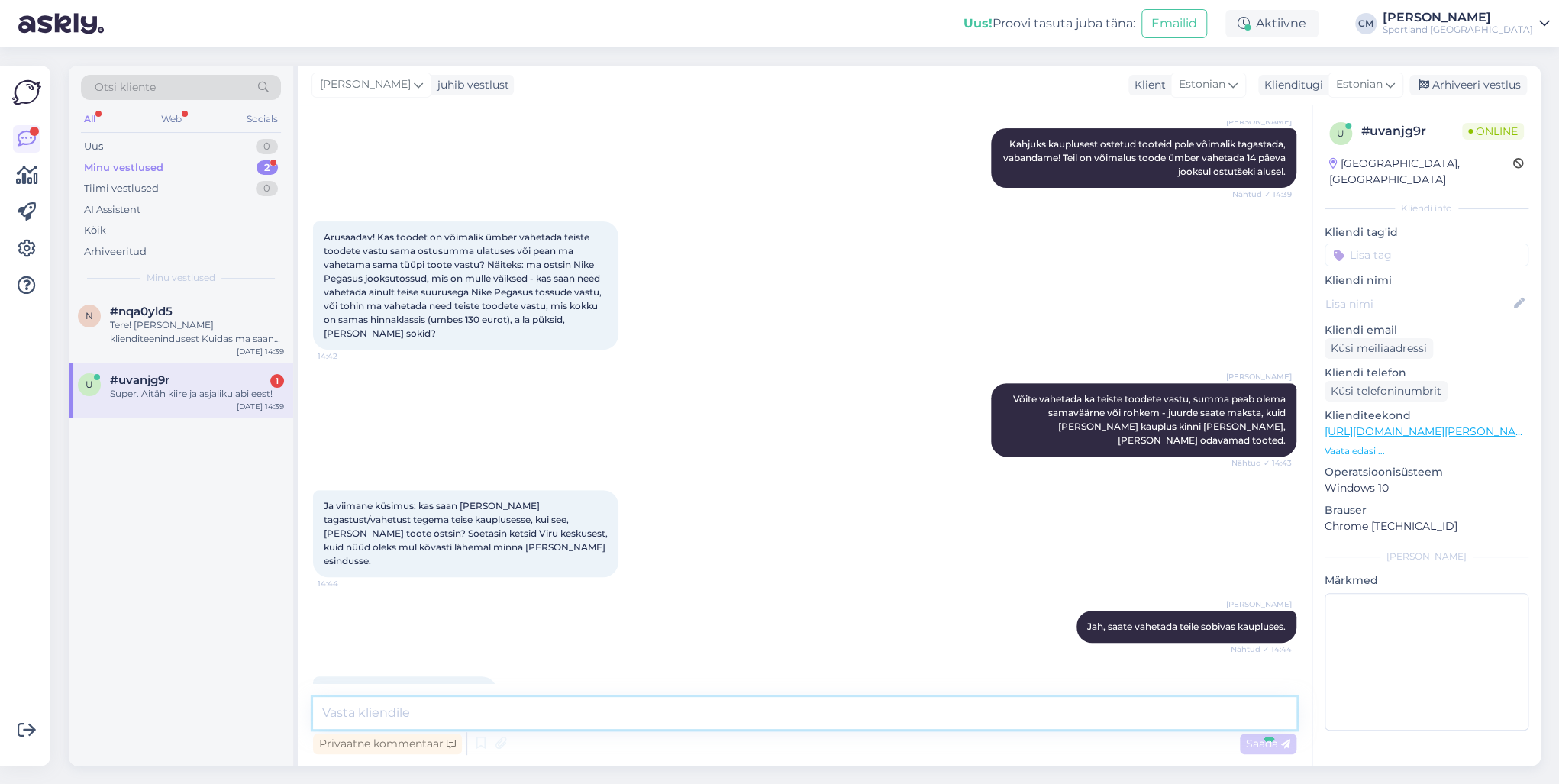
scroll to position [339, 0]
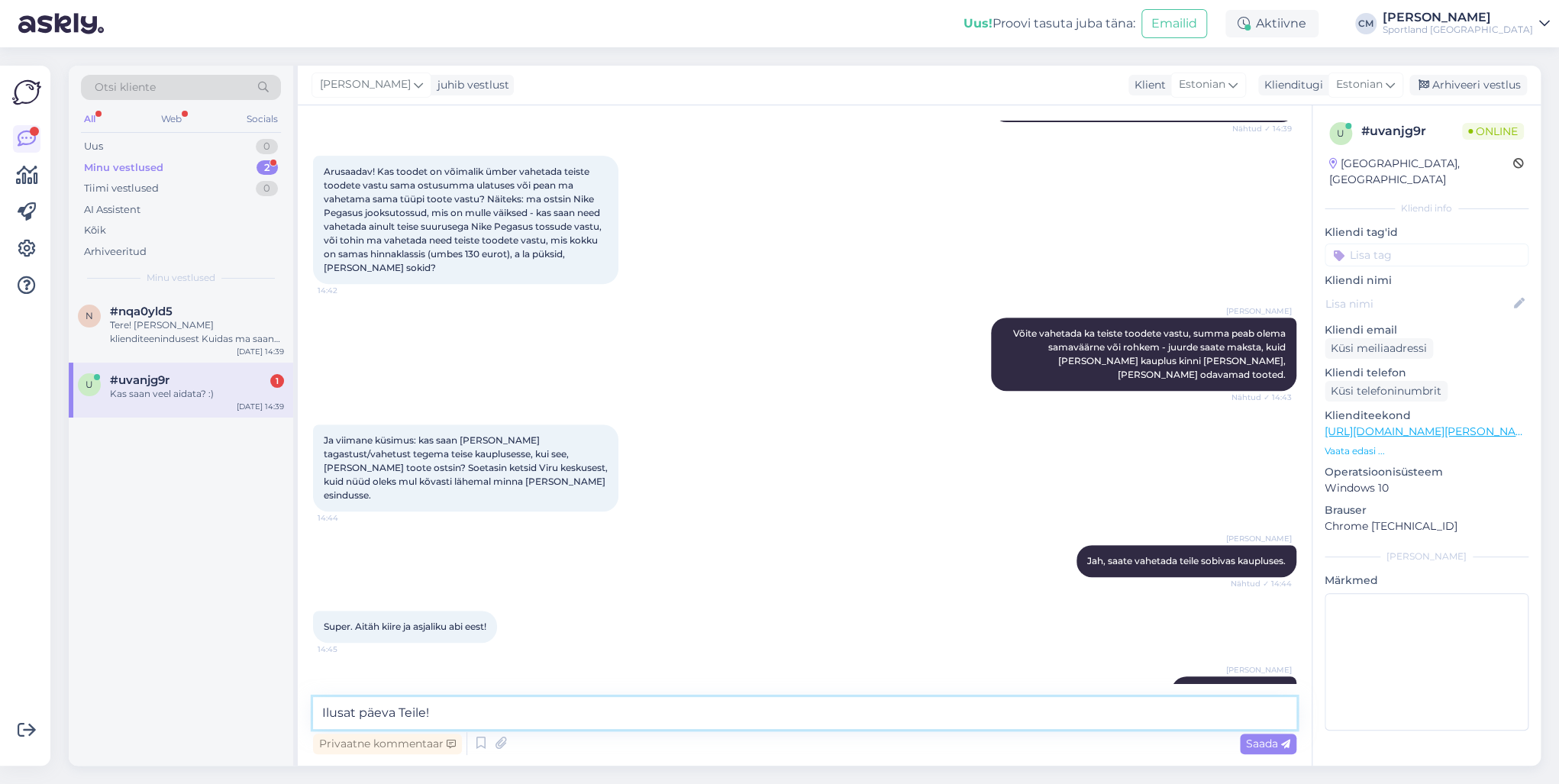
type textarea "Ilusat päeva Teile!"
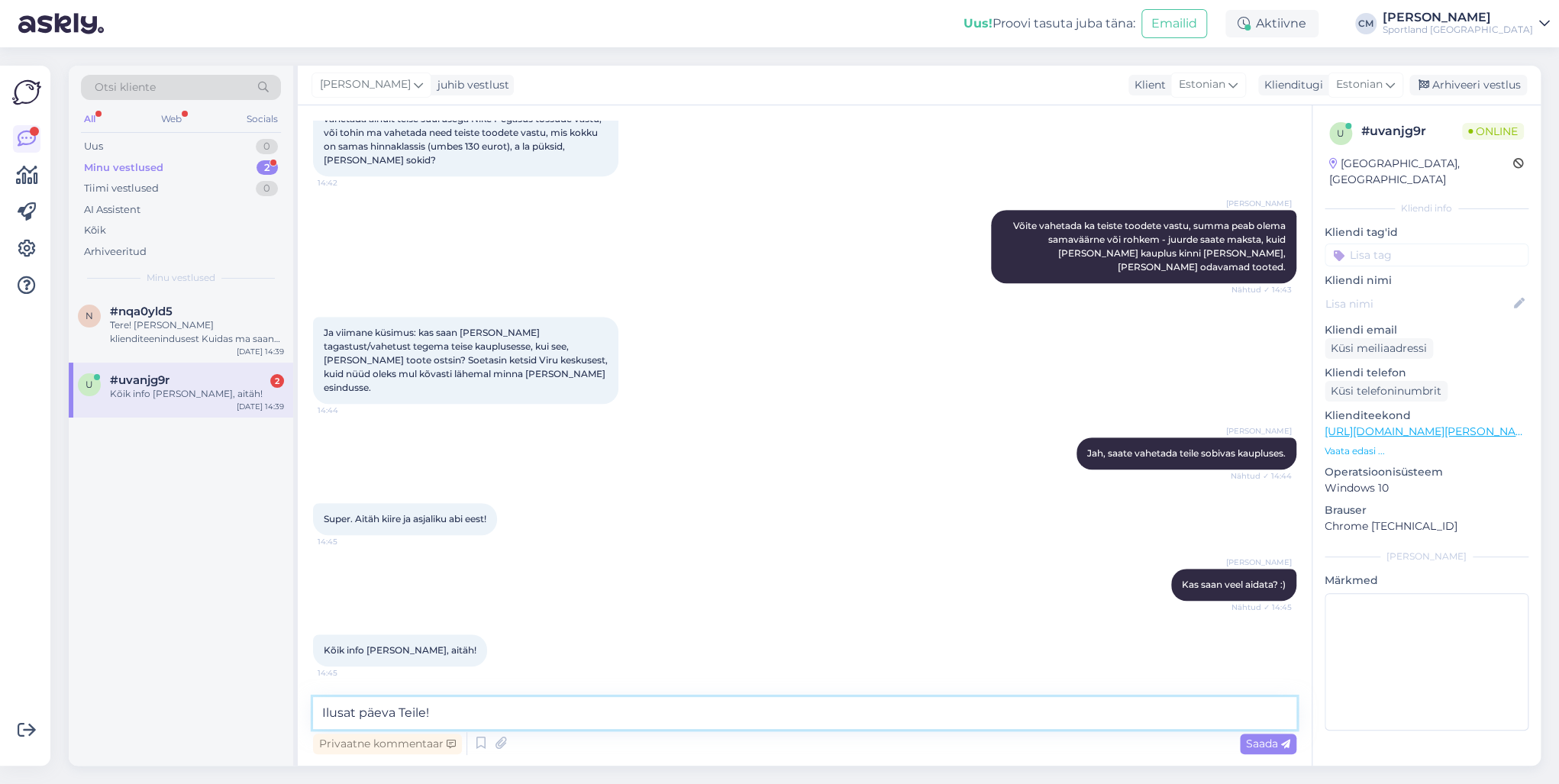
click at [467, 706] on textarea "Ilusat päeva Teile!" at bounding box center [805, 713] width 984 height 32
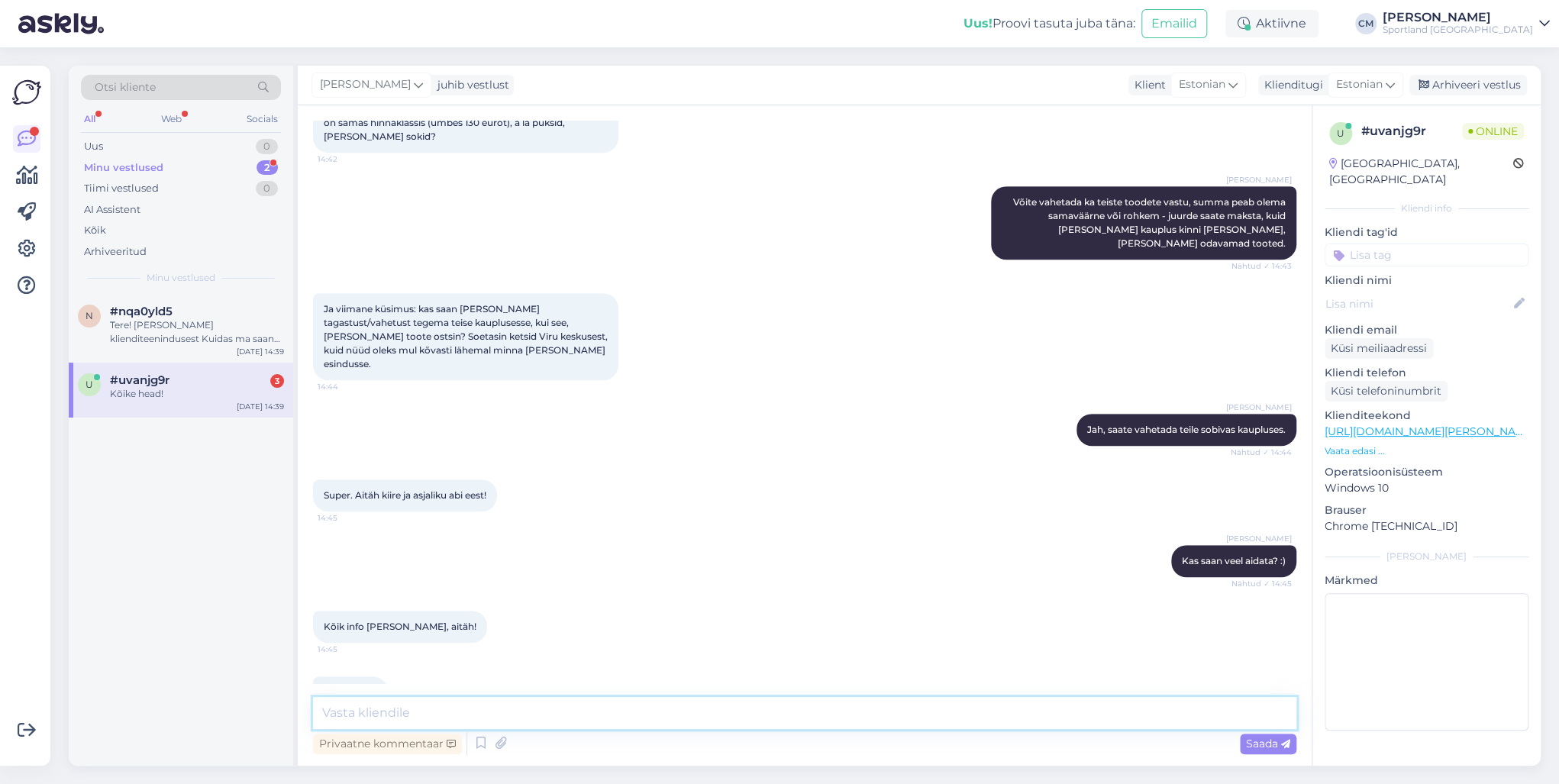
scroll to position [536, 0]
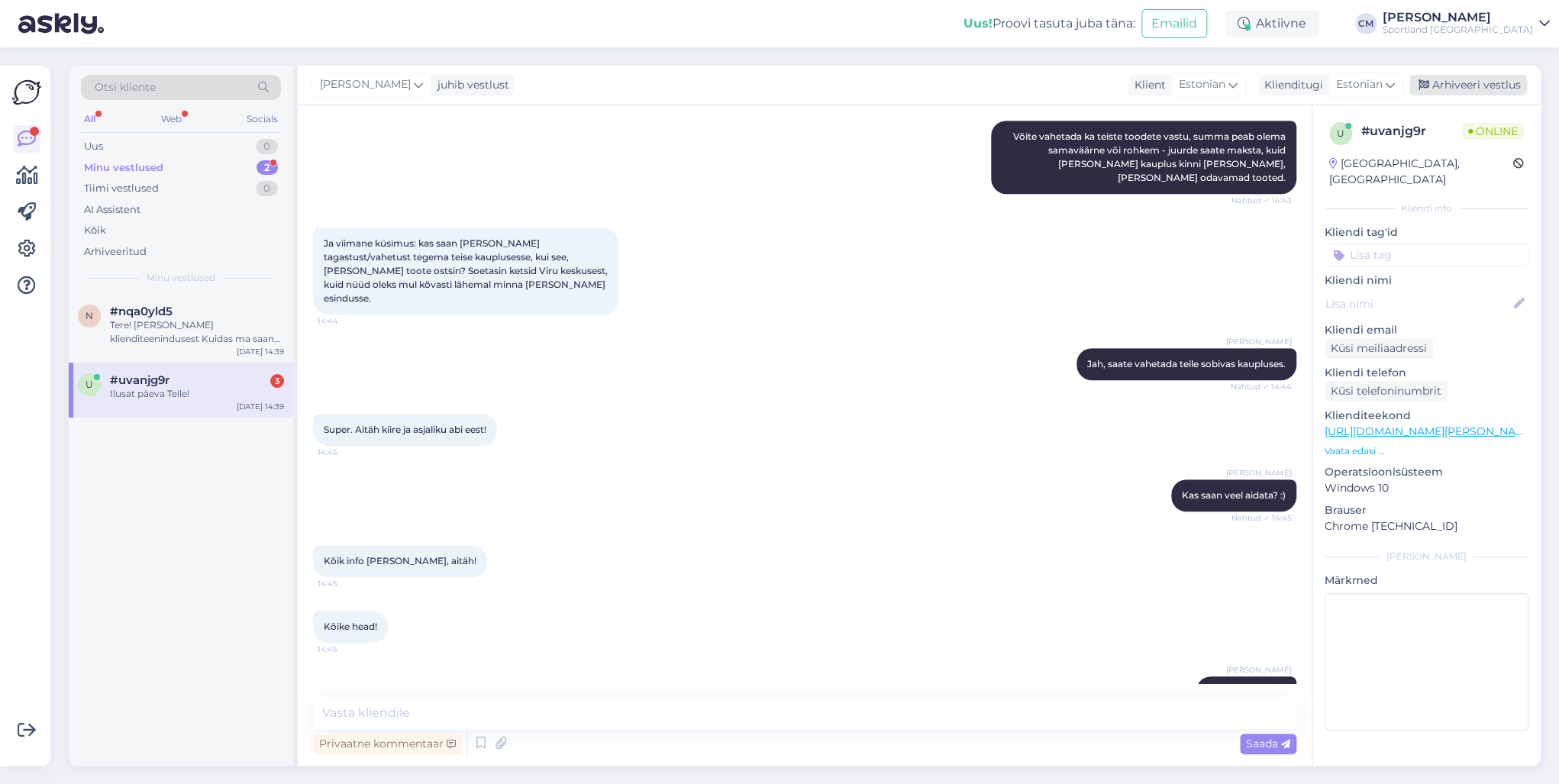
click at [1462, 90] on div "Arhiveeri vestlus" at bounding box center [1468, 84] width 118 height 20
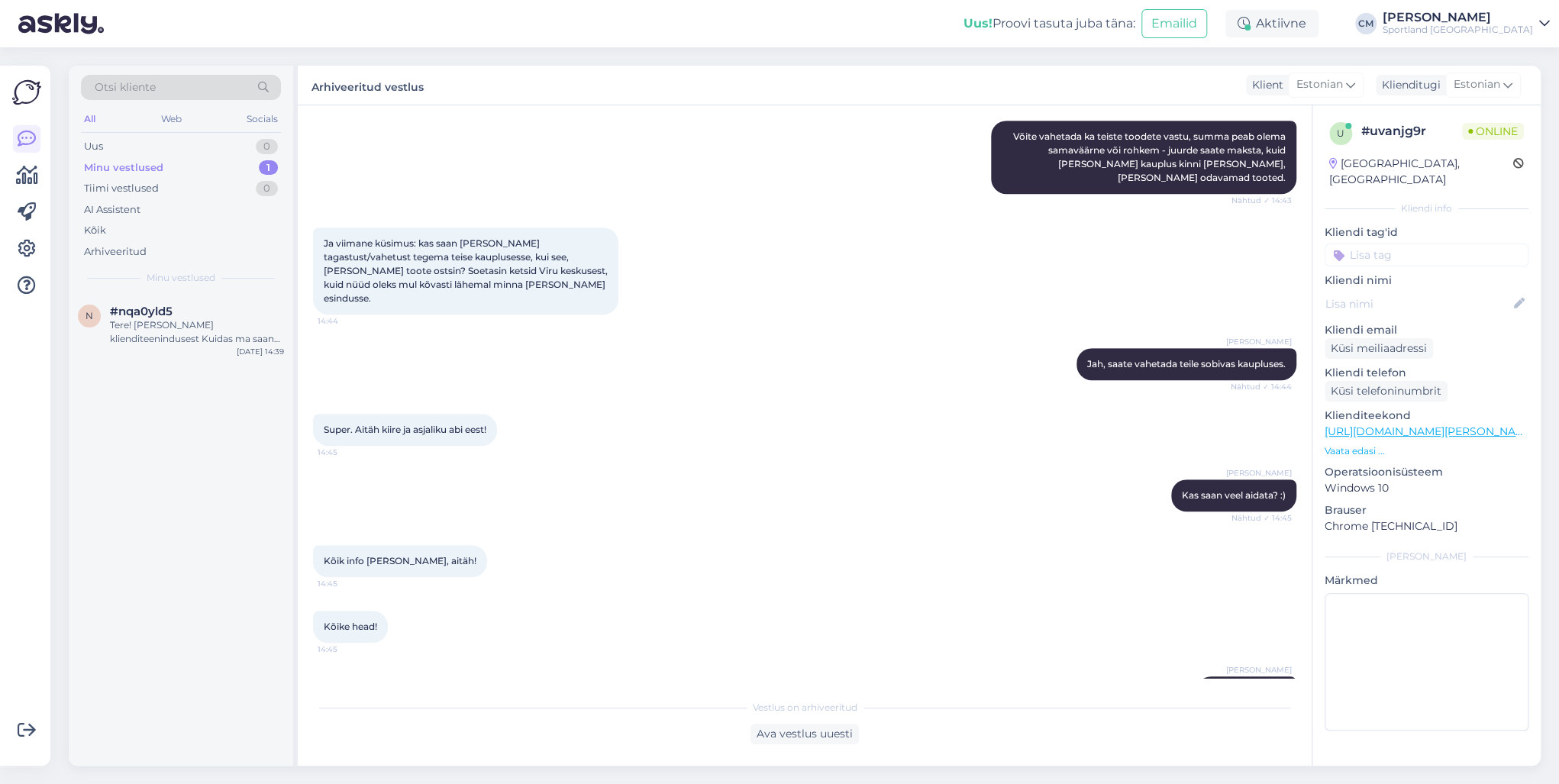
click at [1419, 246] on input at bounding box center [1426, 255] width 204 height 23
type input "vahet"
click at [1429, 288] on div "Toodete vahetamine (kauplus)" at bounding box center [1427, 295] width 137 height 15
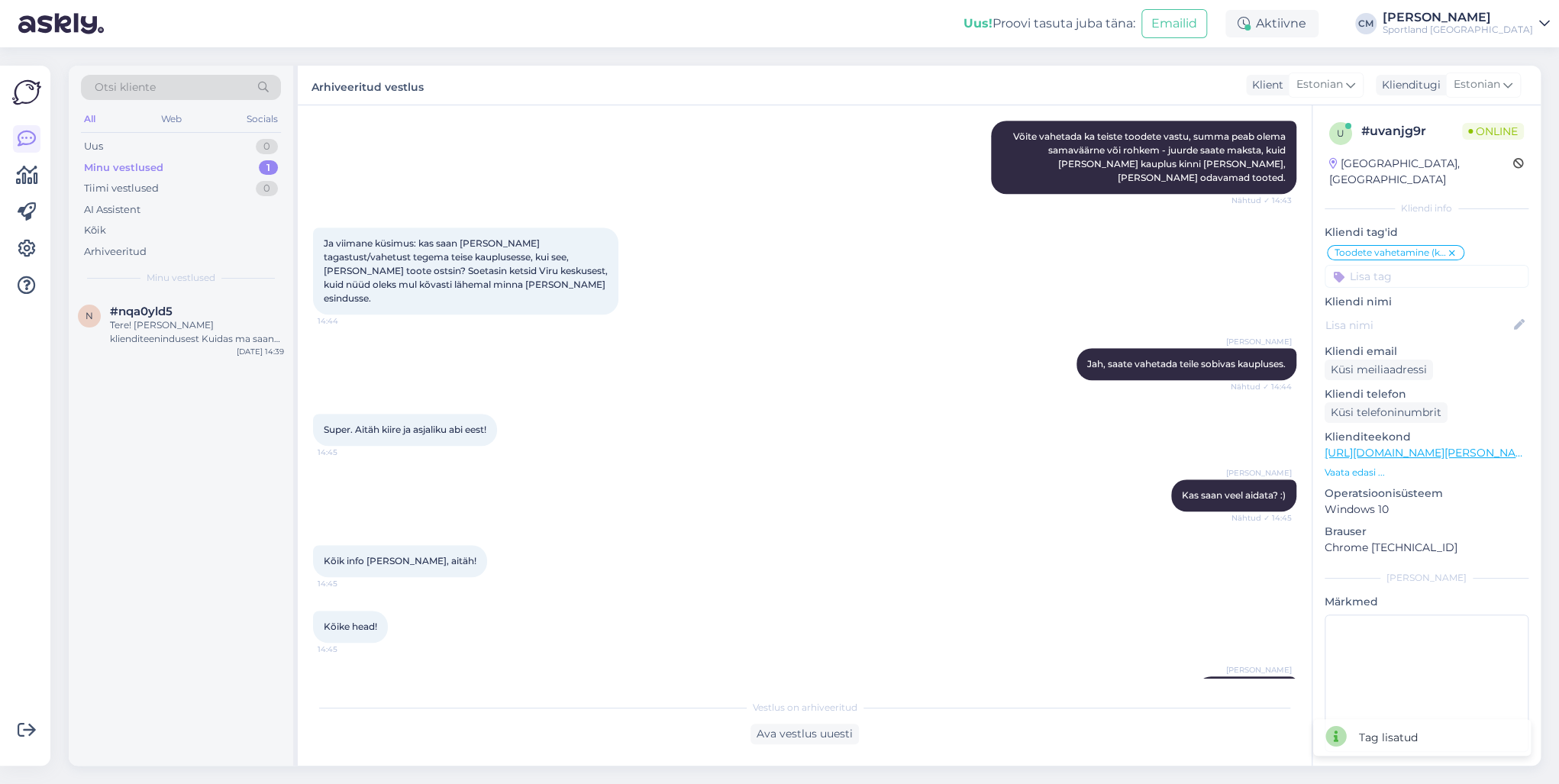
click at [1411, 265] on input at bounding box center [1426, 276] width 204 height 23
type input "tagasta"
click at [1419, 309] on div "Tagastamine (kauplus)" at bounding box center [1427, 316] width 119 height 15
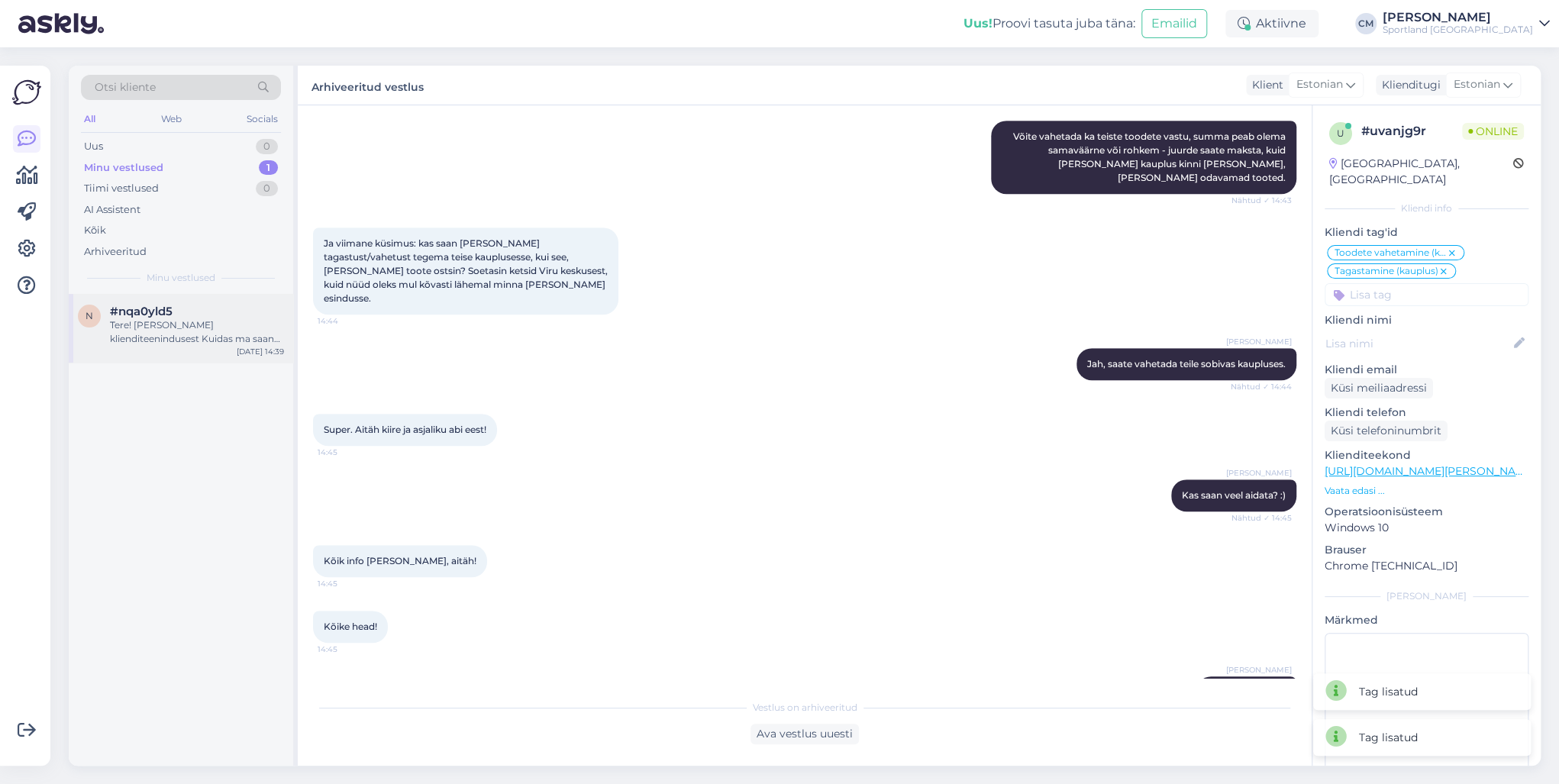
click at [167, 311] on span "#nqa0yld5" at bounding box center [141, 311] width 62 height 14
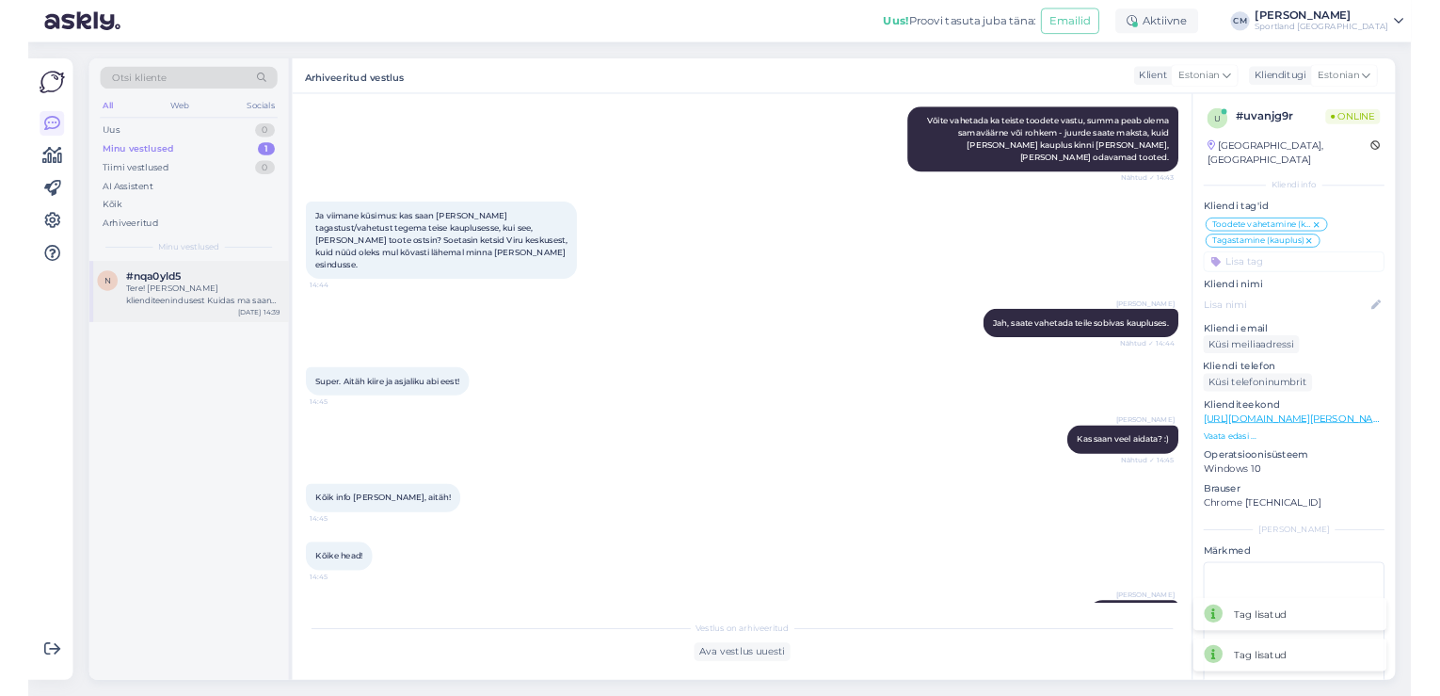
scroll to position [0, 0]
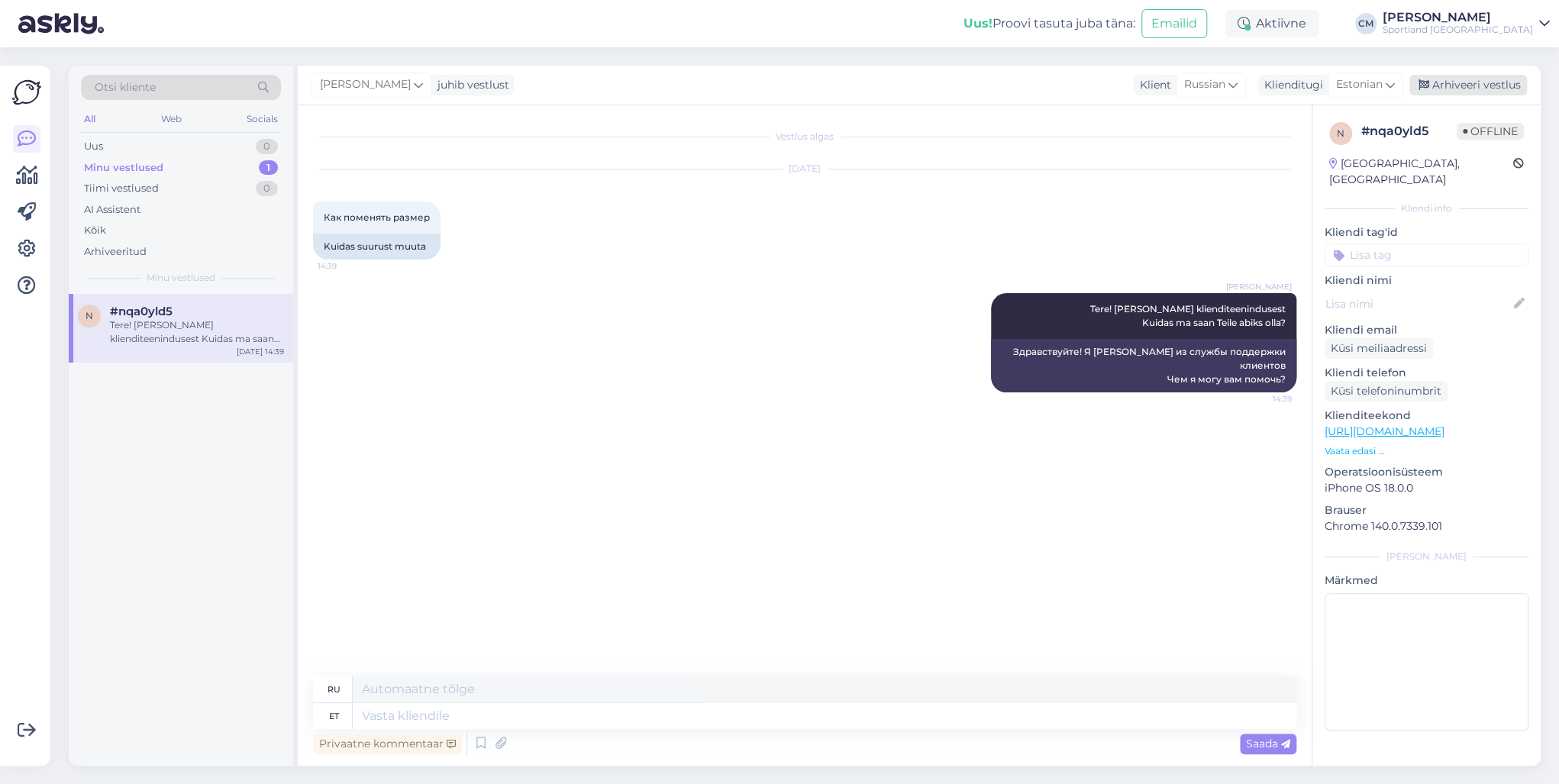
click at [1467, 94] on div "Arhiveeri vestlus" at bounding box center [1468, 84] width 118 height 20
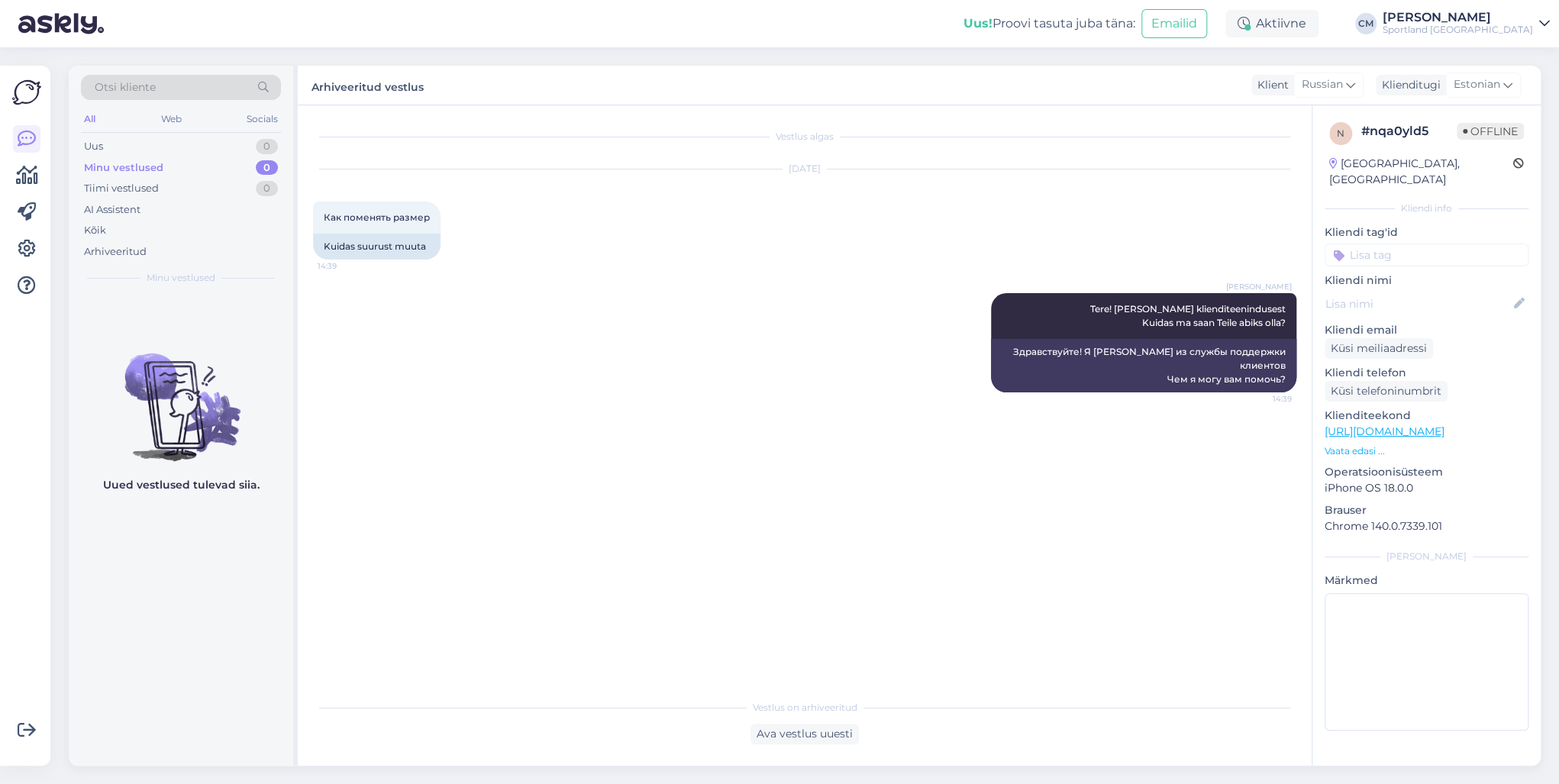
click at [1426, 243] on input at bounding box center [1426, 255] width 204 height 23
type input "muut"
click at [1440, 309] on span "Tellimuse muutmine" at bounding box center [1427, 313] width 95 height 9
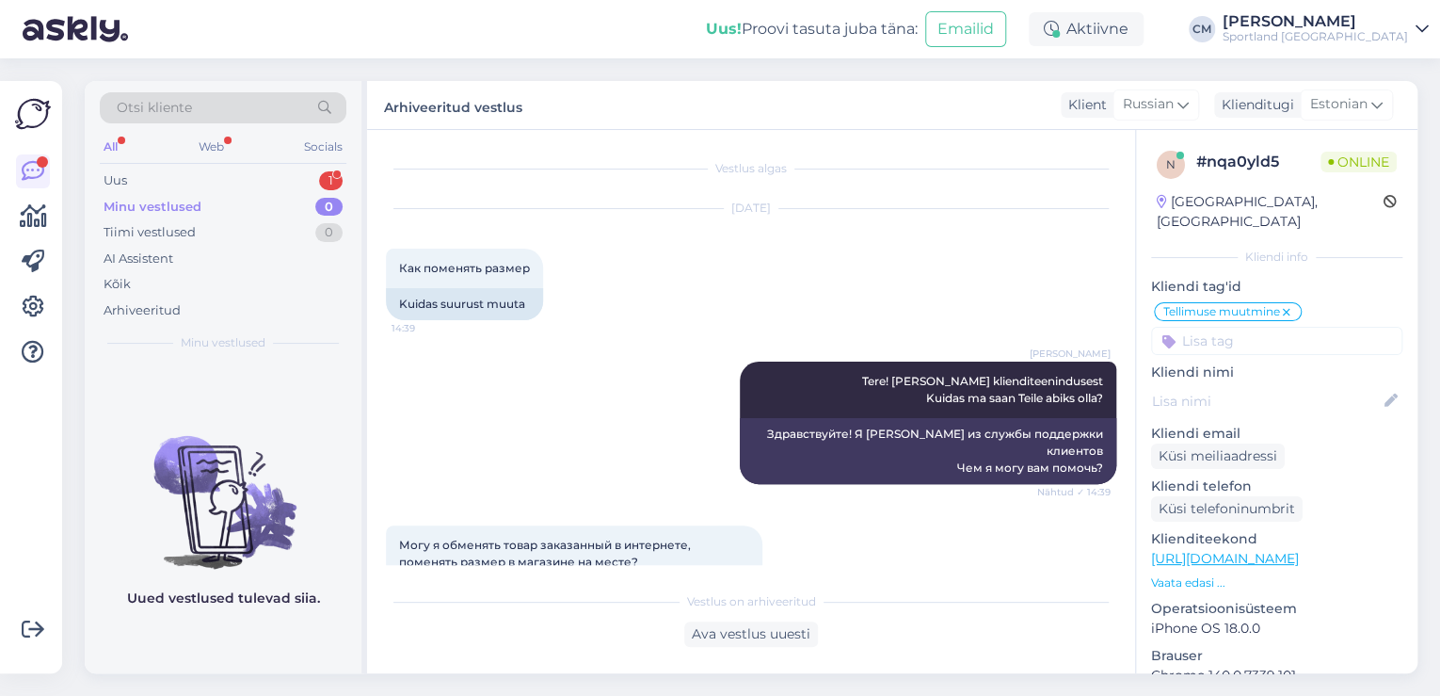
scroll to position [69, 0]
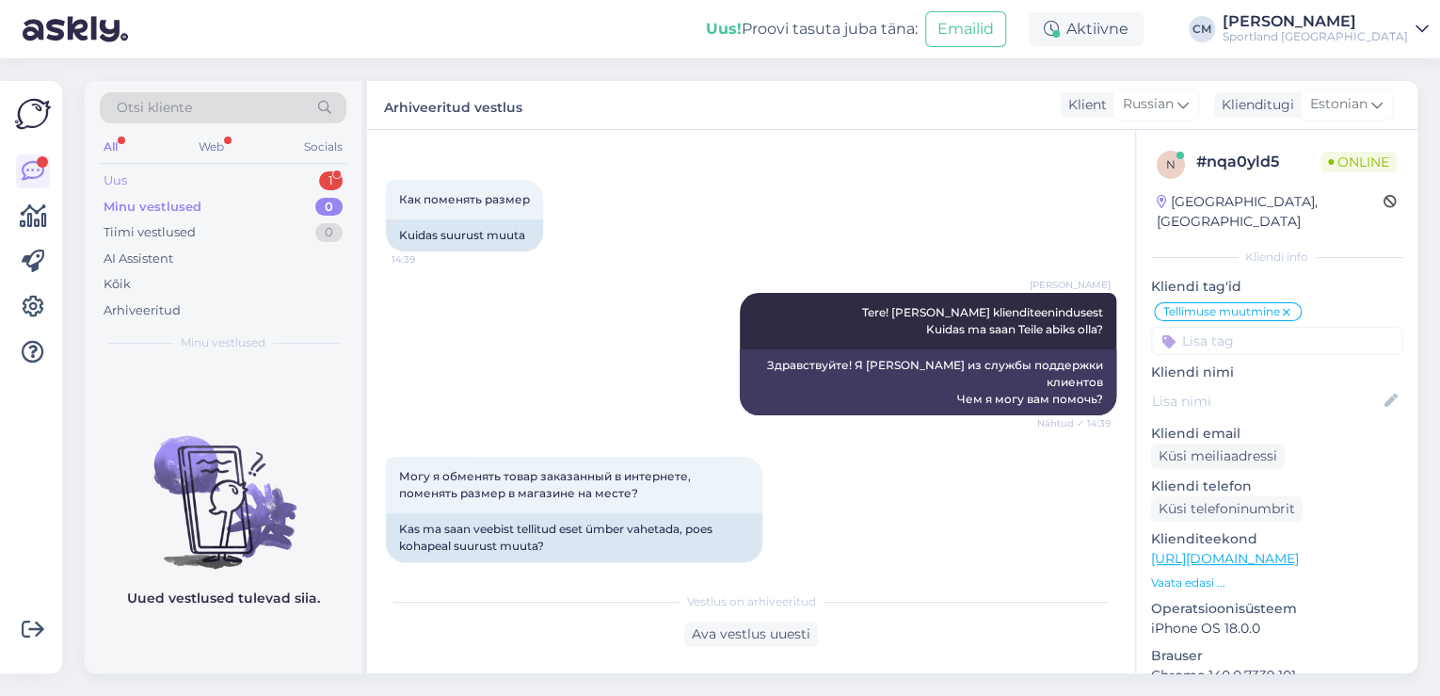
click at [316, 186] on div "Uus 1" at bounding box center [223, 181] width 247 height 26
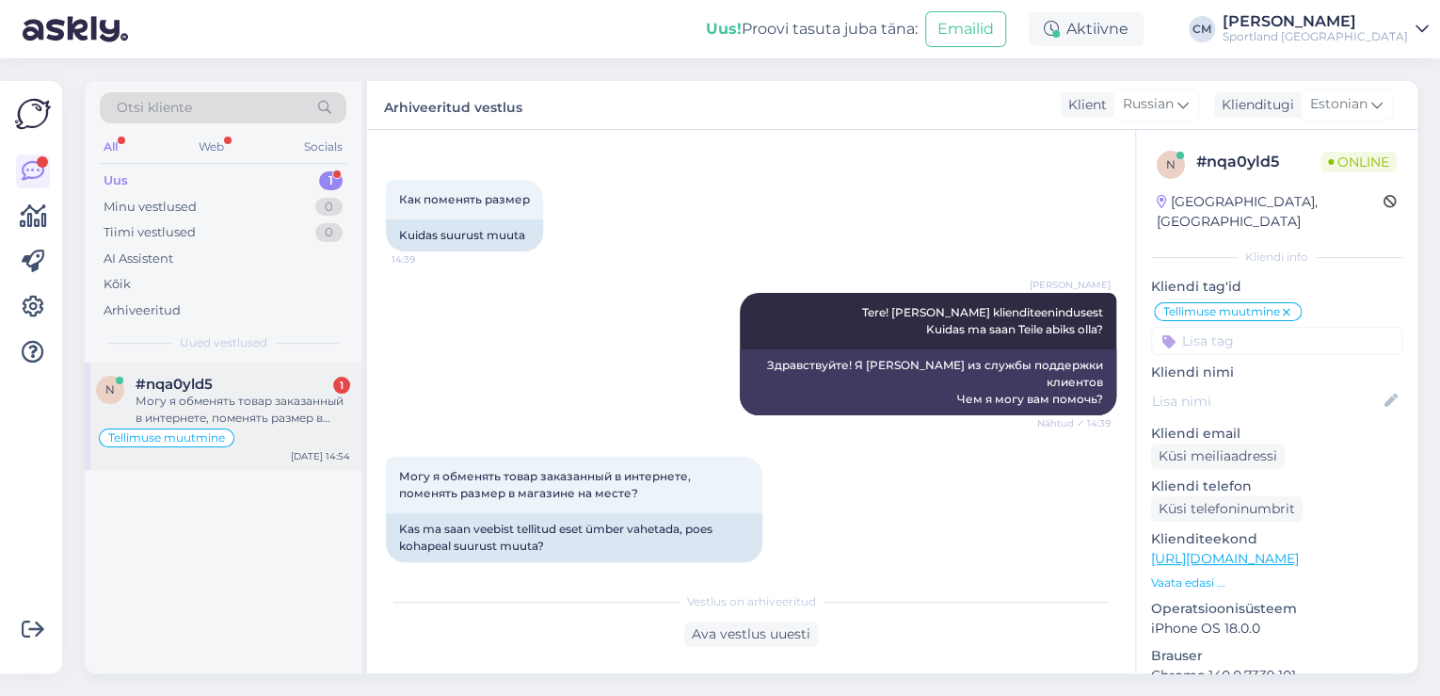
click at [287, 396] on div "Могу я обменять товар заказанный в интернете, поменять размер в магазине на мес…" at bounding box center [243, 410] width 215 height 34
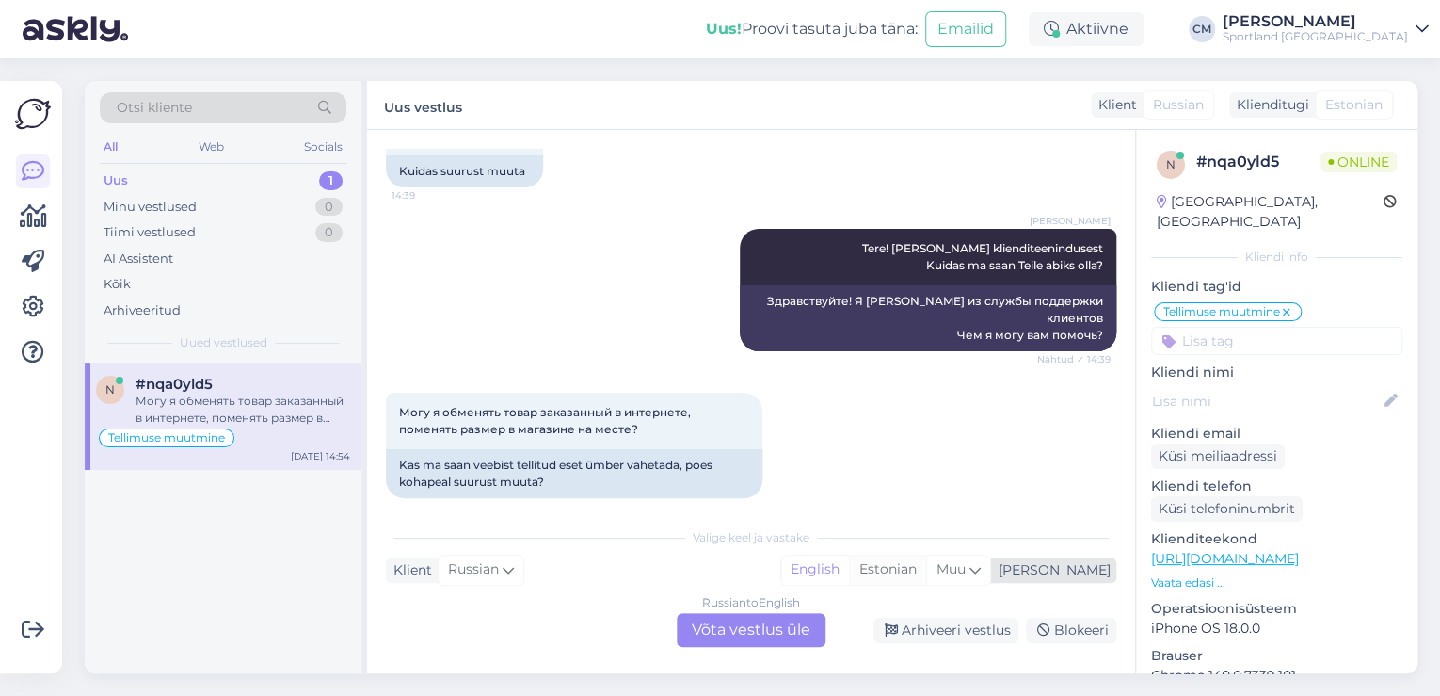
click at [926, 565] on div "Estonian" at bounding box center [887, 569] width 77 height 28
click at [781, 618] on div "Russian to Estonian Võta vestlus üle" at bounding box center [751, 630] width 149 height 34
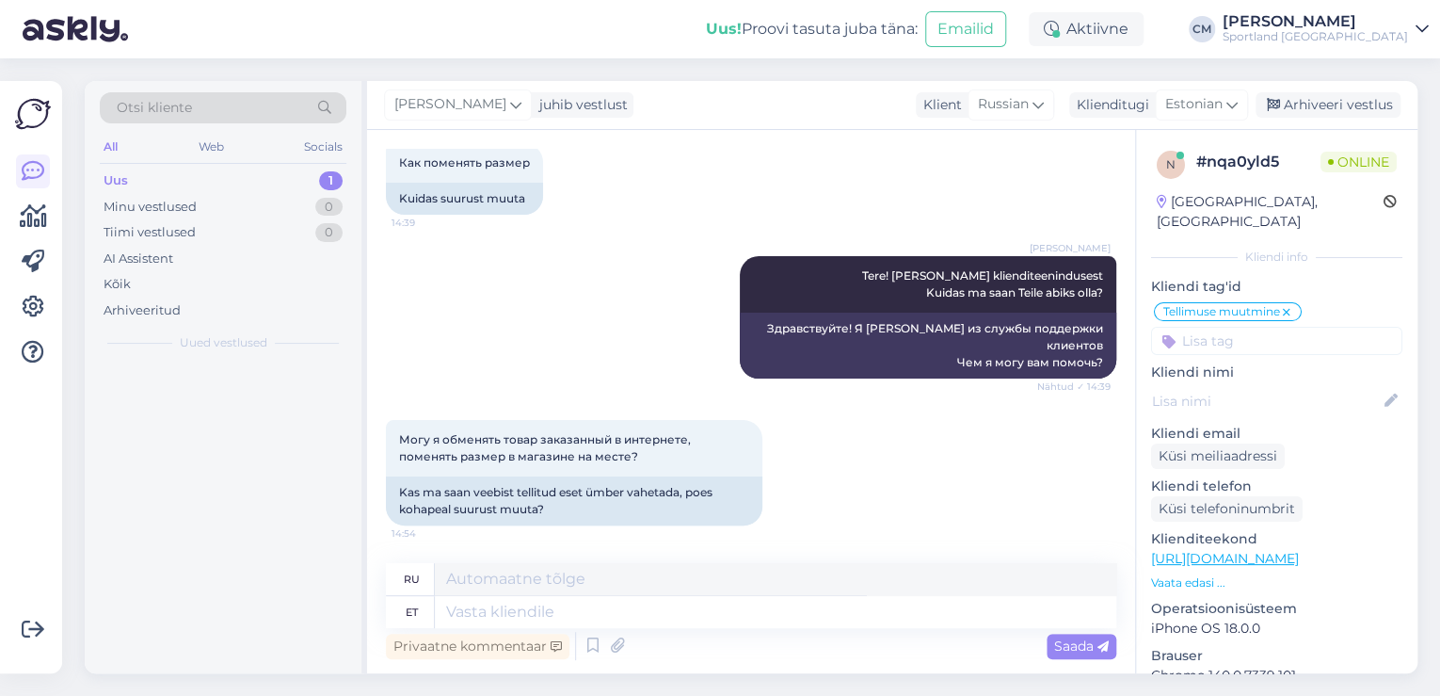
scroll to position [88, 0]
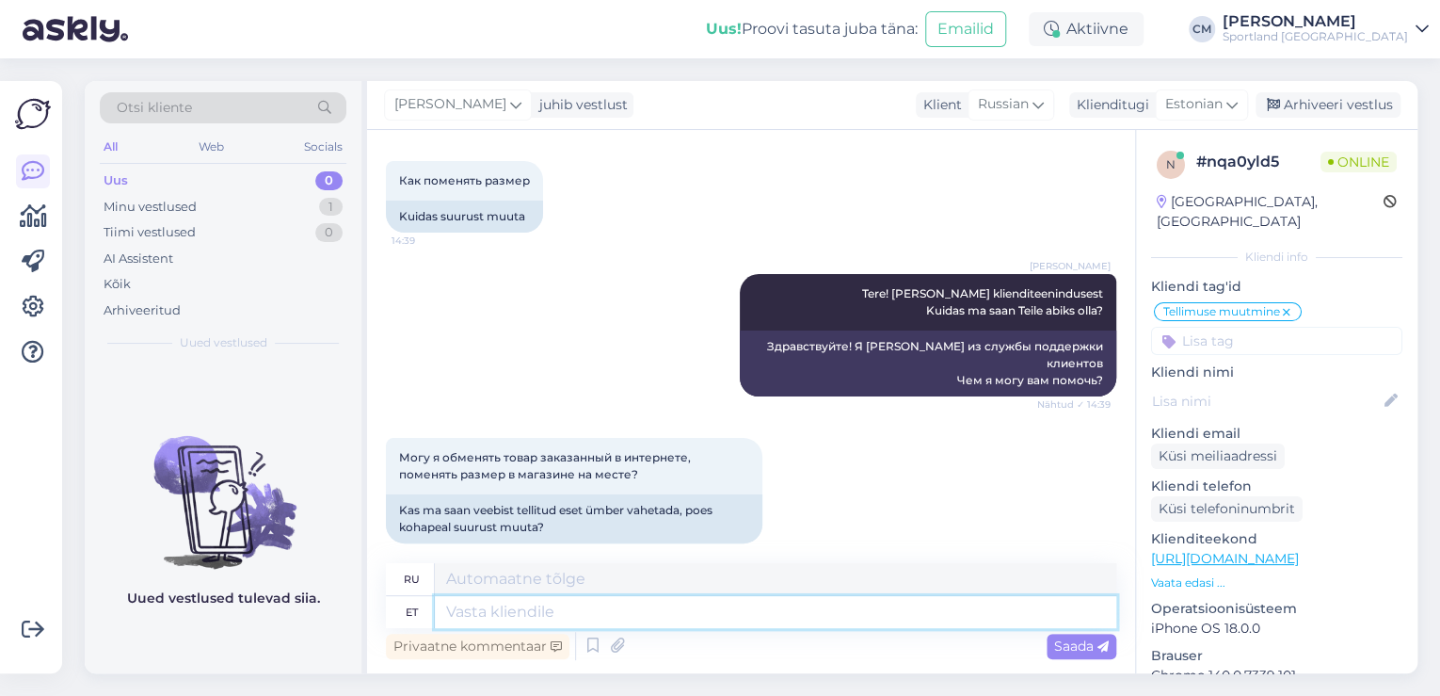
click at [704, 615] on textarea at bounding box center [776, 612] width 682 height 32
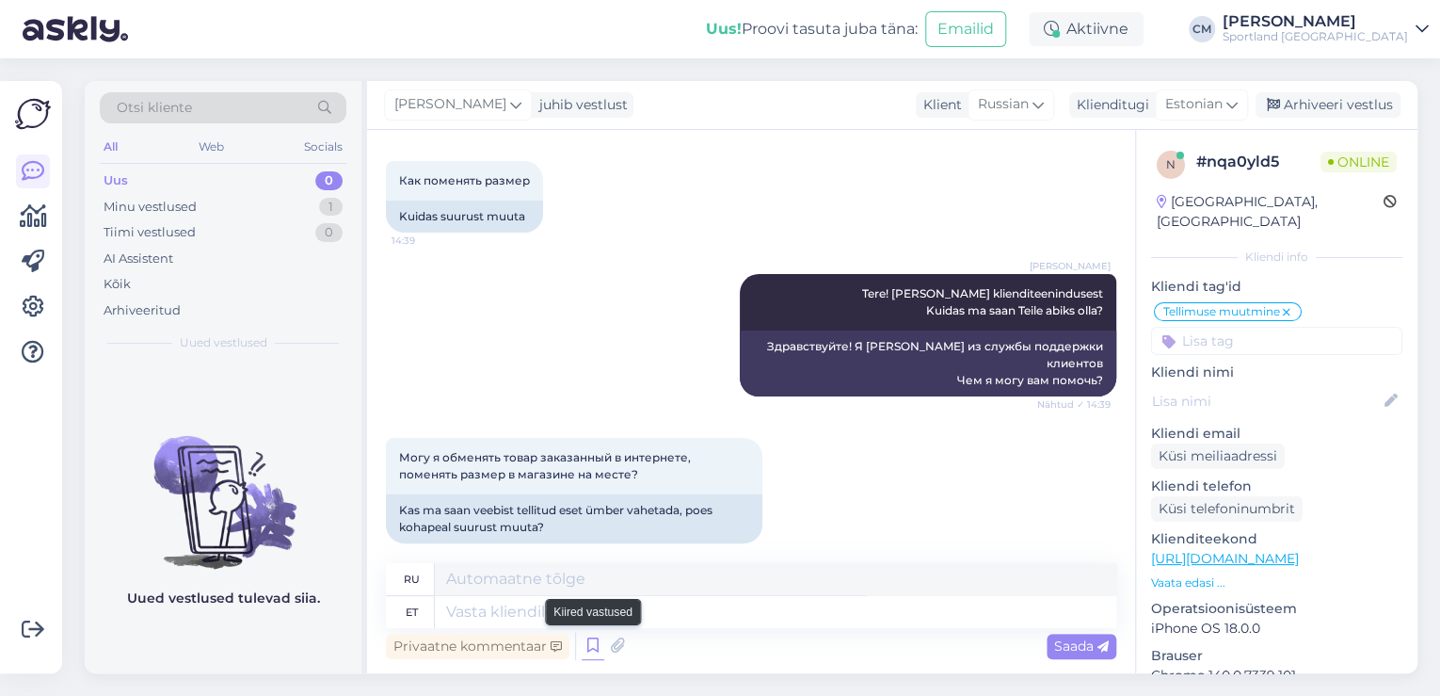
click at [594, 649] on icon at bounding box center [593, 646] width 23 height 28
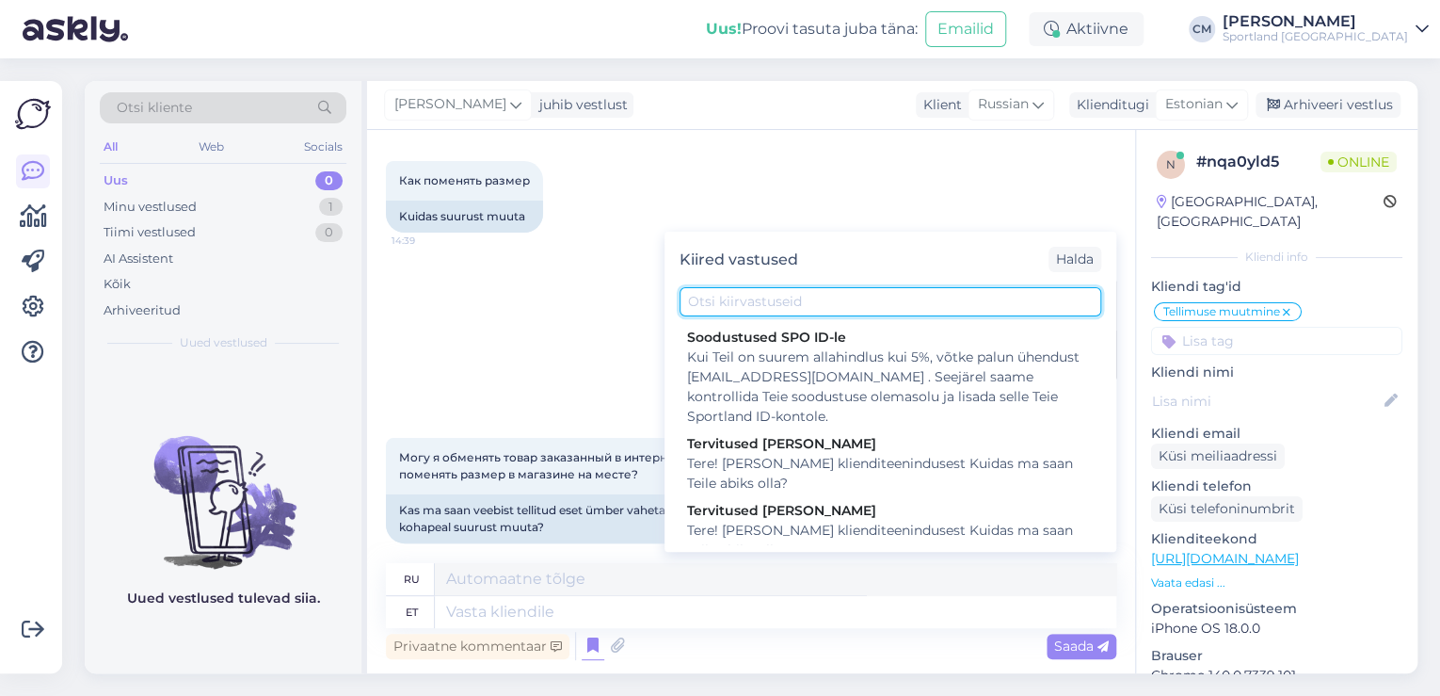
click at [822, 295] on input "text" at bounding box center [891, 301] width 422 height 29
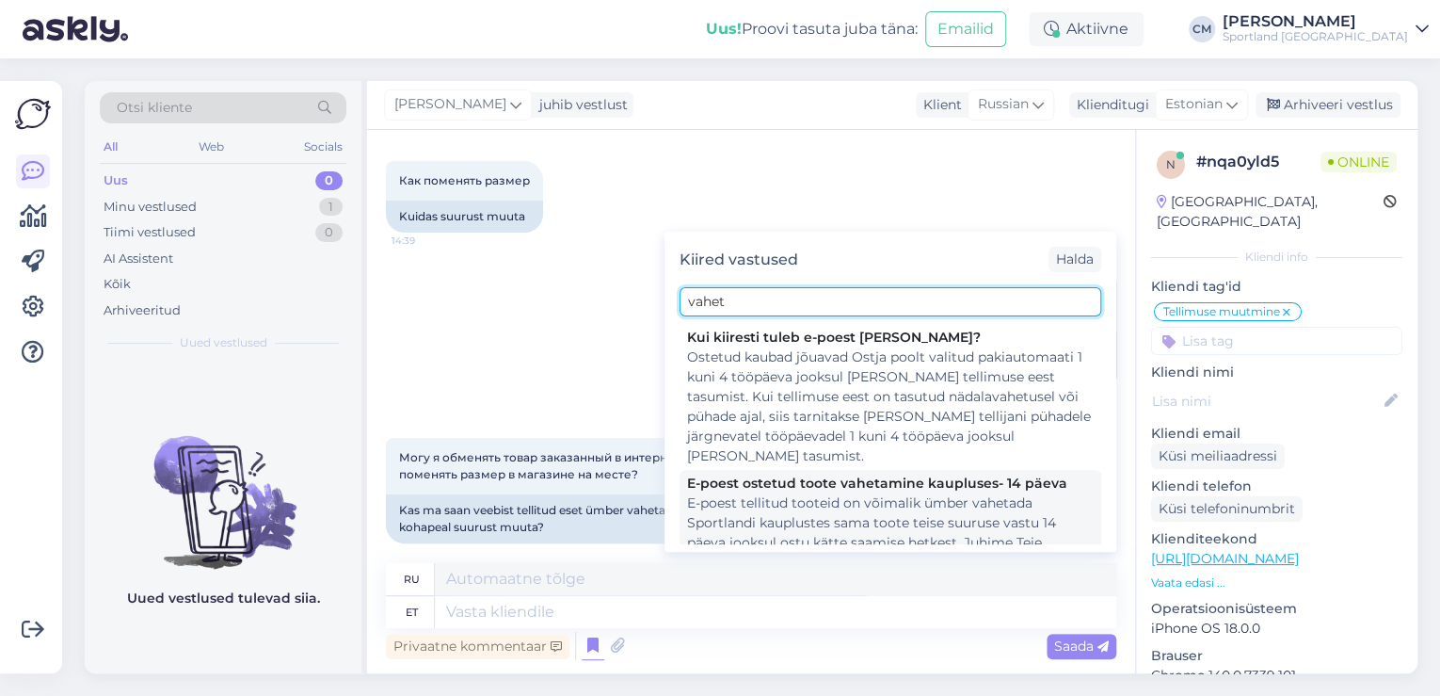
type input "vahet"
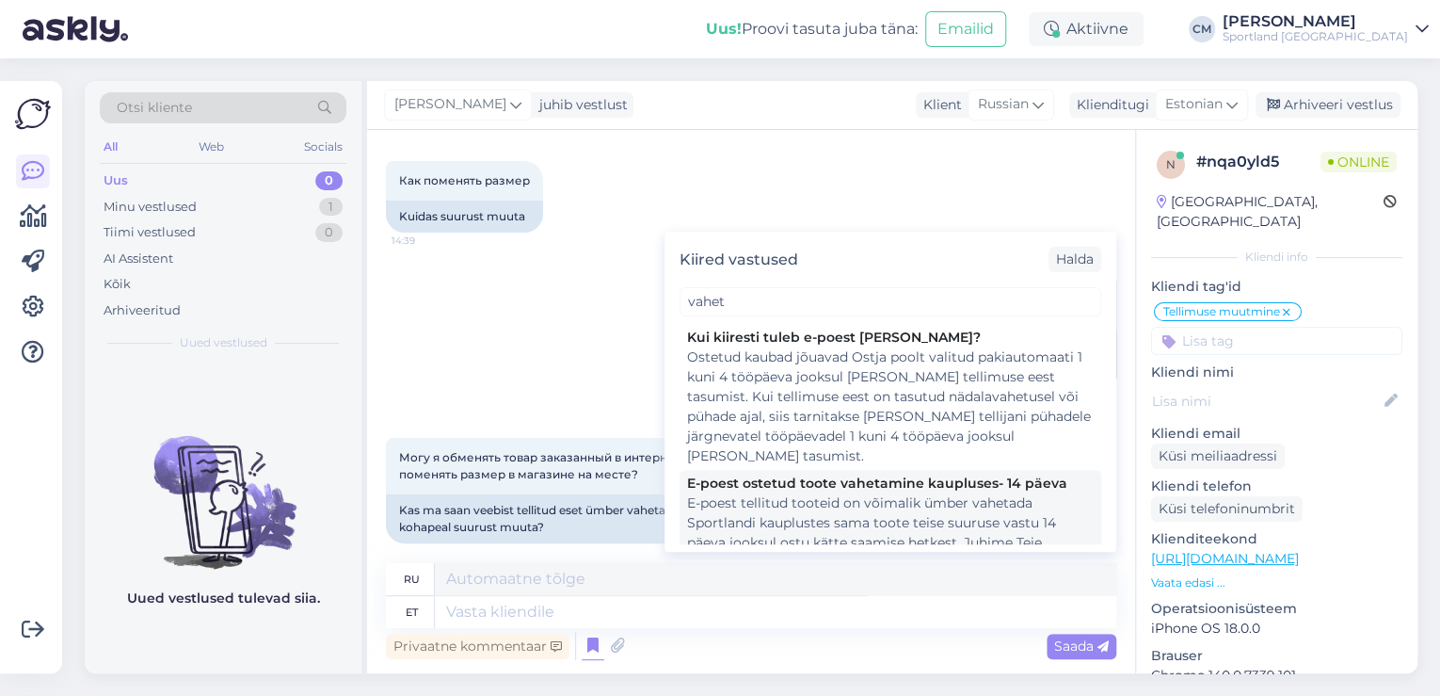
click at [788, 493] on div "E-poest tellitud tooteid on võimalik ümber vahetada Sportlandi kauplustes sama …" at bounding box center [890, 572] width 407 height 158
type textarea "Товары, заказанные в интернет-магазине, можно обменять на такой же товар другог…"
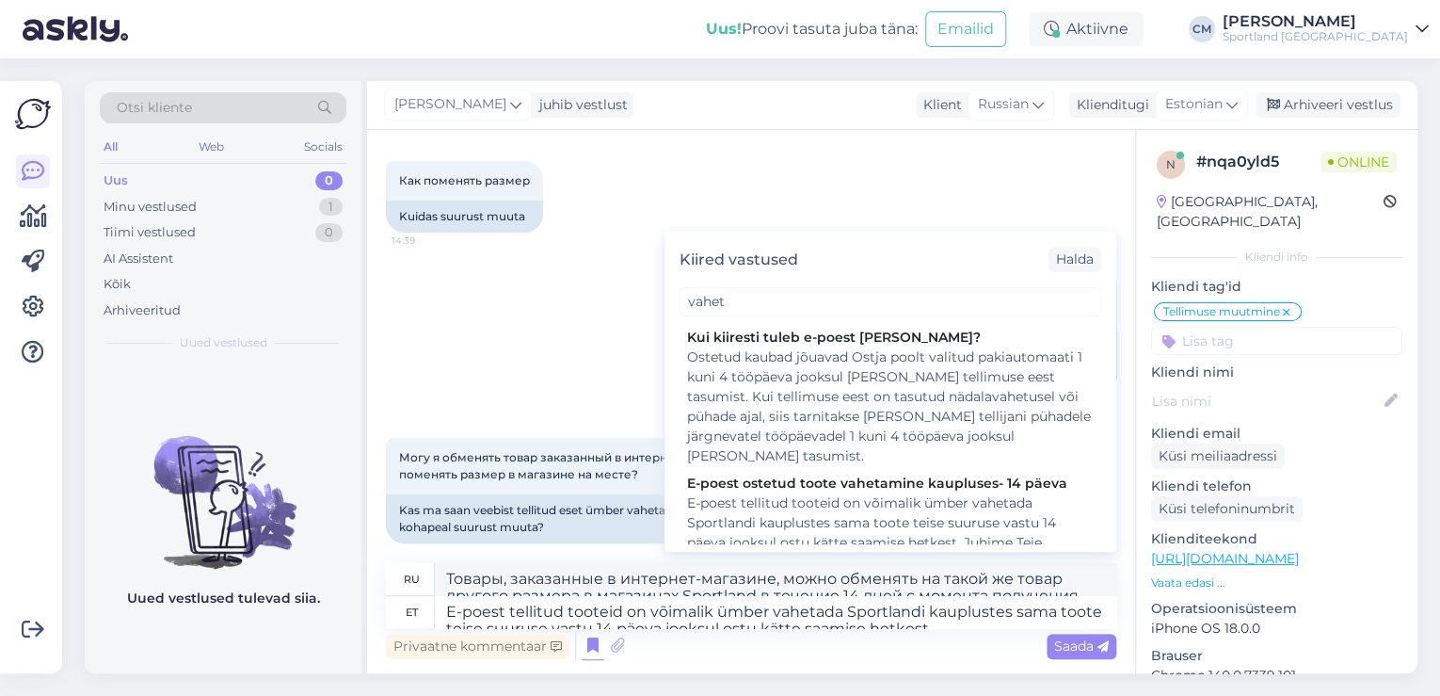
scroll to position [133, 0]
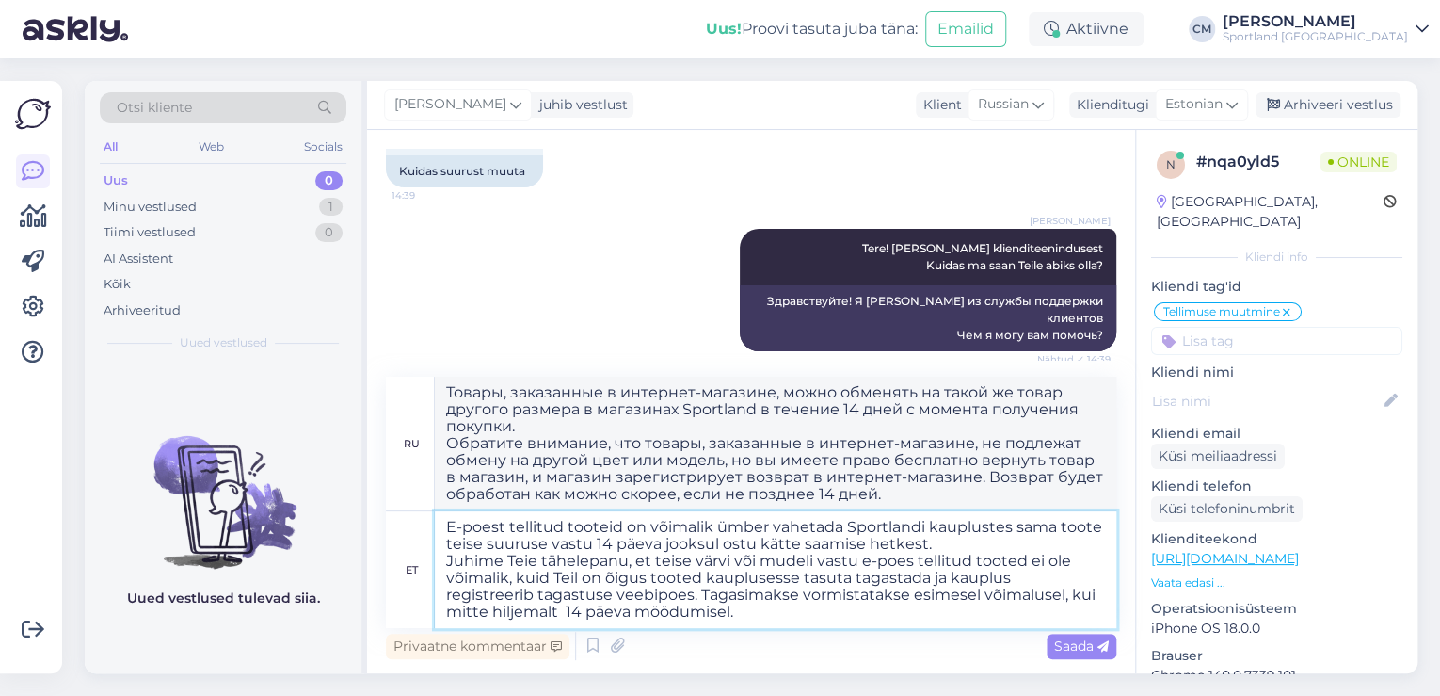
click at [442, 531] on textarea "E-poest tellitud tooteid on võimalik ümber vahetada Sportlandi kauplustes sama …" at bounding box center [776, 569] width 682 height 117
type textarea "Jah, e-poest tellitud tooteid on võimalik ümber vahetada Sportlandi kauplustes …"
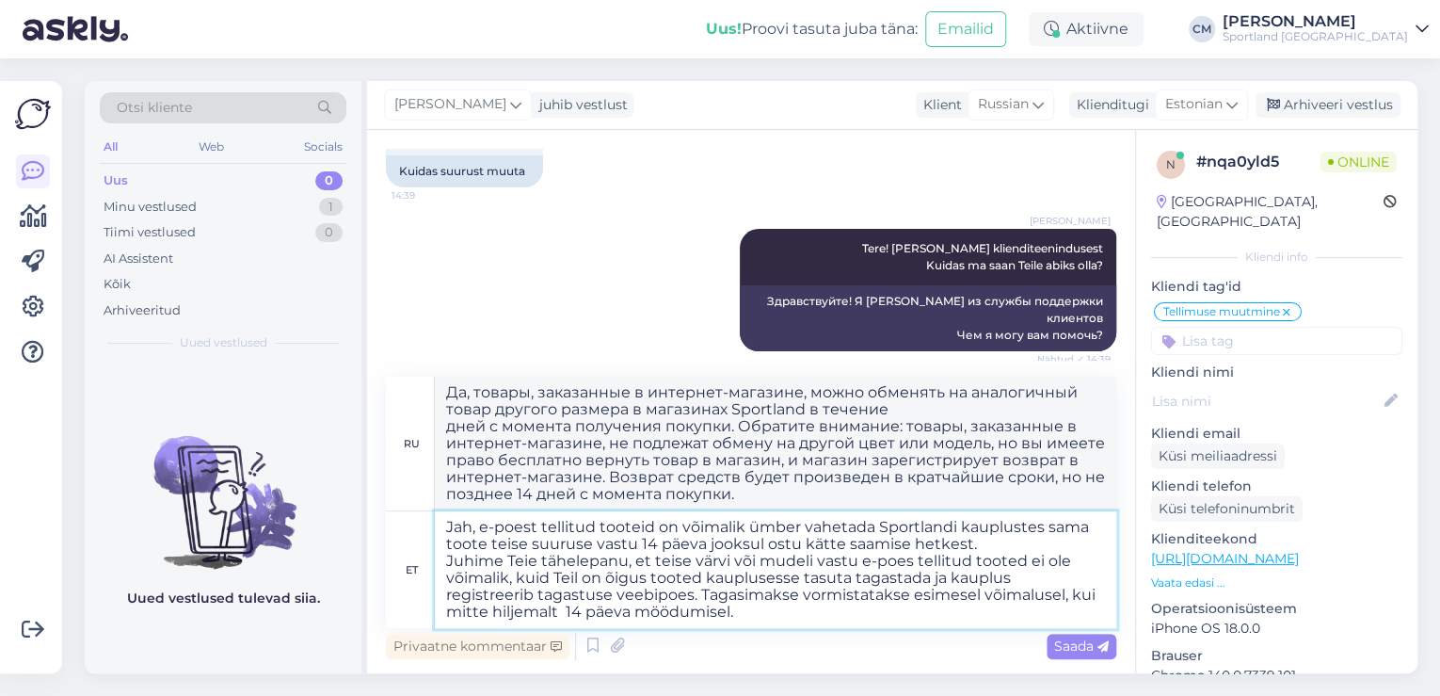
type textarea "Да, товары, заказанные в интернет-магазине, можно обменять на аналогичный товар…"
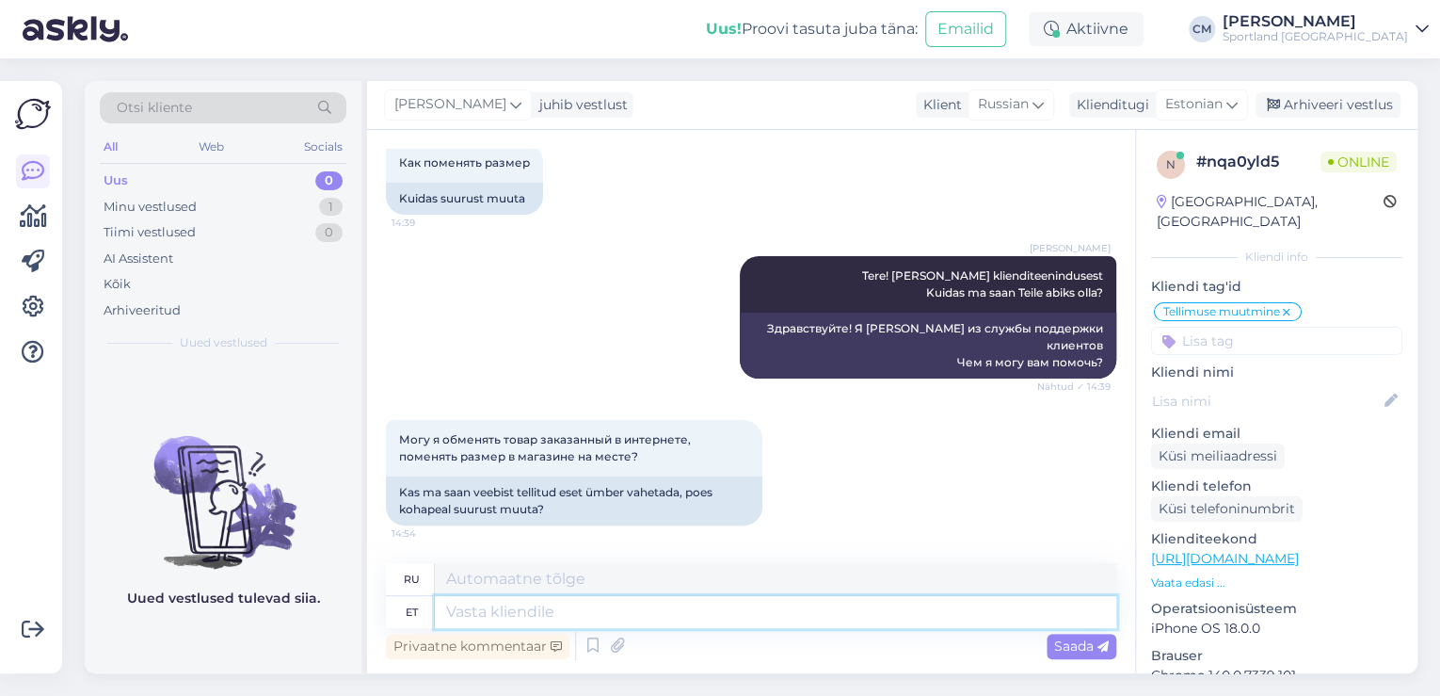
scroll to position [472, 0]
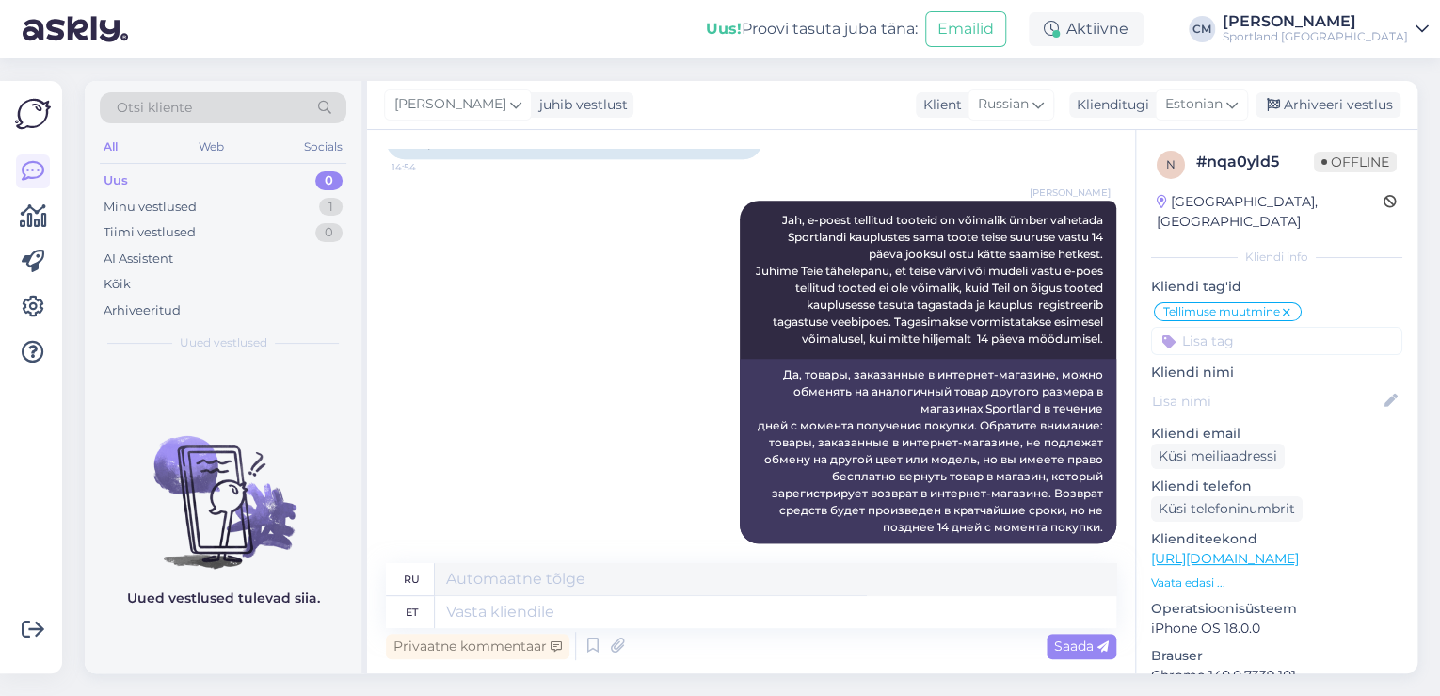
click at [1230, 327] on input at bounding box center [1276, 341] width 251 height 28
type input "VAHET"
click at [1318, 404] on div "Toodete vahetamine (e-pood)" at bounding box center [1277, 413] width 169 height 19
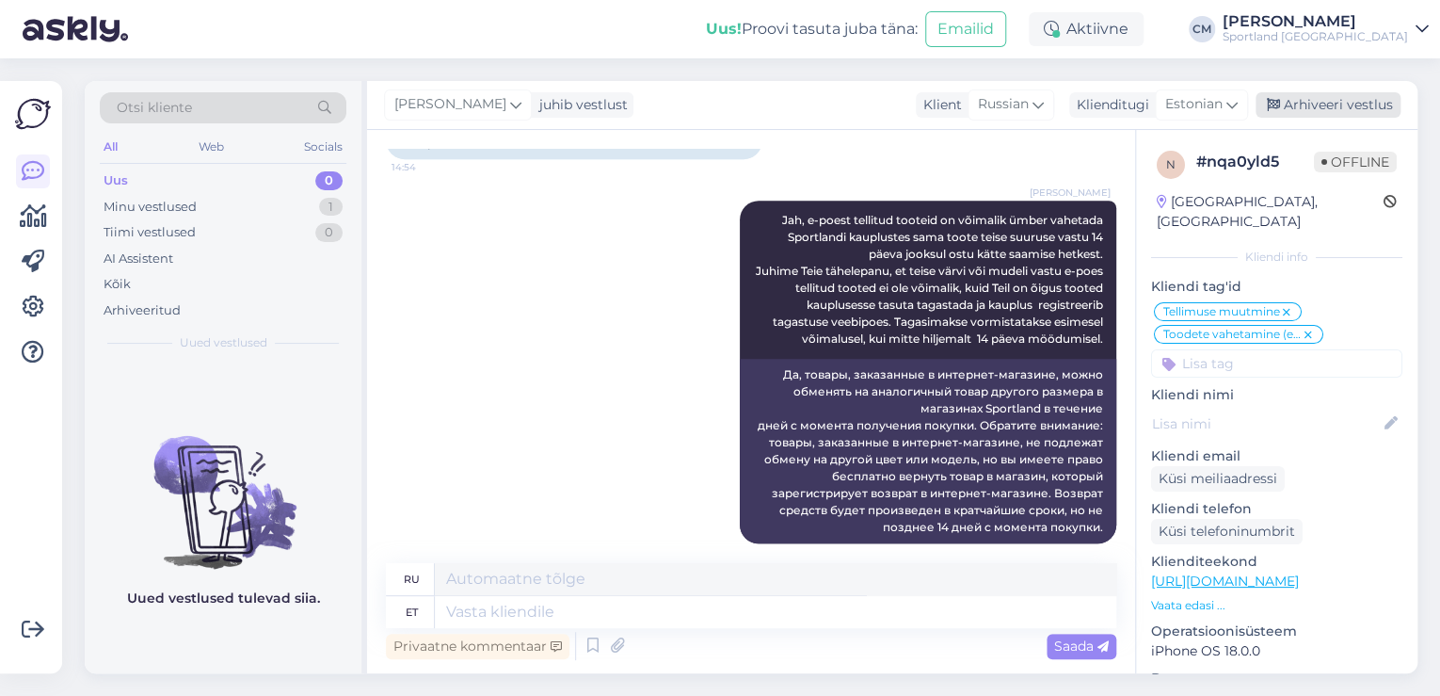
click at [1319, 102] on div "Arhiveeri vestlus" at bounding box center [1328, 104] width 145 height 25
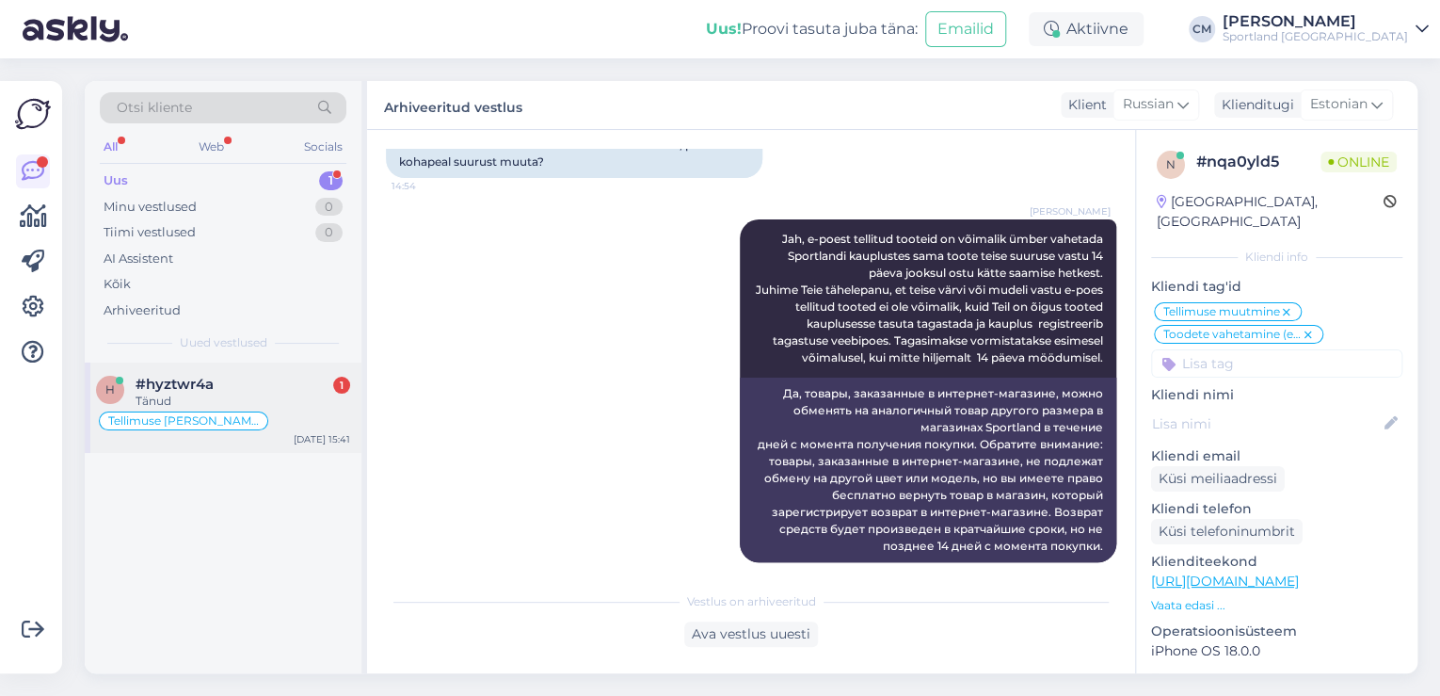
click at [270, 362] on div "h #hyztwr4a 1 Tänud Tellimuse [PERSON_NAME] info [DATE] 15:41" at bounding box center [223, 407] width 277 height 90
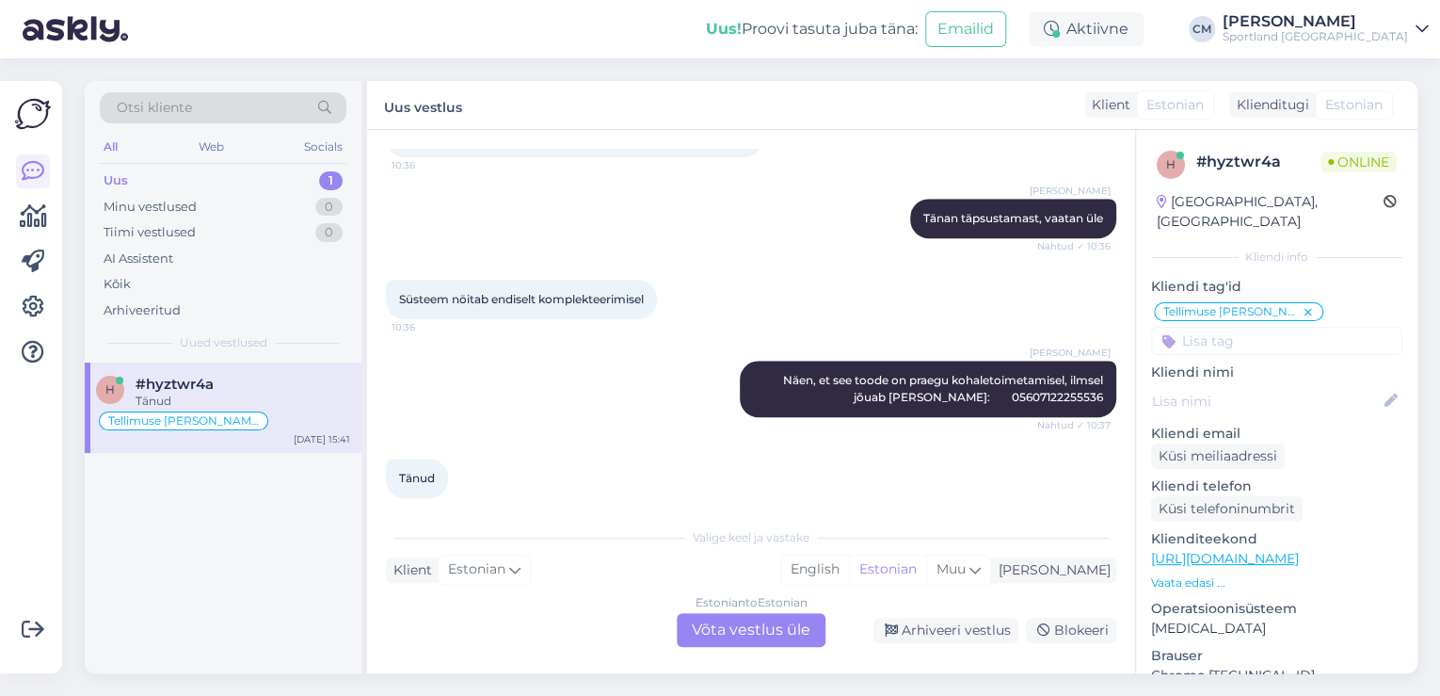
click at [652, 606] on div "Valige [PERSON_NAME] vastake Klient Estonian Mina English Estonian Muu Estonian…" at bounding box center [751, 582] width 731 height 129
click at [705, 634] on div "Estonian to Estonian Võta vestlus üle" at bounding box center [751, 630] width 149 height 34
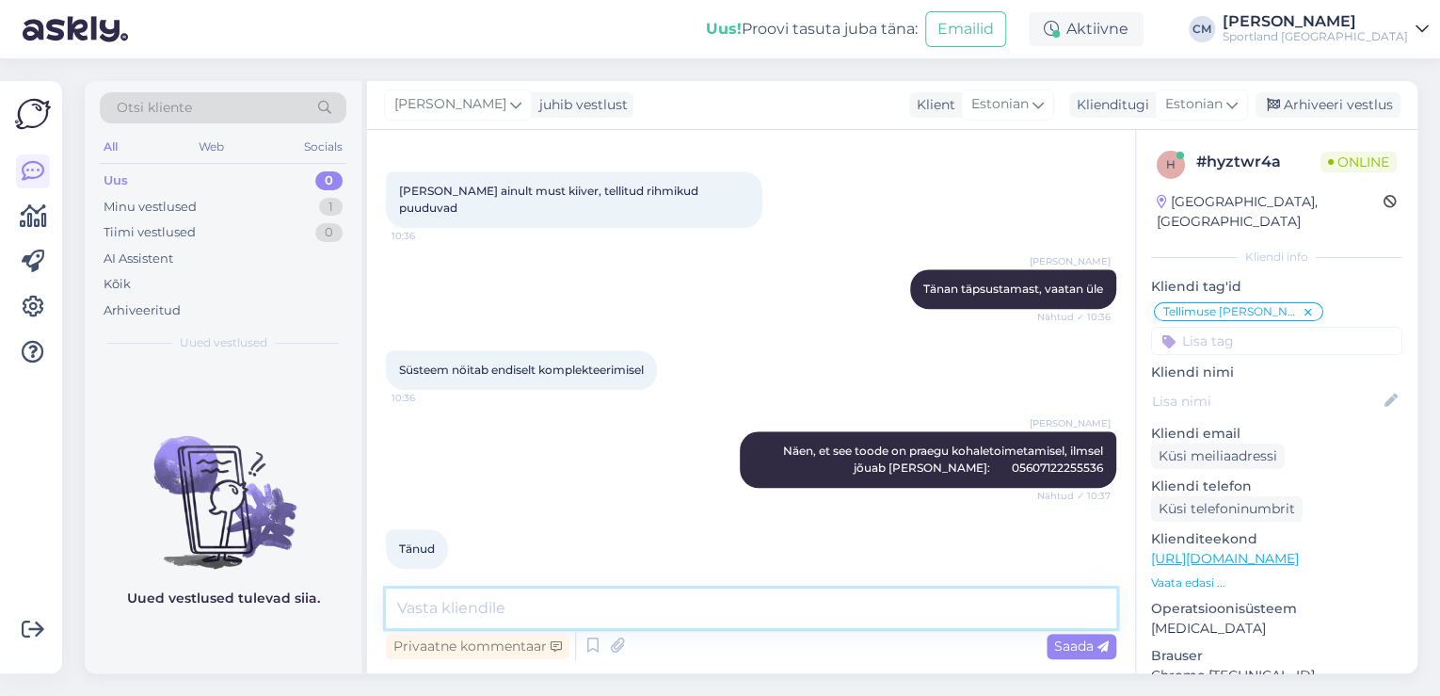
click at [659, 606] on textarea at bounding box center [751, 608] width 731 height 40
type textarea "Kas saan veel aidata?"
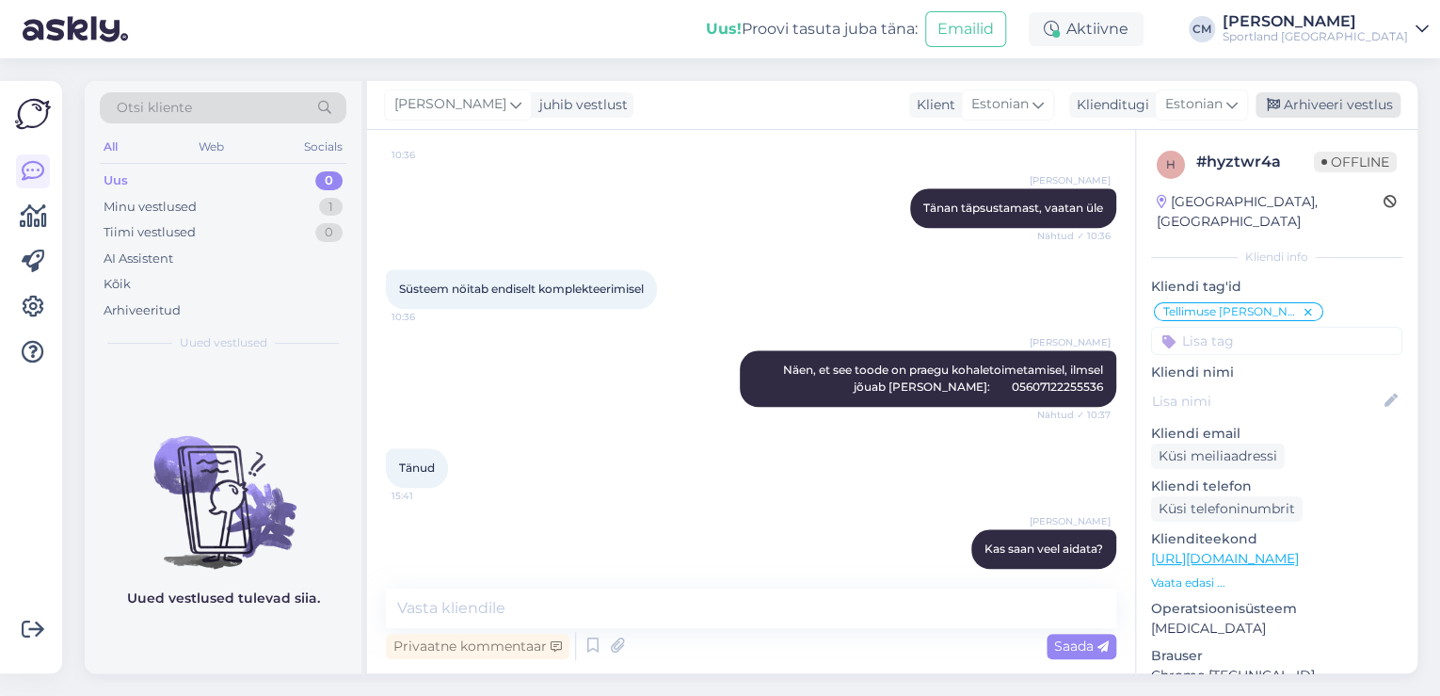
click at [1295, 104] on div "Arhiveeri vestlus" at bounding box center [1328, 104] width 145 height 25
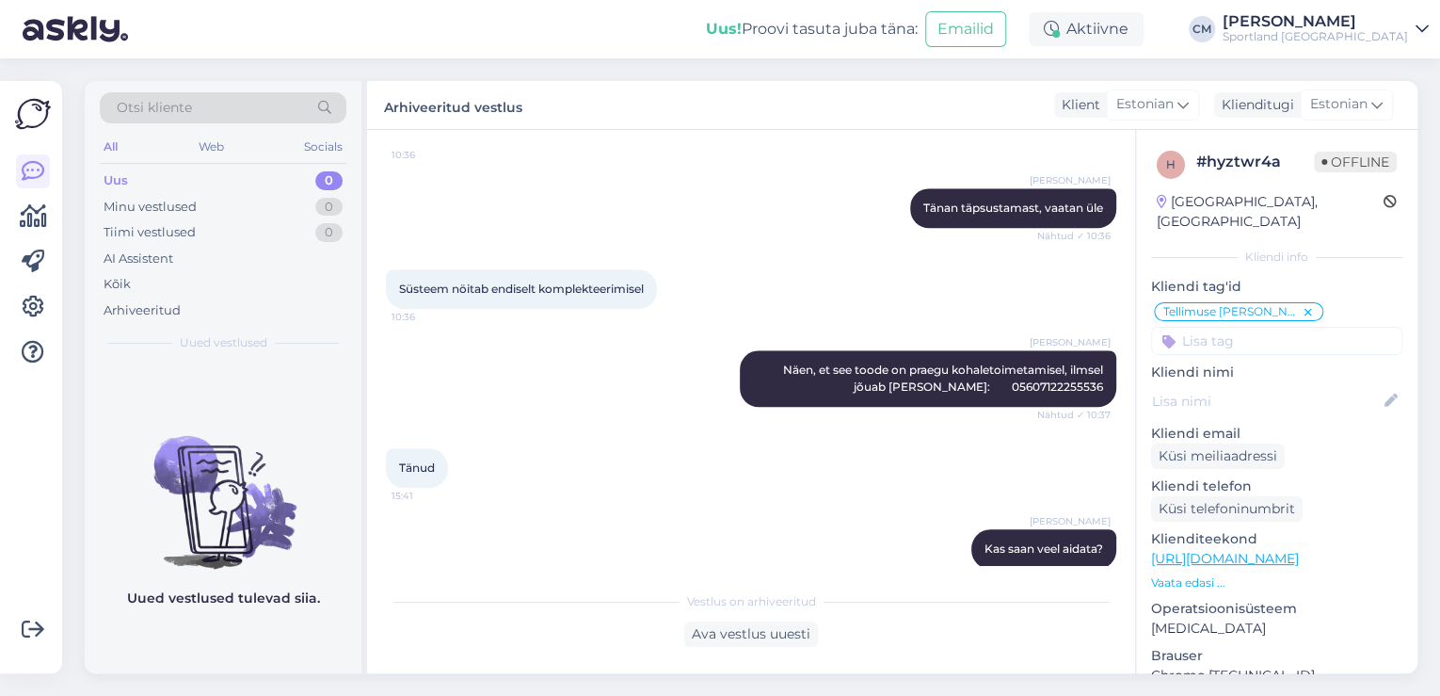
click at [3, 201] on div "Võimalused Veendu, et Askly loob sulle väärtust. Sulge Ühenda FB ja IG sõnumid …" at bounding box center [31, 377] width 62 height 592
click at [18, 207] on link at bounding box center [33, 217] width 34 height 34
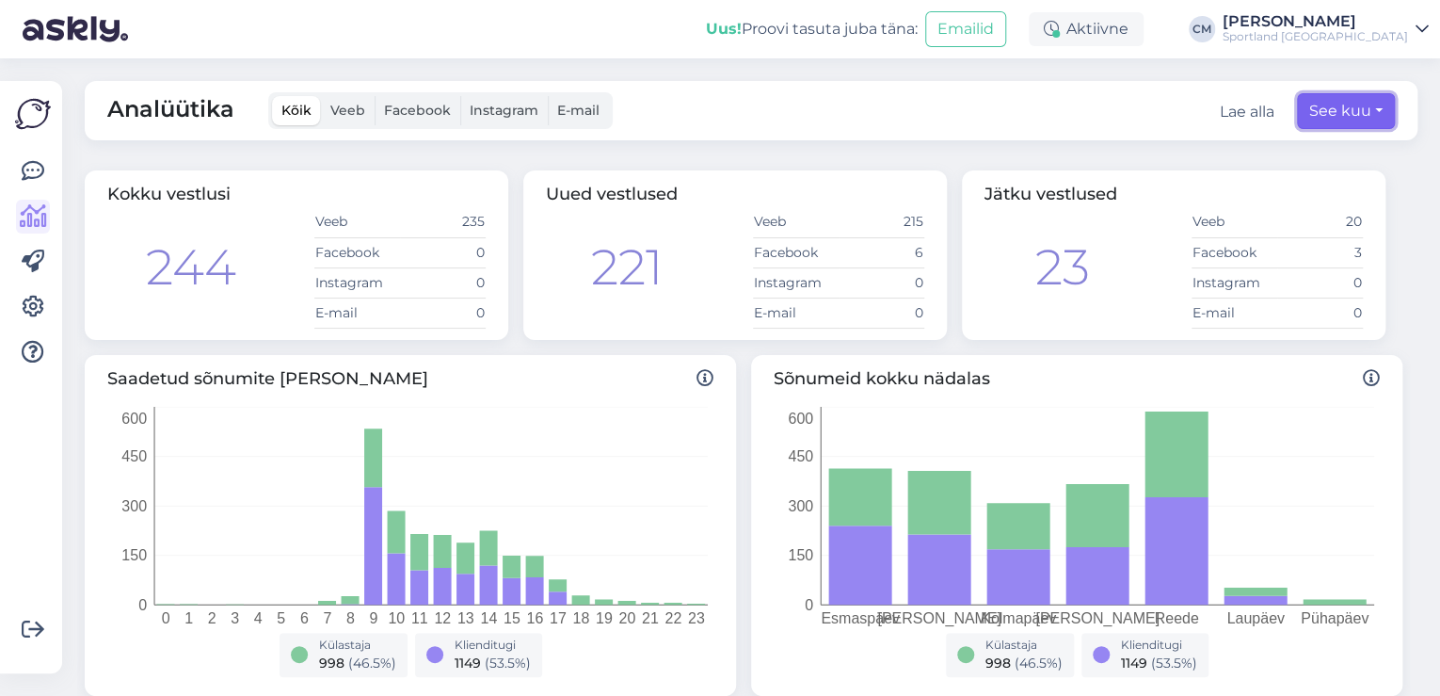
click at [1319, 106] on button "See kuu" at bounding box center [1346, 111] width 98 height 36
select select "8"
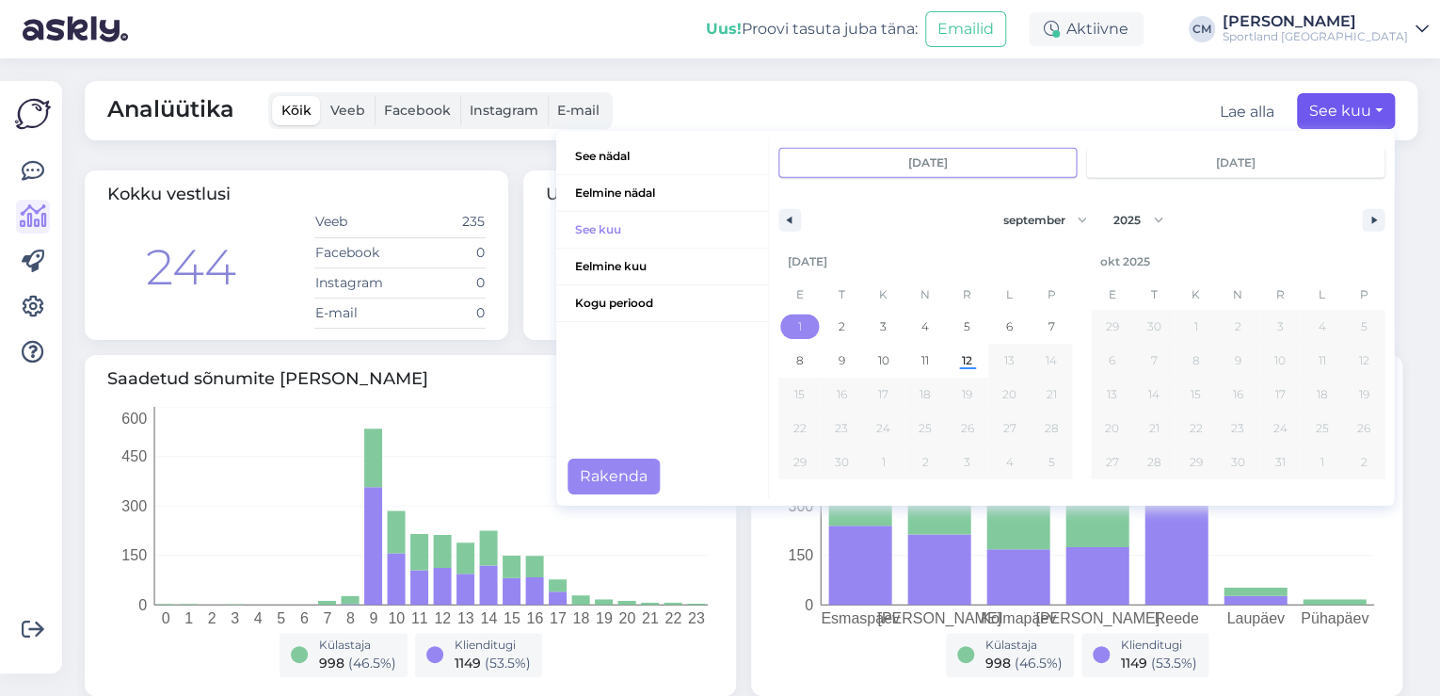
click at [784, 326] on span "1" at bounding box center [800, 326] width 42 height 24
click at [946, 360] on span "12" at bounding box center [967, 360] width 42 height 24
type input "[DATE]"
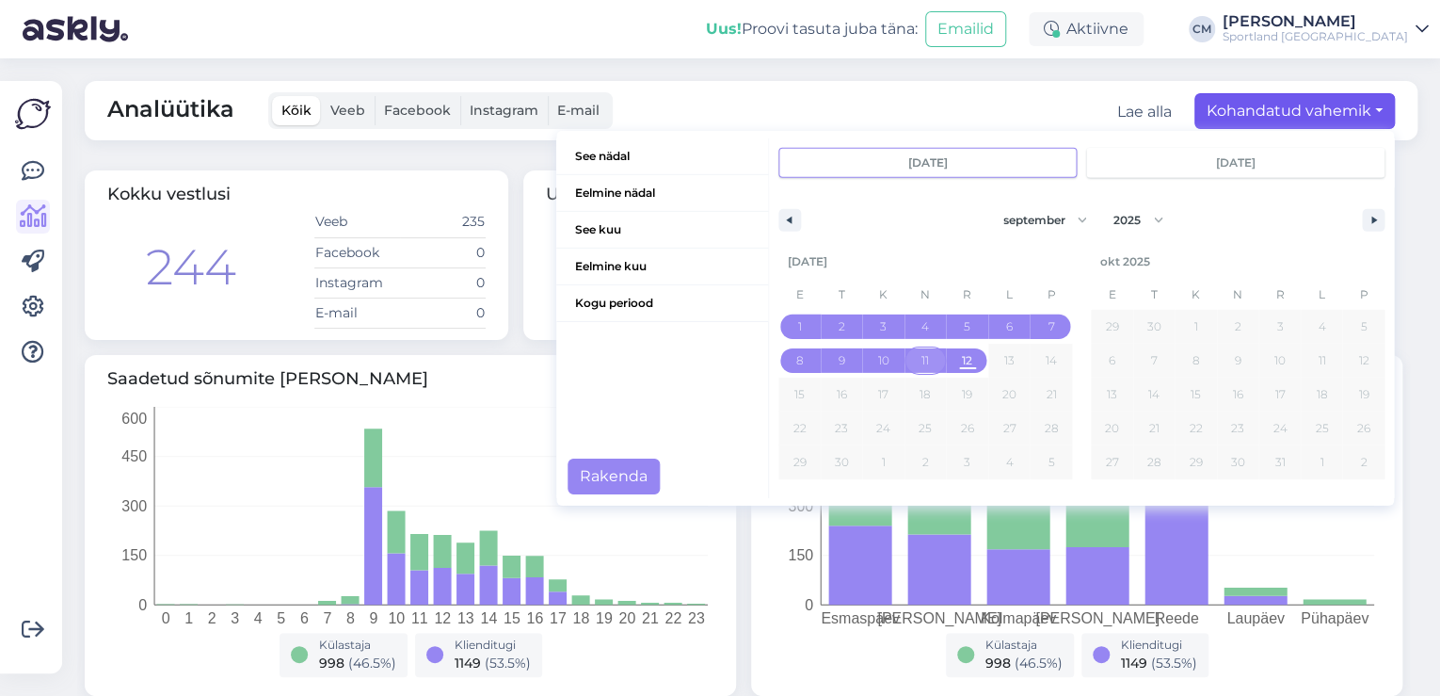
click at [923, 358] on span "11" at bounding box center [926, 360] width 42 height 24
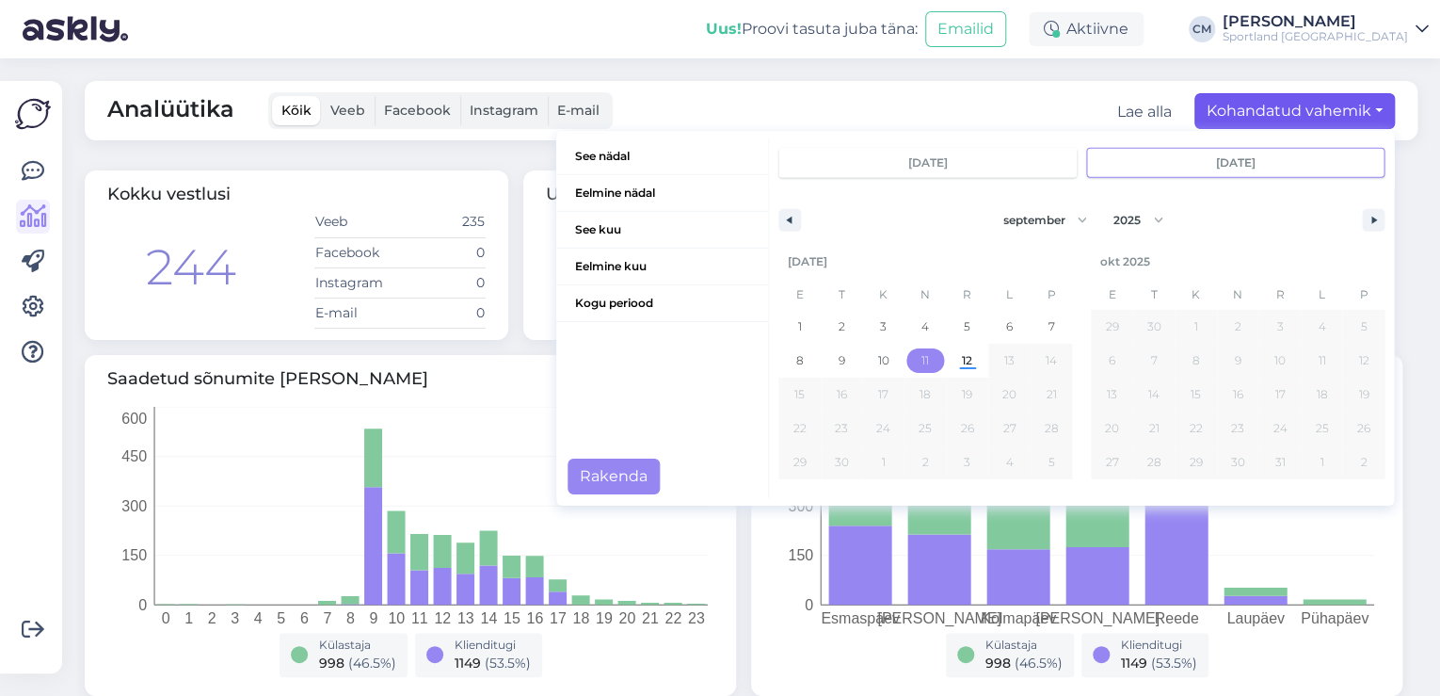
type input "[DATE]"
click at [795, 324] on span "1" at bounding box center [800, 326] width 42 height 24
type input "[DATE]"
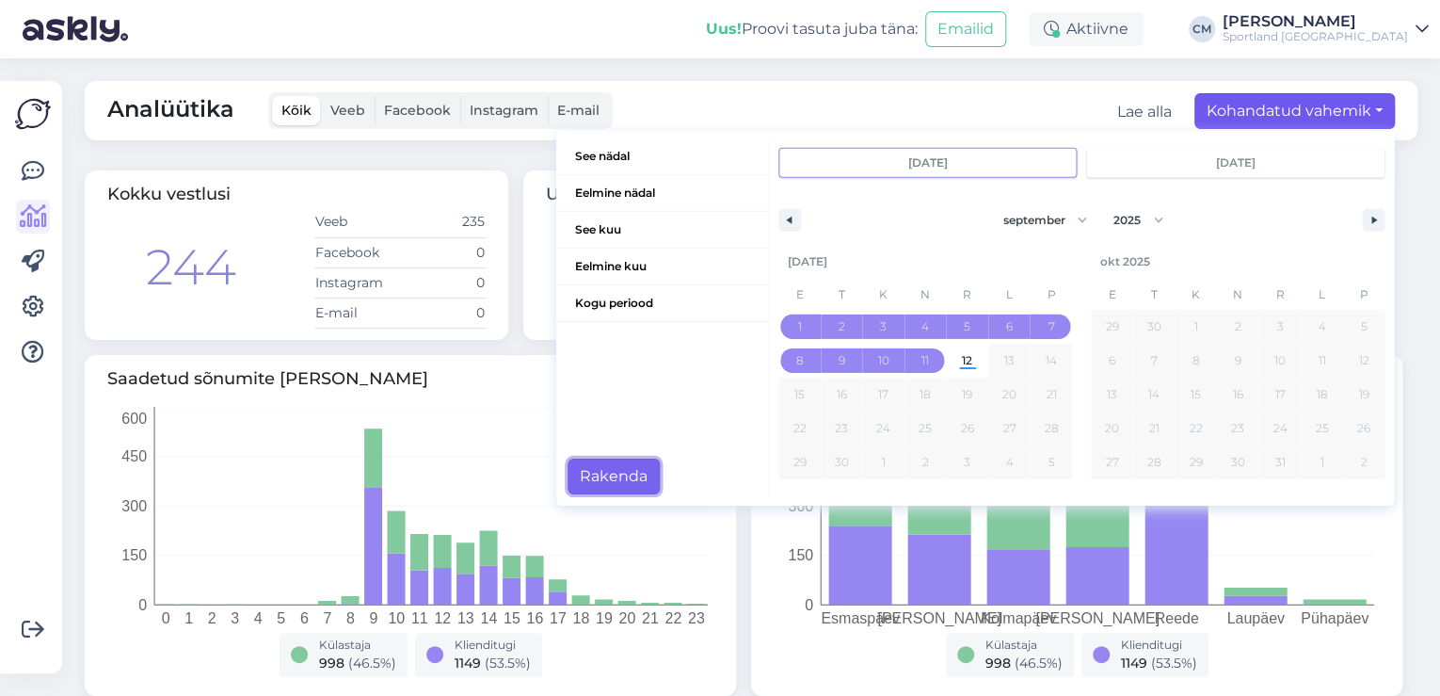
click at [641, 467] on button "Rakenda" at bounding box center [614, 476] width 92 height 36
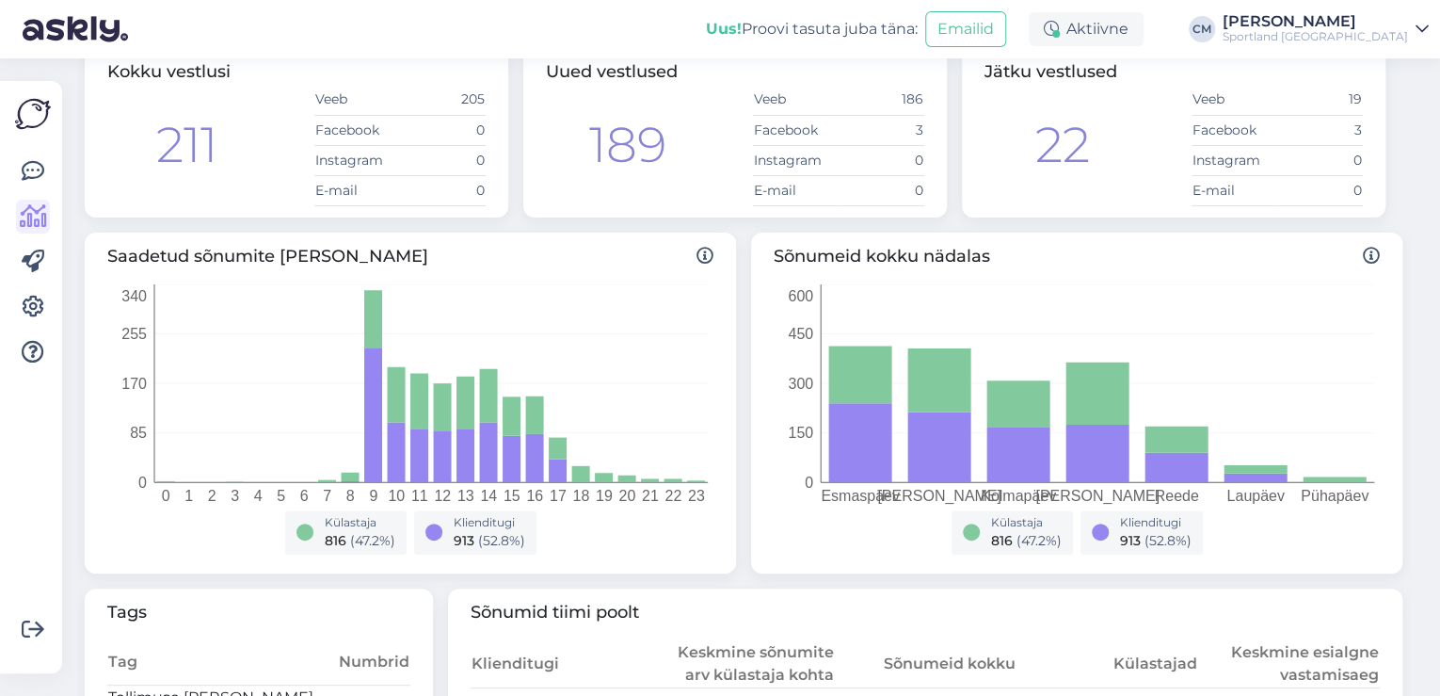
scroll to position [75, 0]
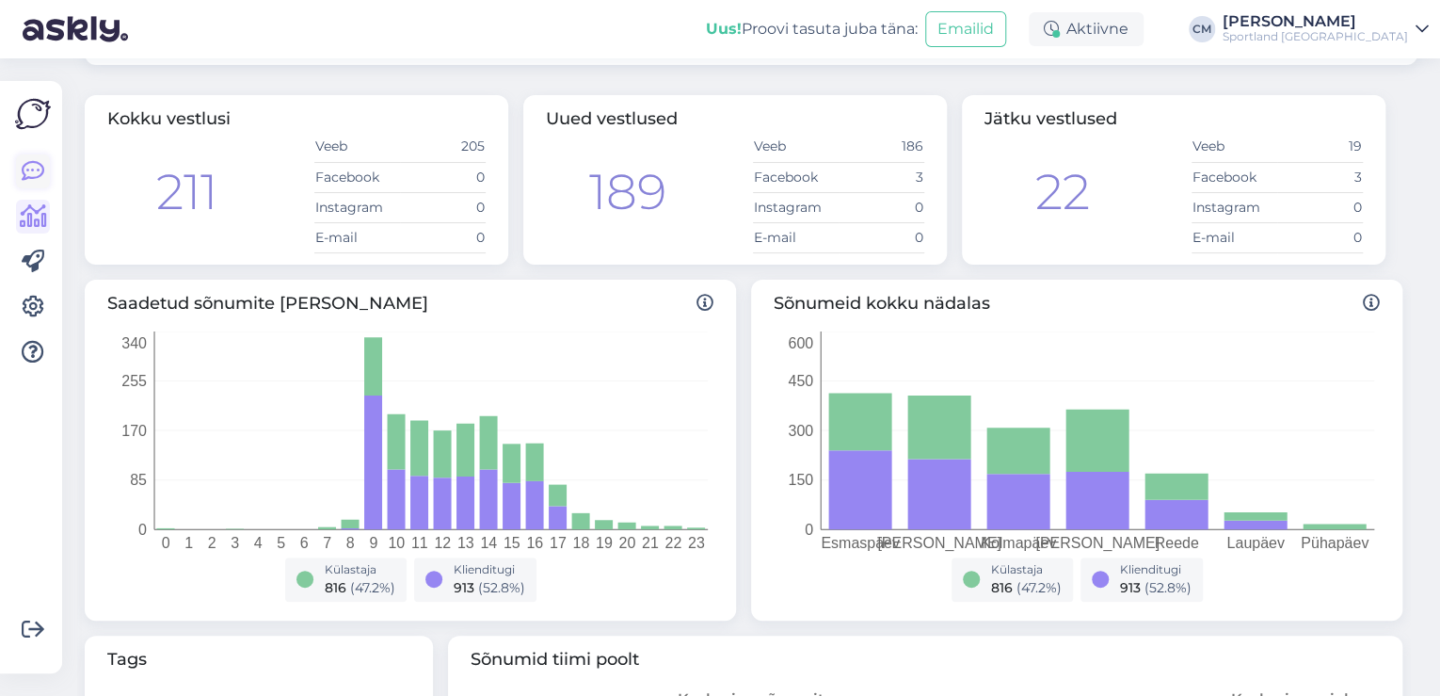
click at [28, 177] on icon at bounding box center [33, 171] width 23 height 23
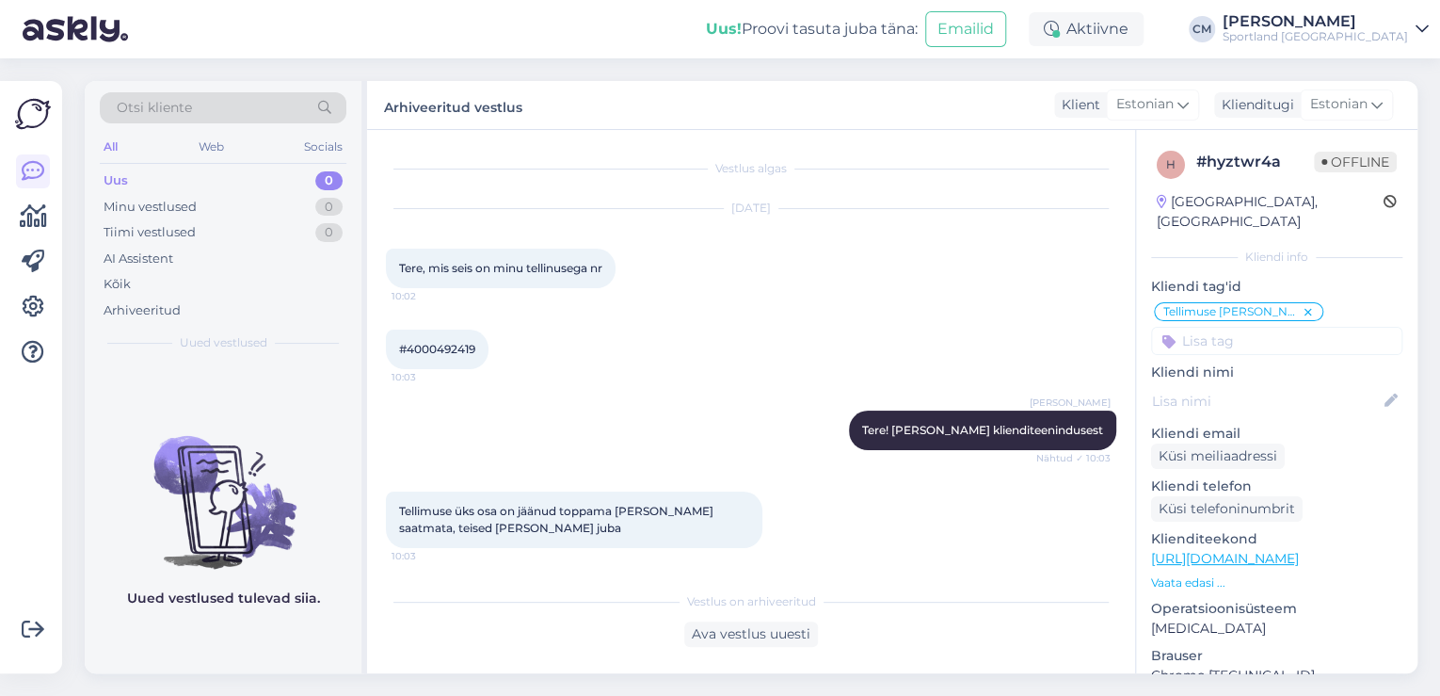
scroll to position [783, 0]
